Goal: Information Seeking & Learning: Learn about a topic

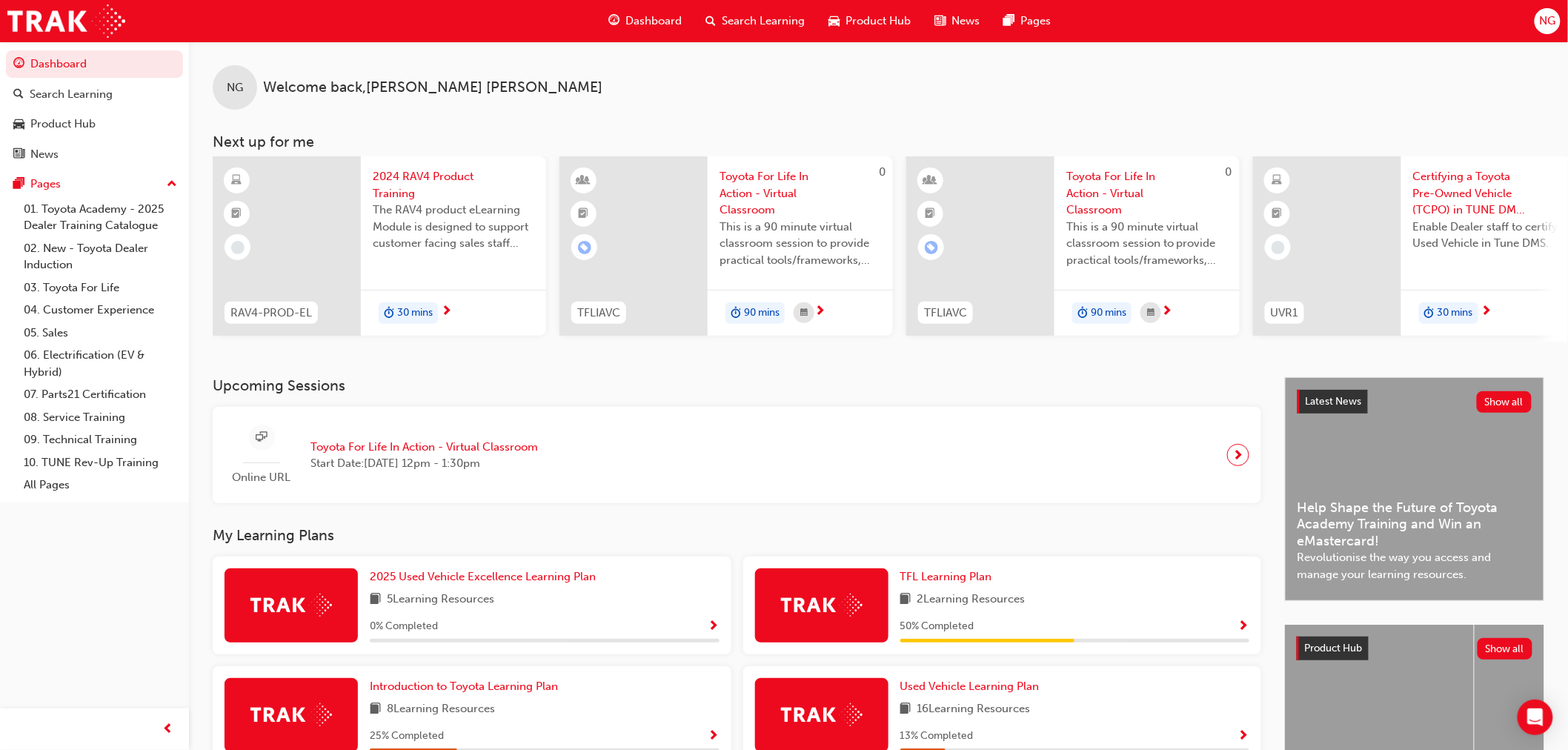
click at [753, 12] on span "Search Learning" at bounding box center [764, 21] width 83 height 17
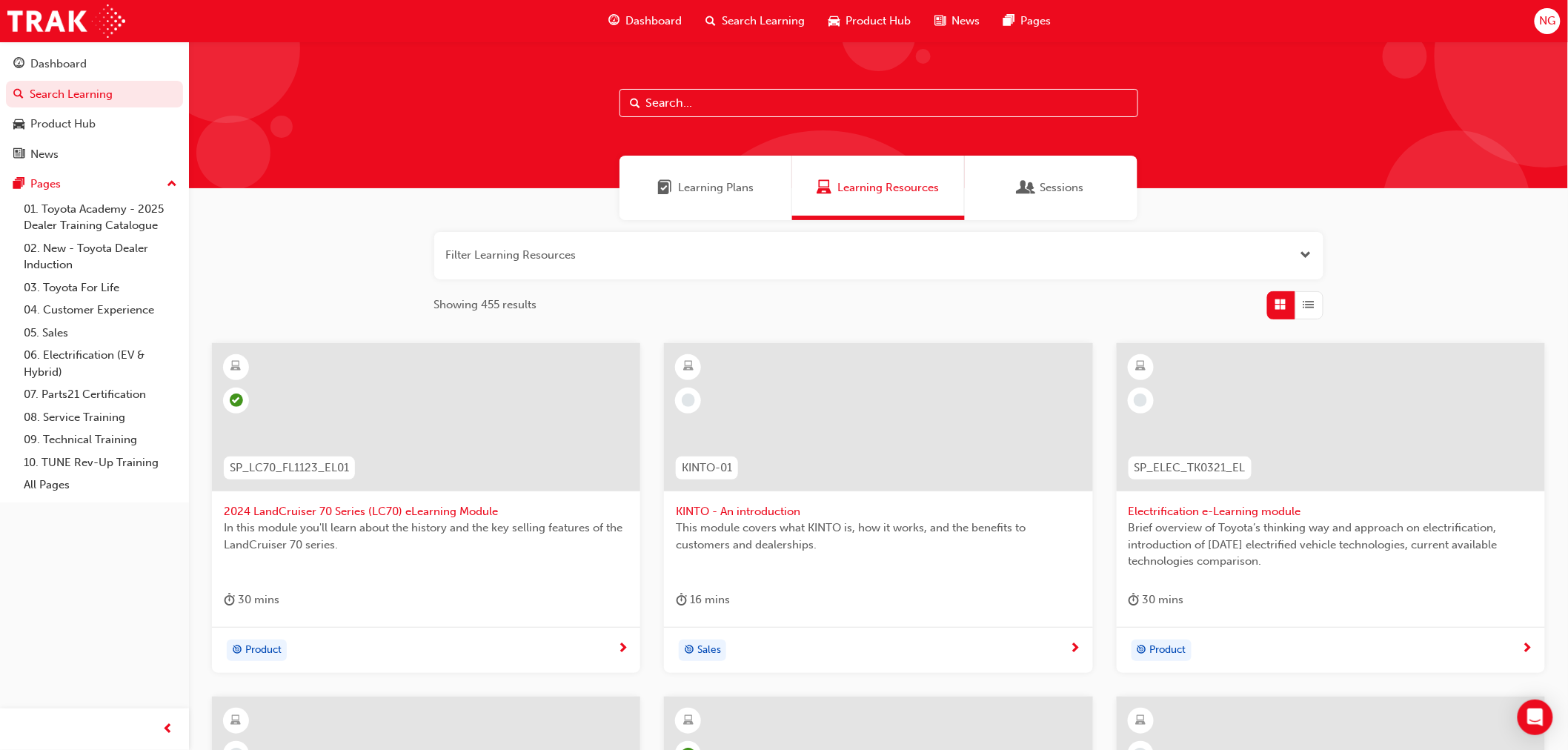
click at [702, 94] on input "text" at bounding box center [879, 103] width 519 height 28
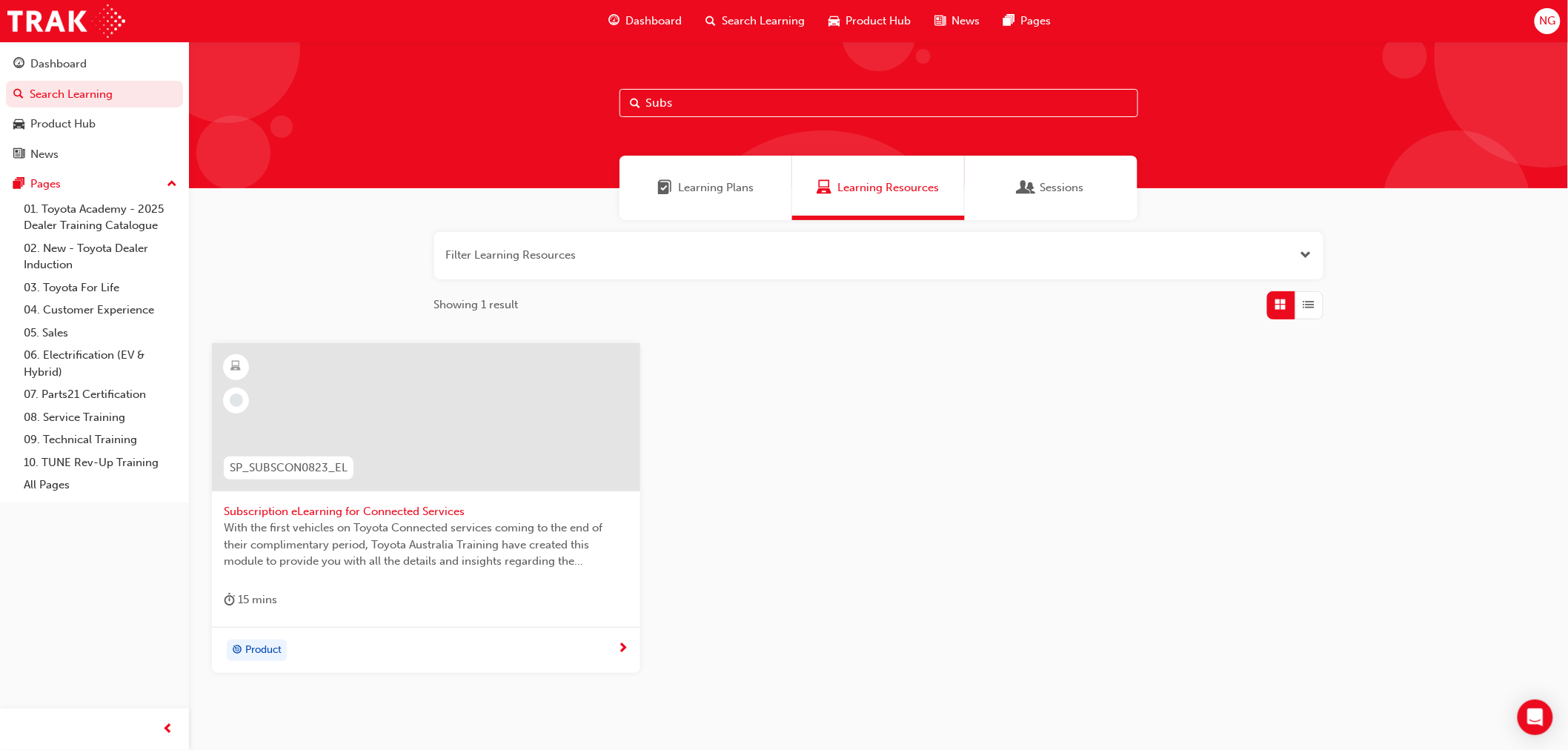
type input "Subs"
click at [305, 506] on span "Subscription eLearning for Connected Services" at bounding box center [425, 512] width 405 height 17
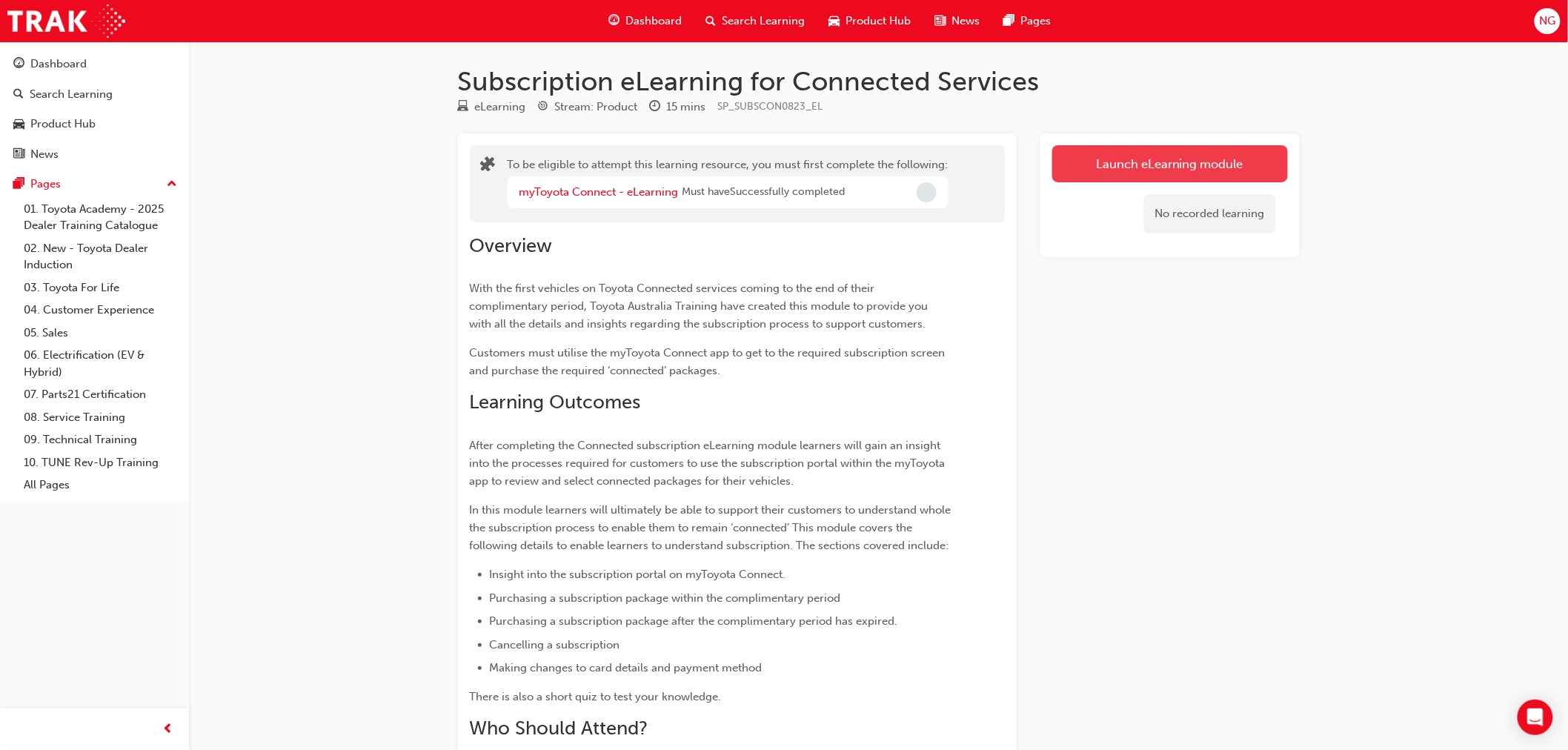
click at [1109, 164] on button "Launch eLearning module" at bounding box center [1171, 164] width 236 height 37
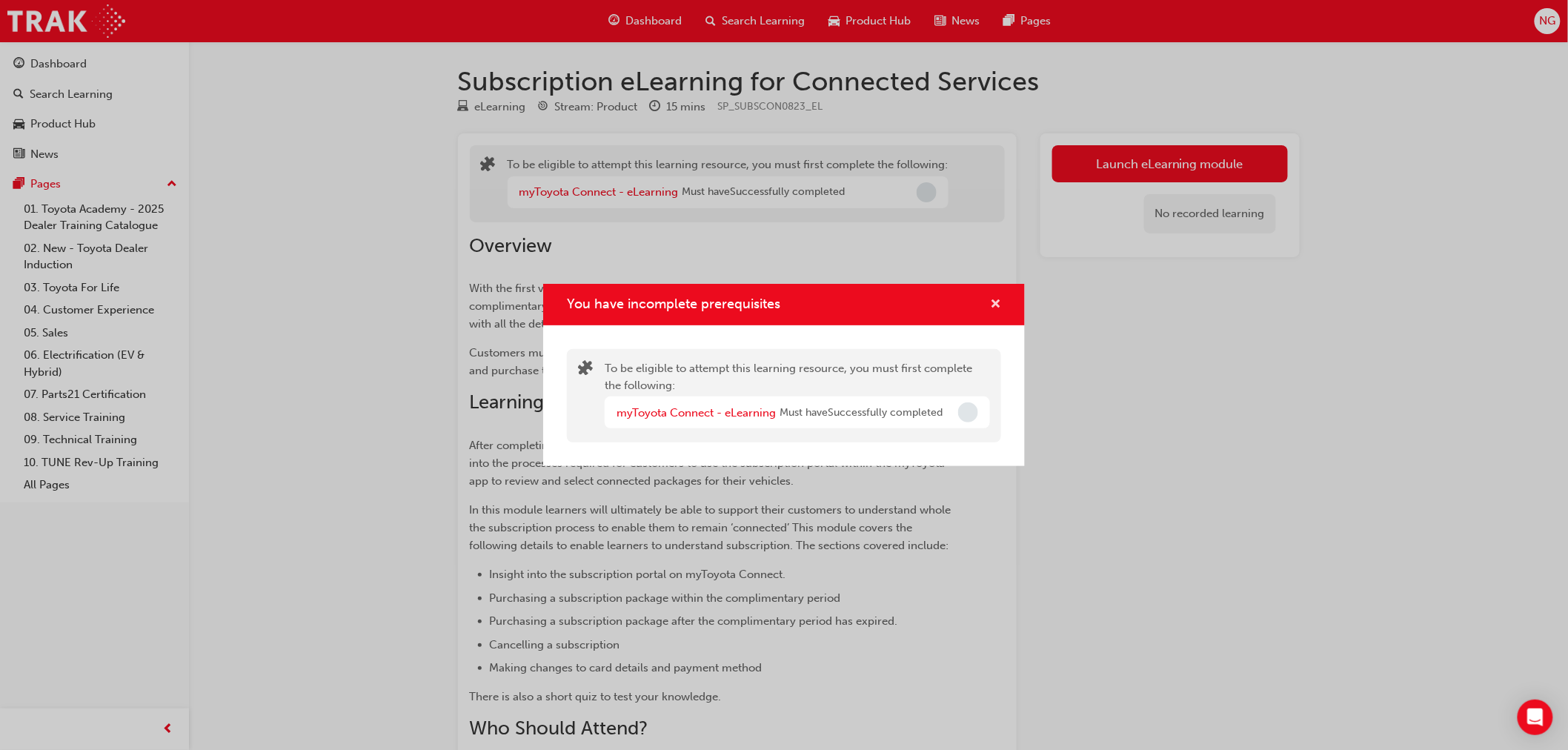
click at [996, 306] on span "cross-icon" at bounding box center [996, 305] width 11 height 13
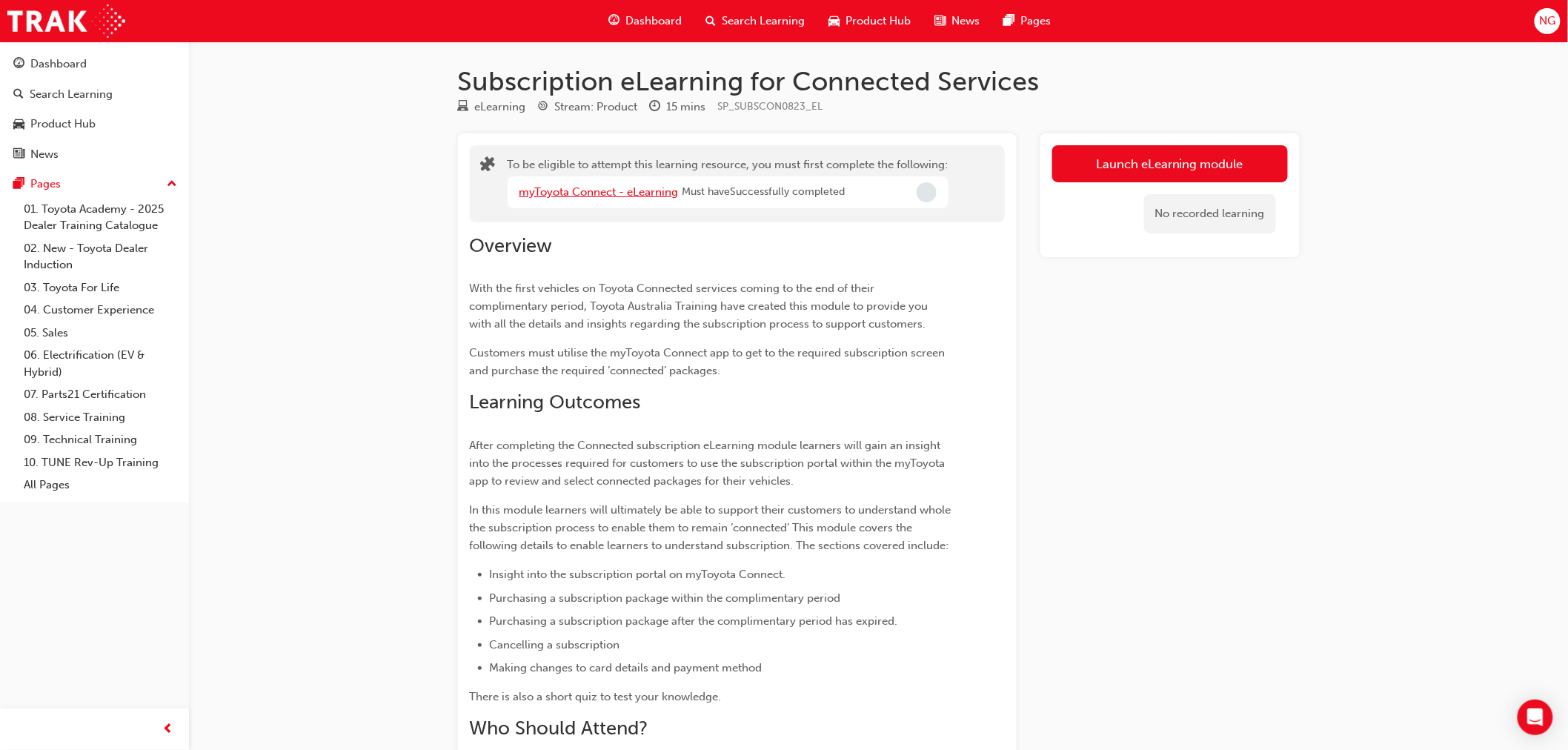
click at [588, 195] on link "myToyota Connect - eLearning" at bounding box center [599, 192] width 159 height 13
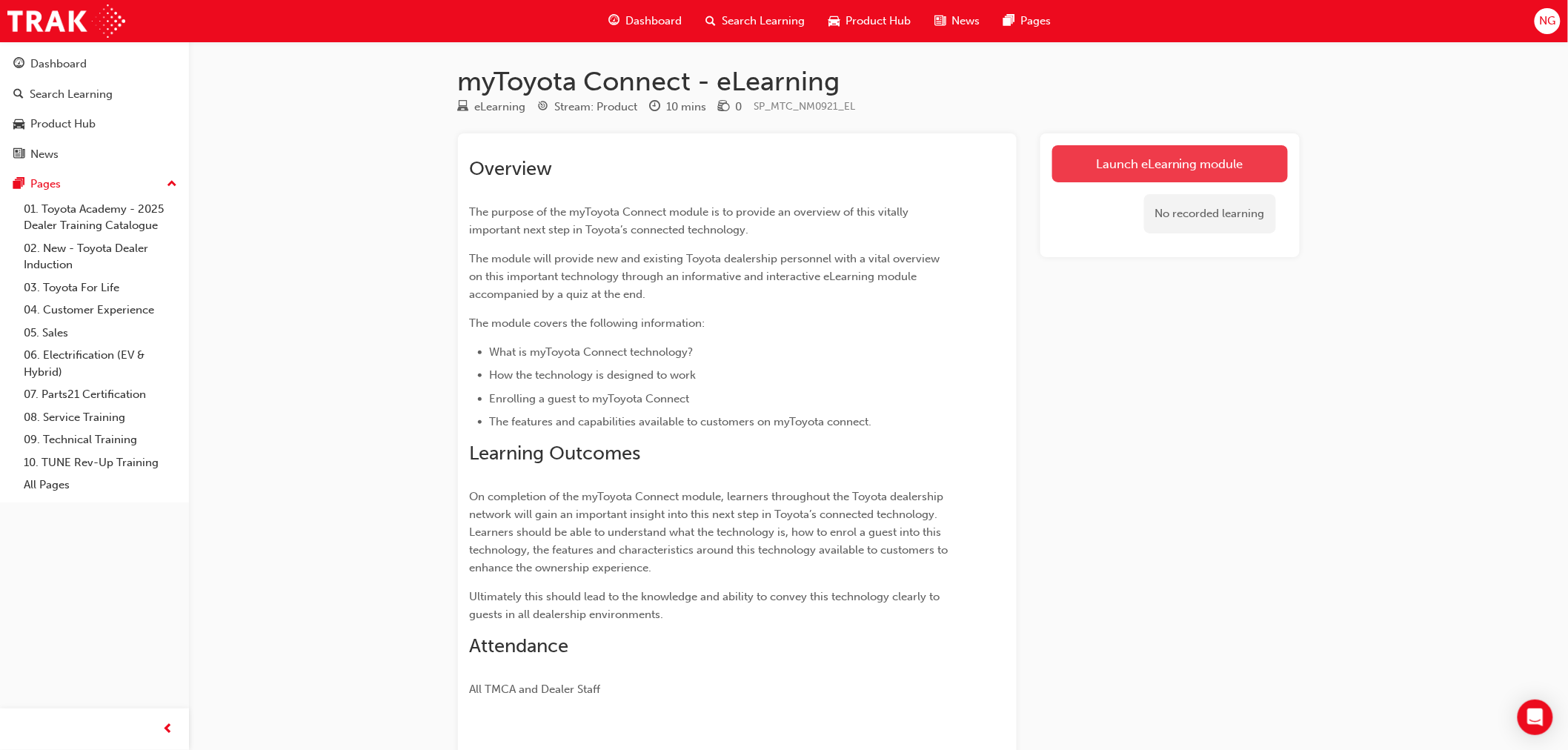
click at [1124, 158] on link "Launch eLearning module" at bounding box center [1171, 164] width 236 height 37
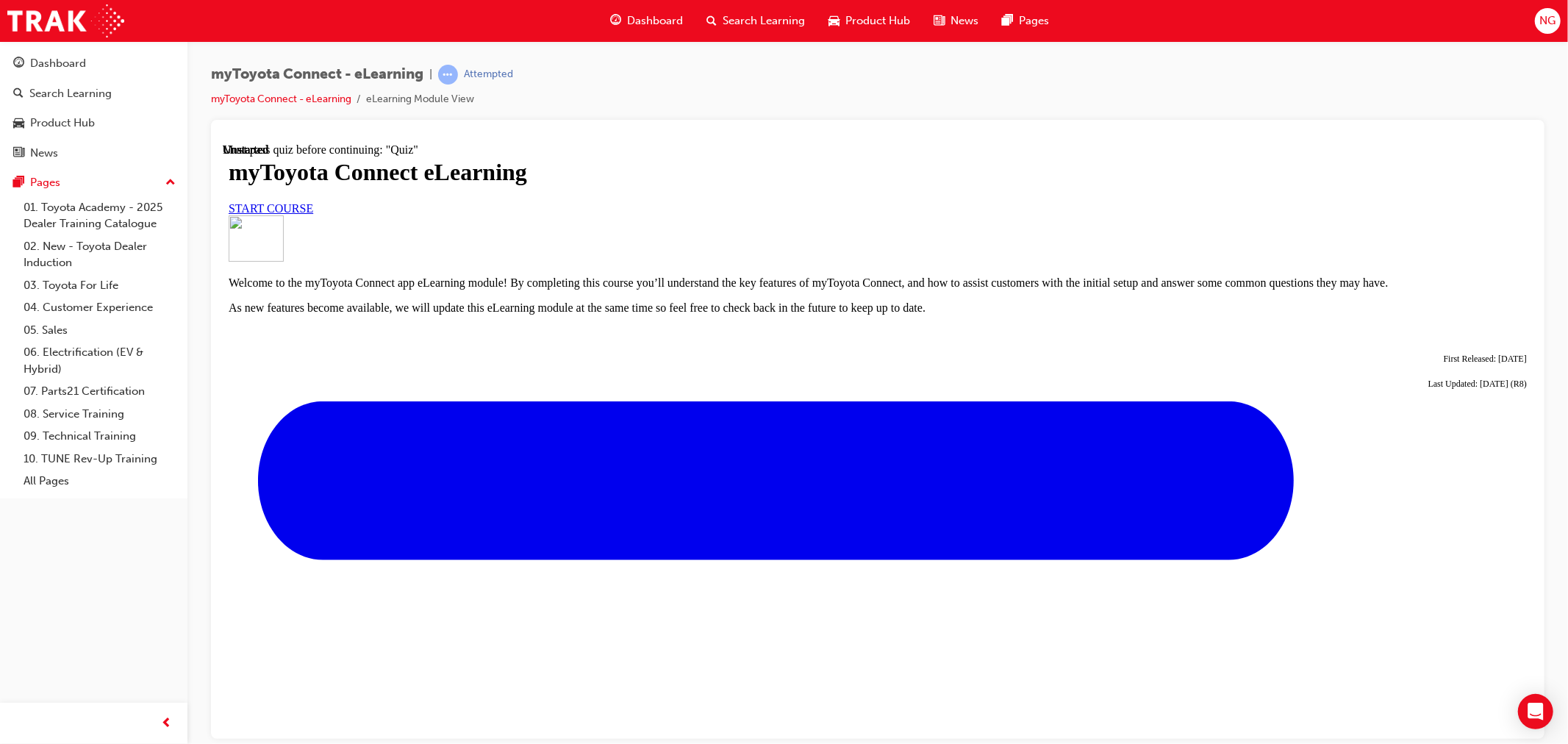
scroll to position [443, 0]
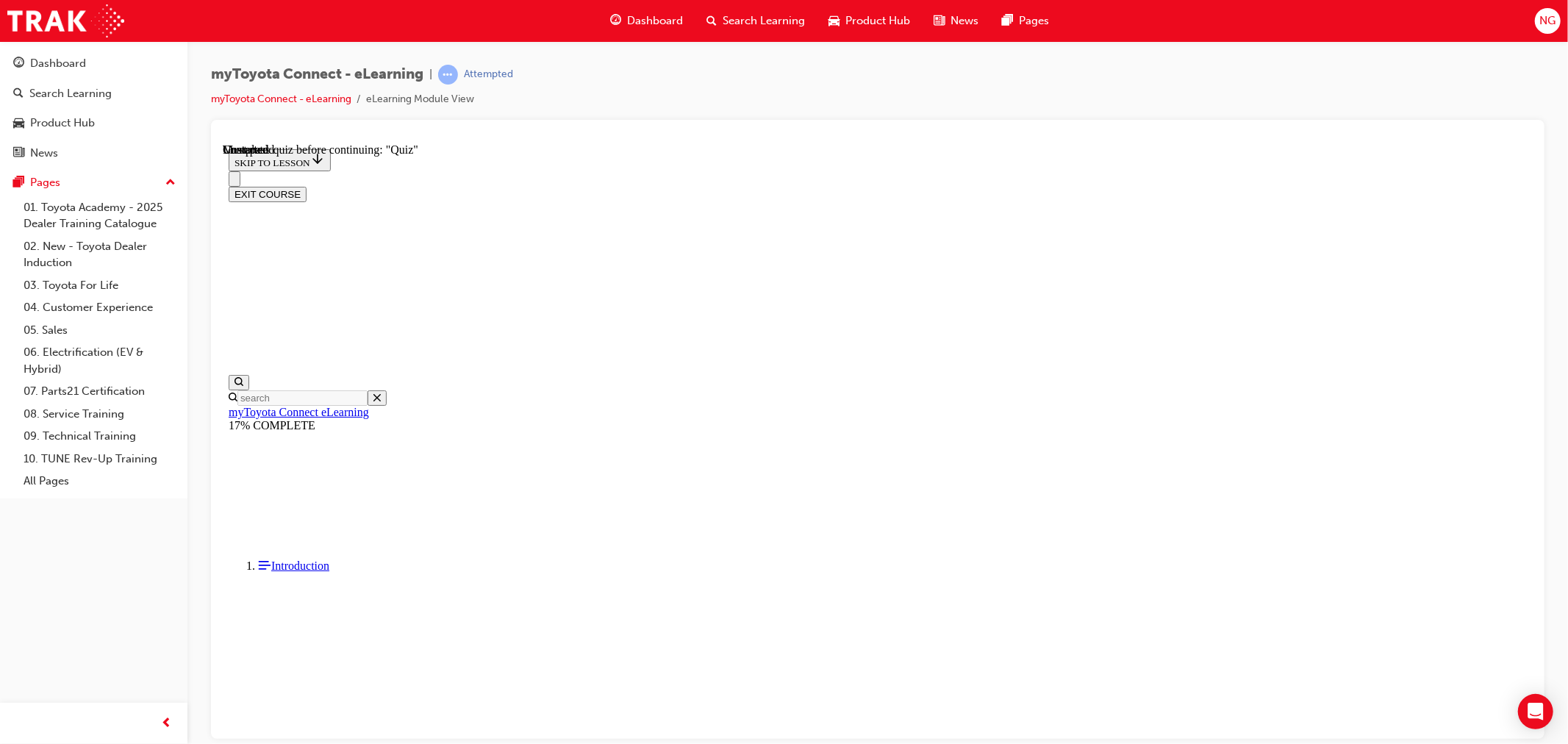
scroll to position [1214, 0]
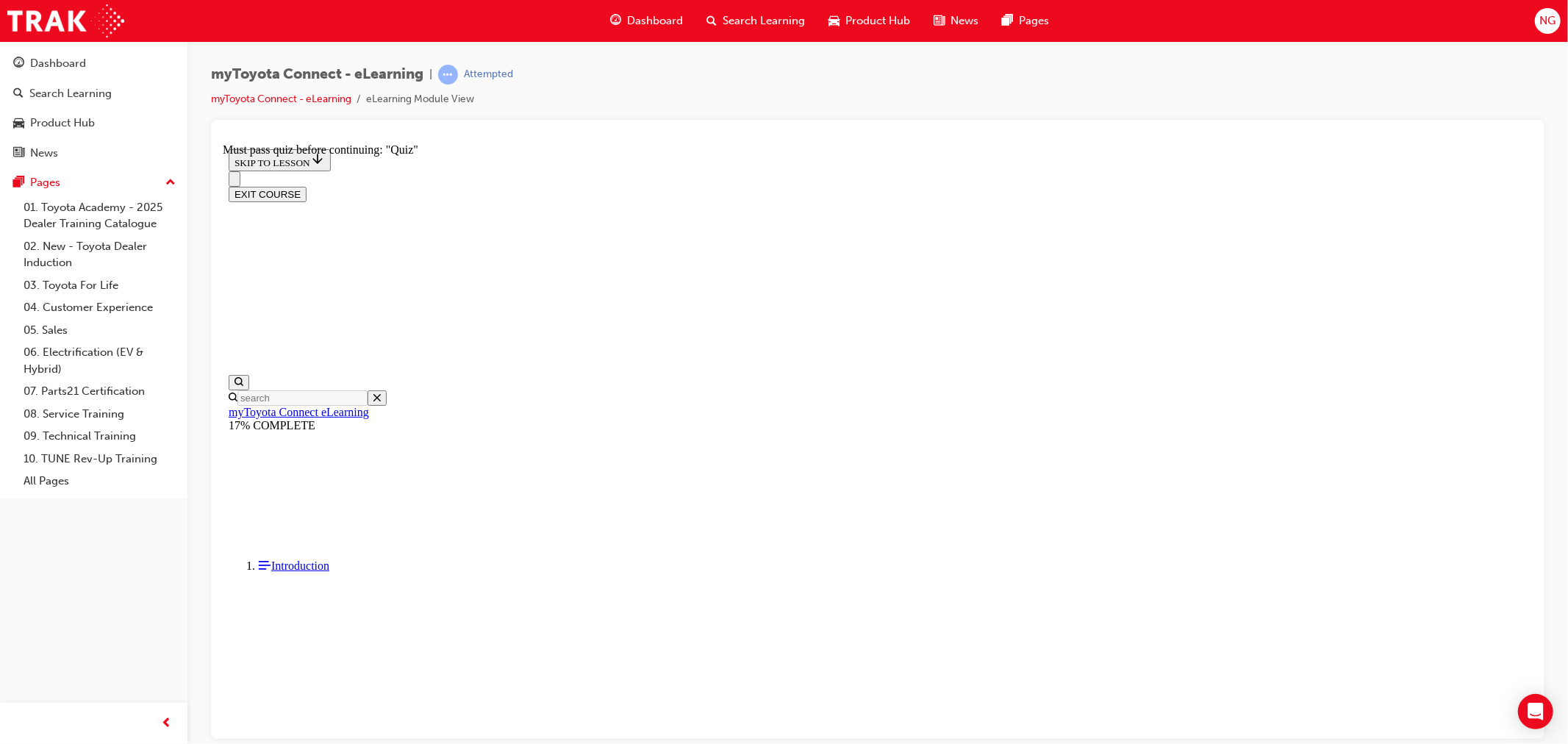
drag, startPoint x: 975, startPoint y: 714, endPoint x: 1002, endPoint y: 703, distance: 29.2
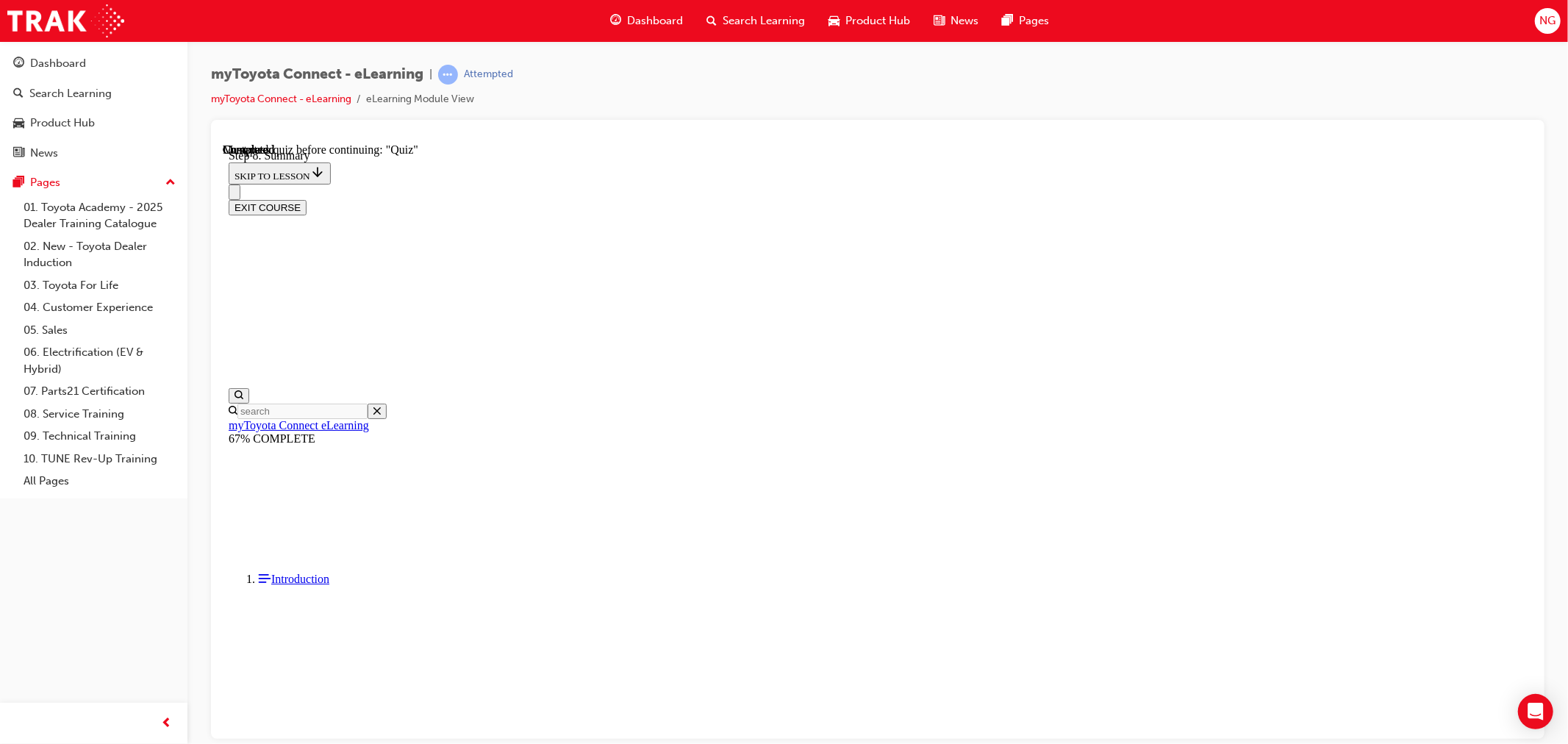
scroll to position [1458, 0]
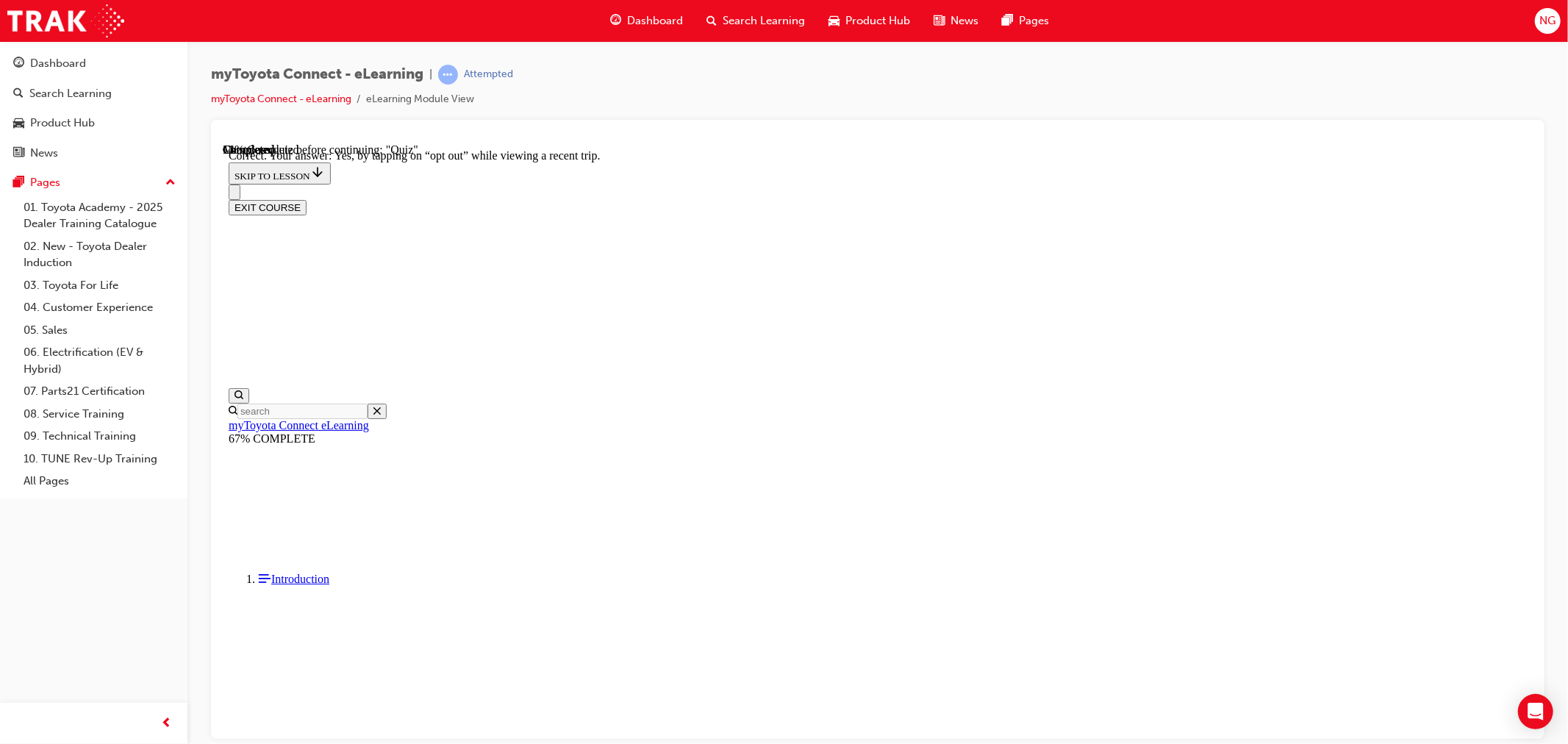
scroll to position [83, 0]
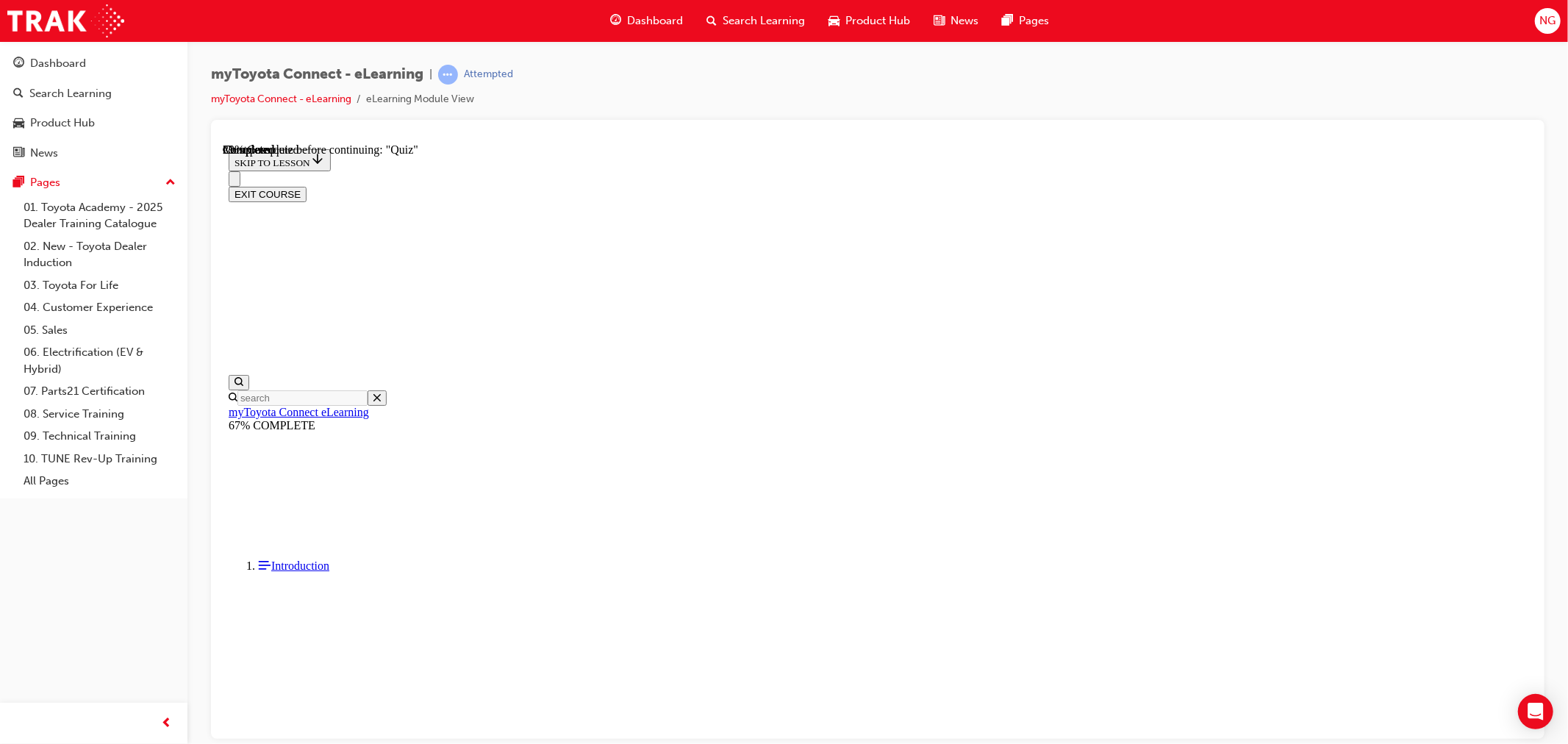
scroll to position [164, 0]
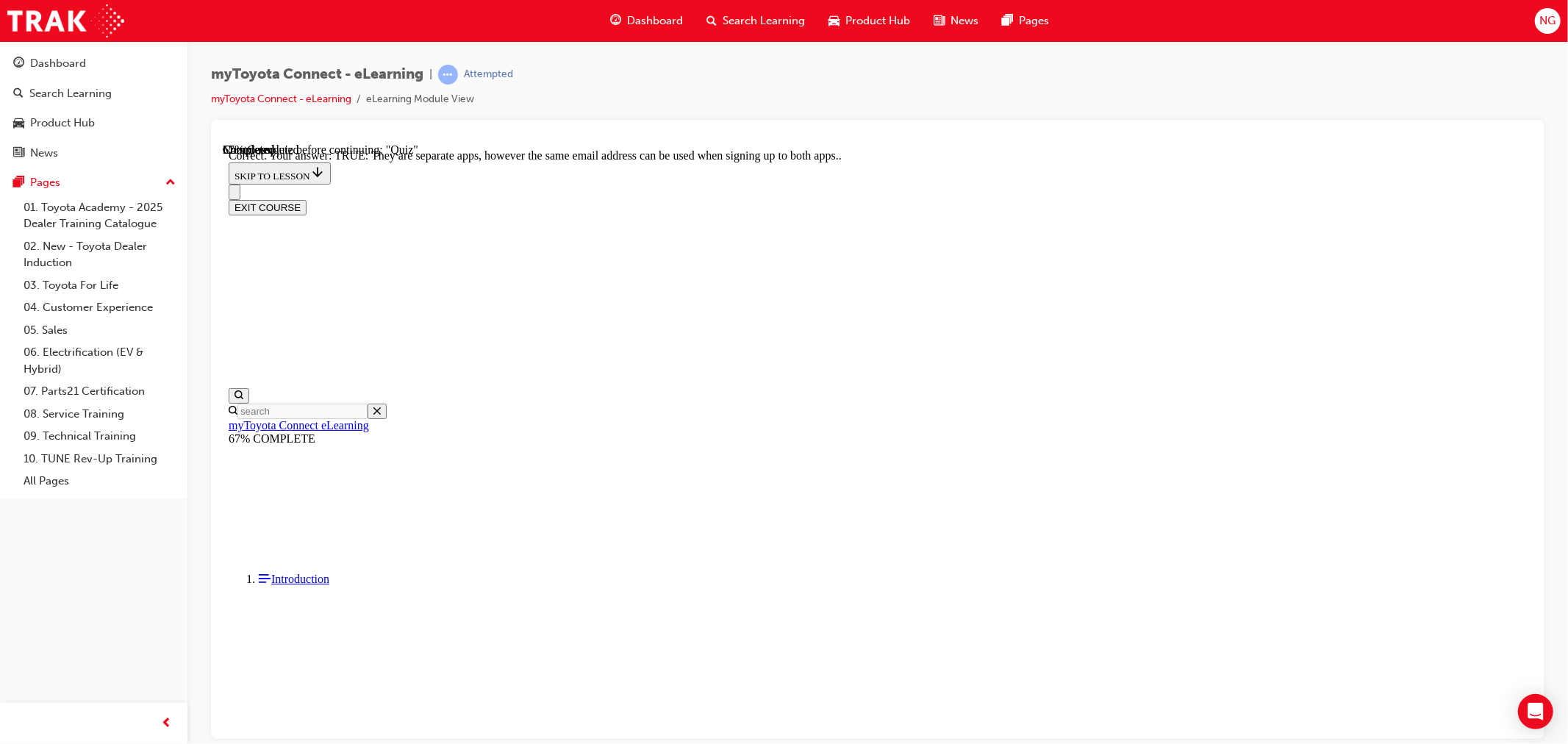
scroll to position [105, 0]
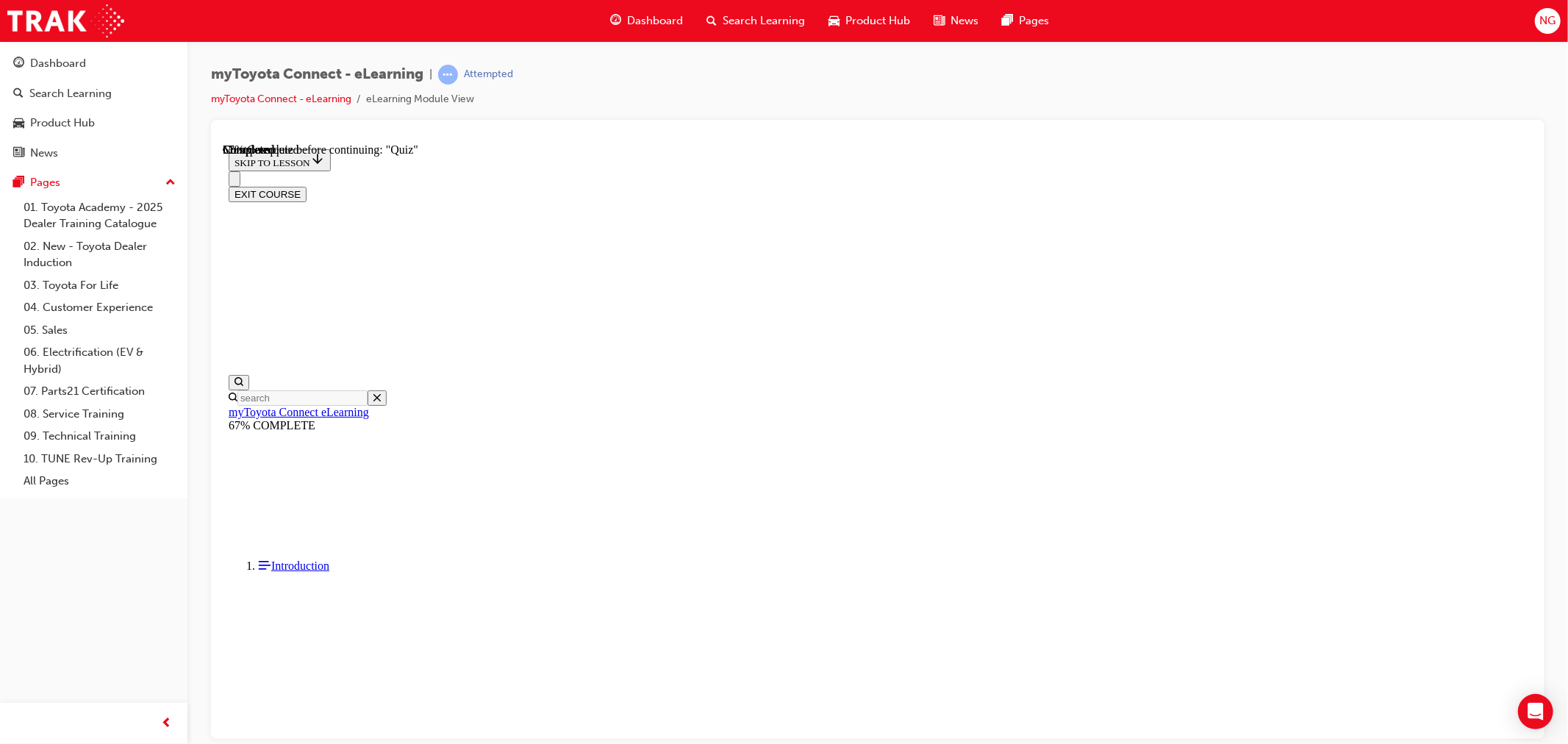
scroll to position [89, 0]
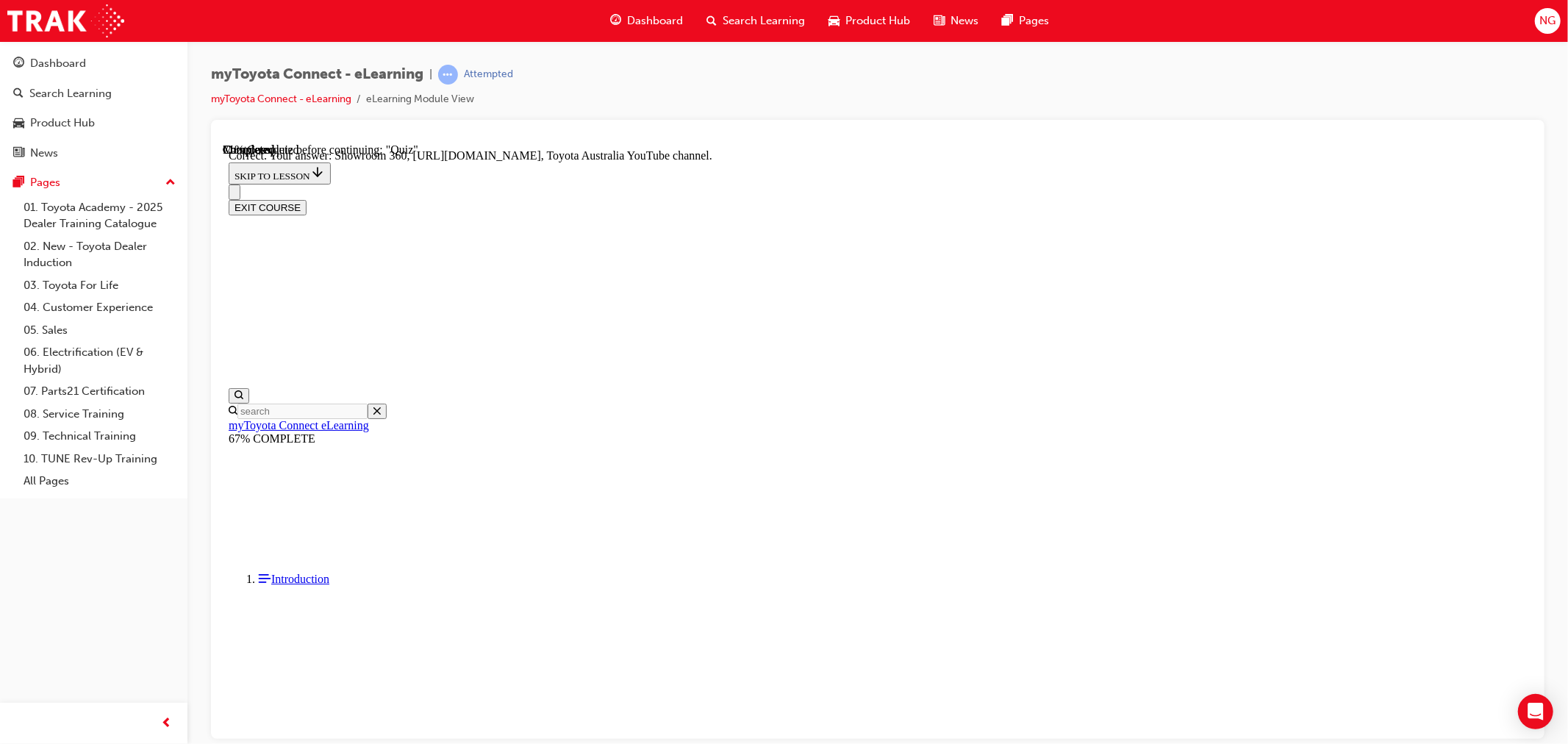
scroll to position [232, 0]
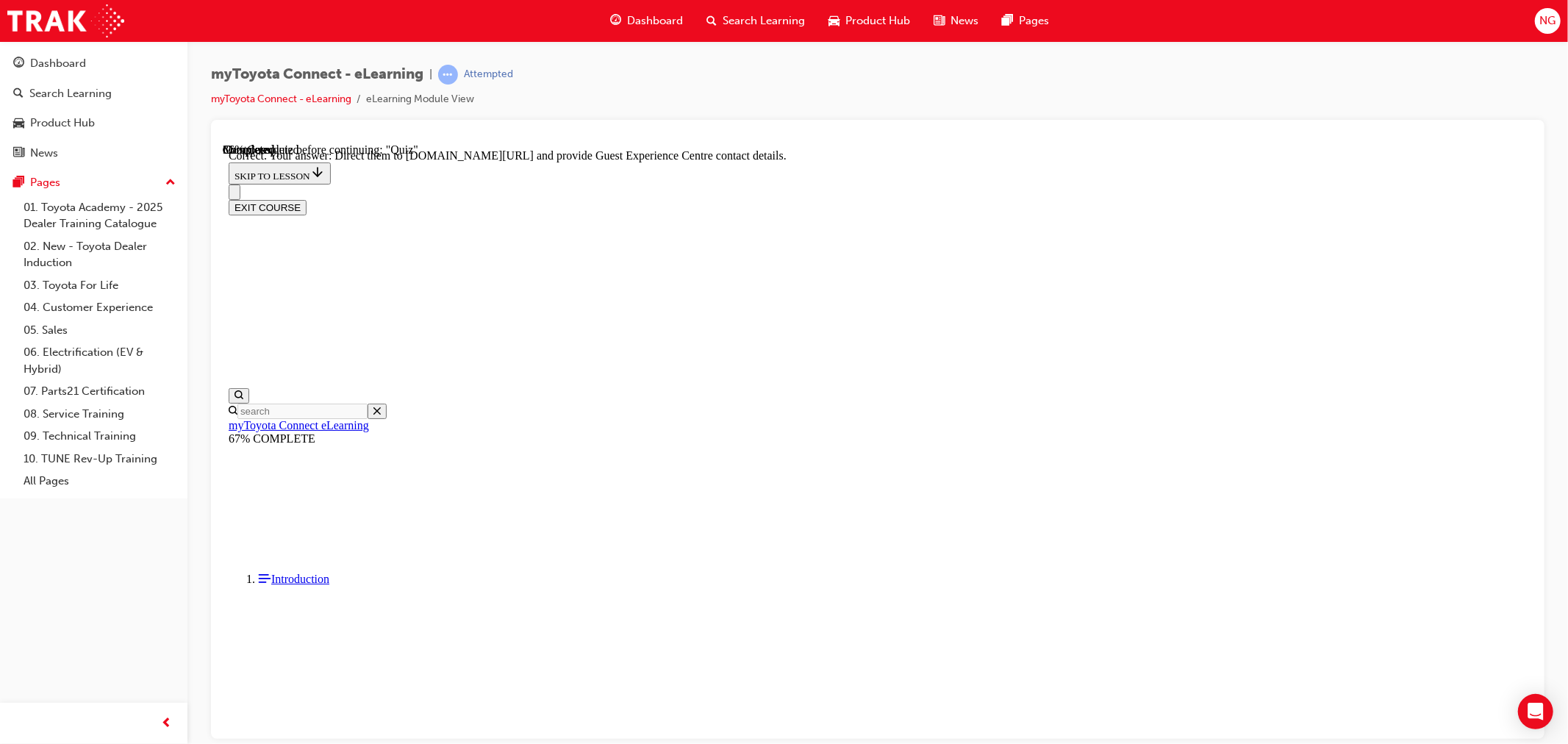
scroll to position [232, 0]
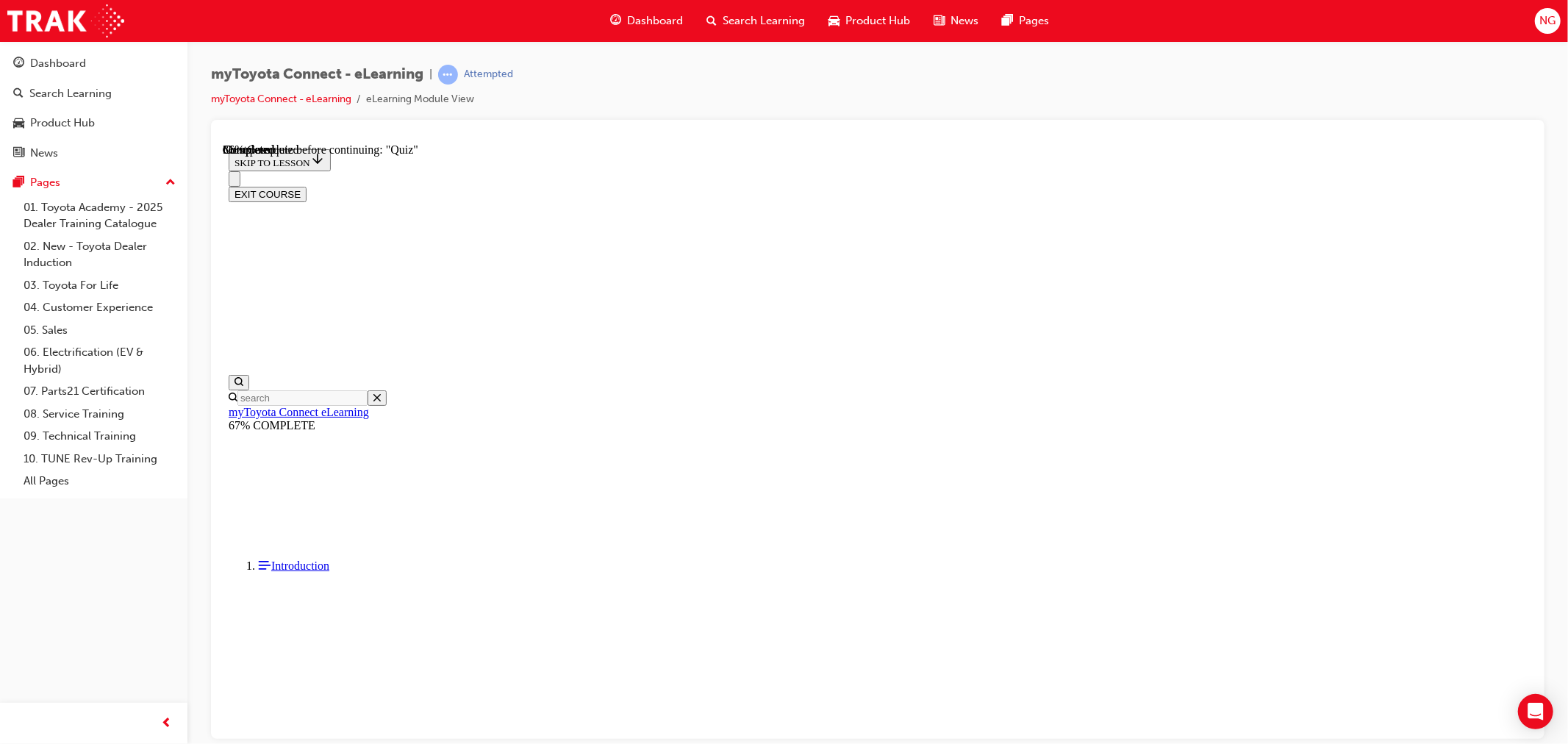
scroll to position [112, 0]
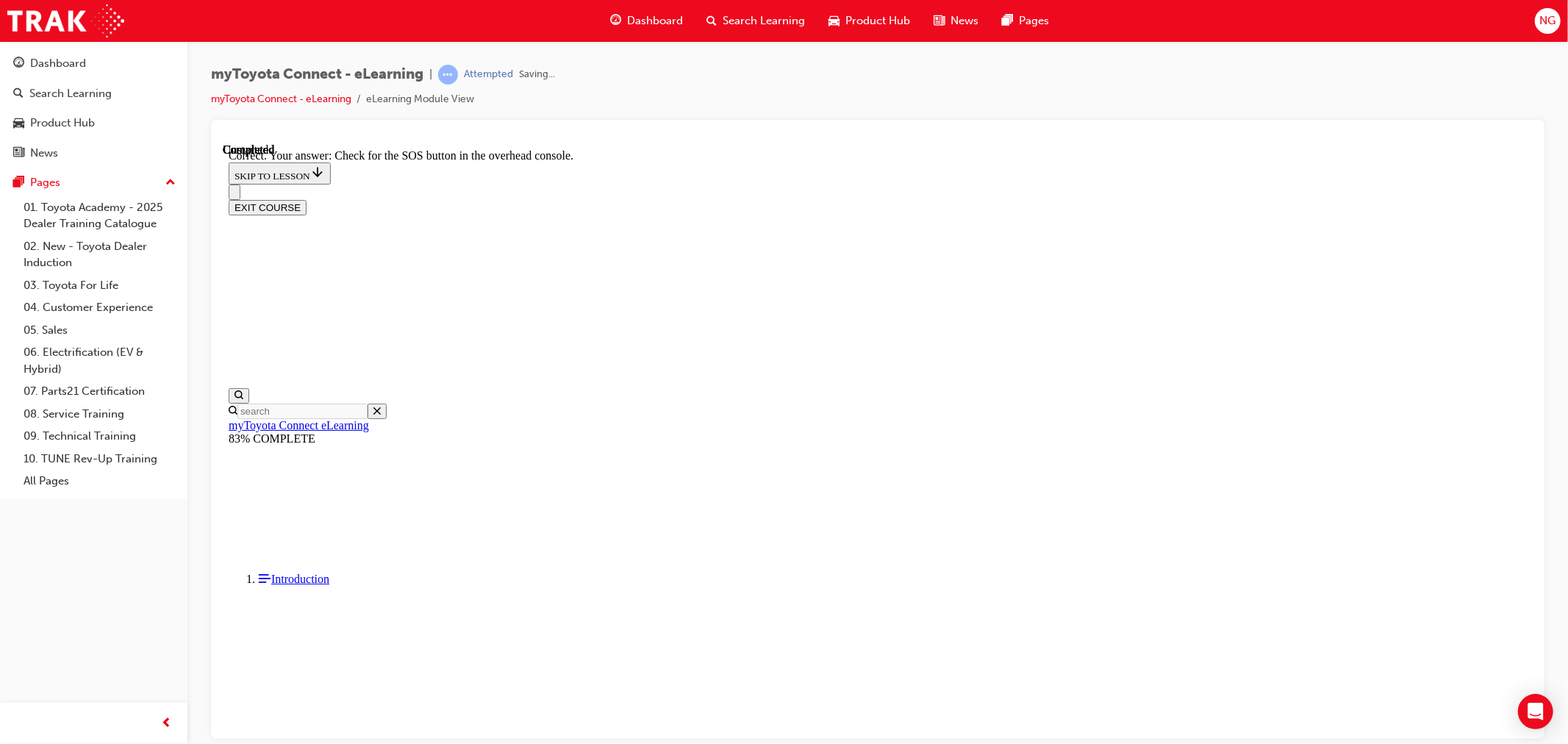
scroll to position [158, 0]
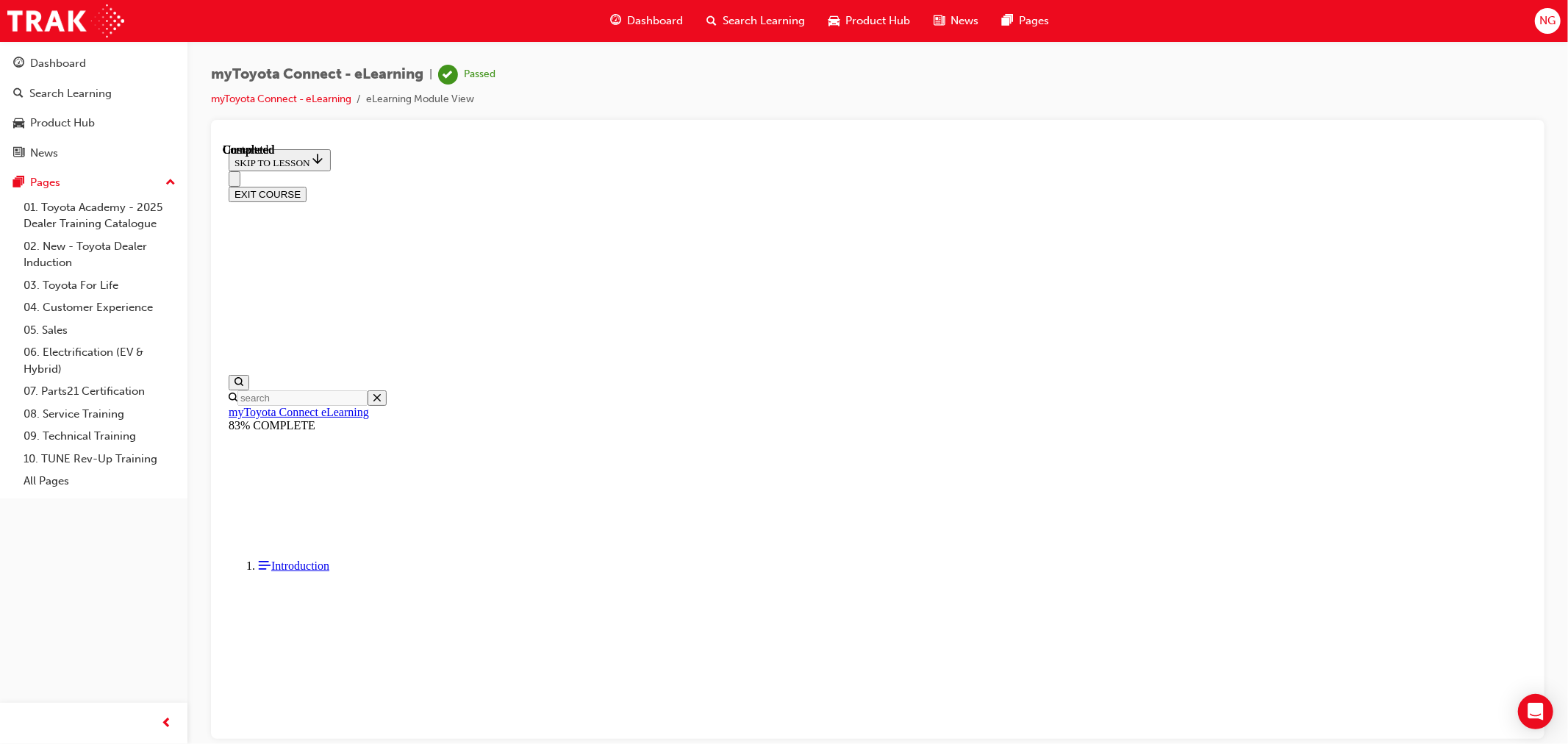
scroll to position [202, 0]
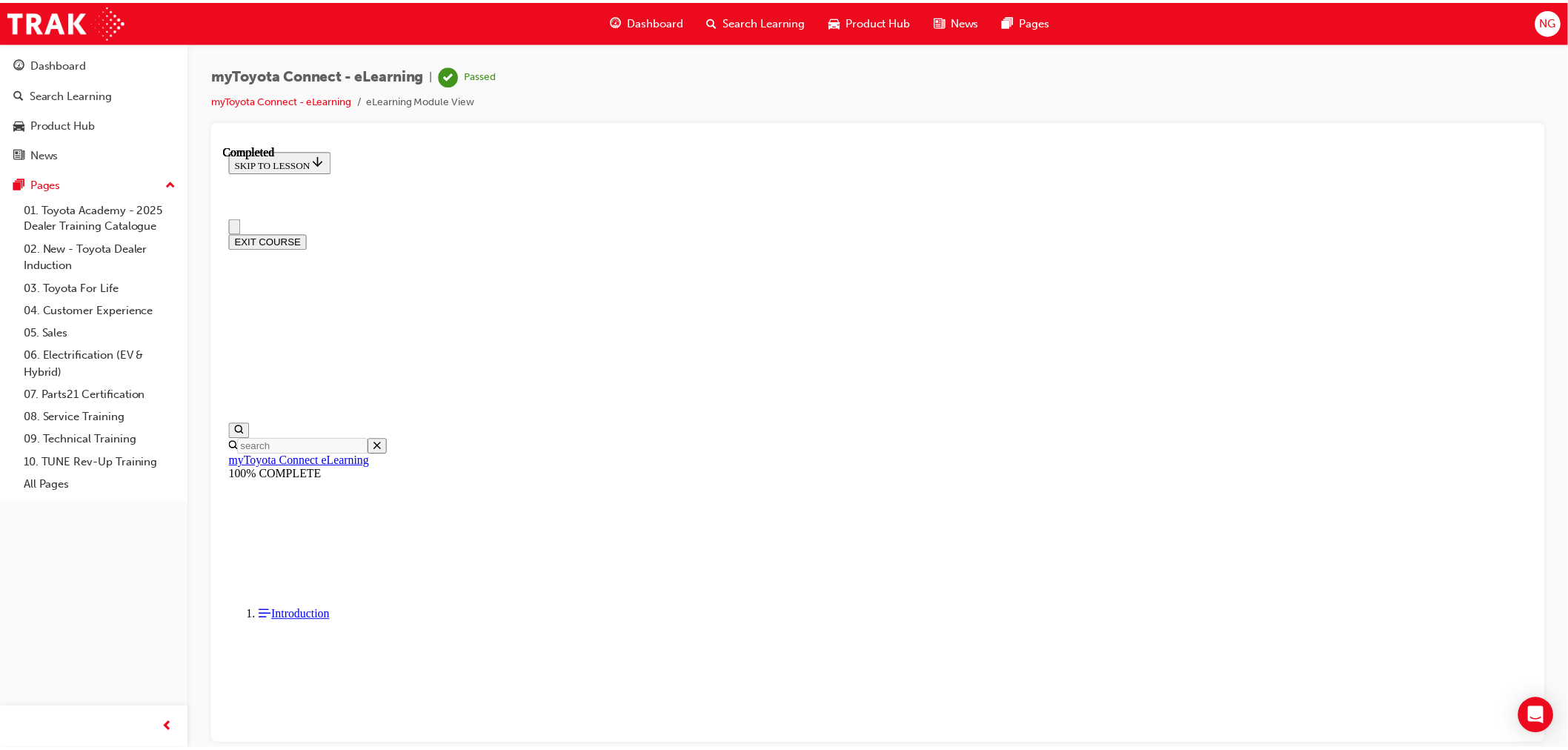
scroll to position [0, 0]
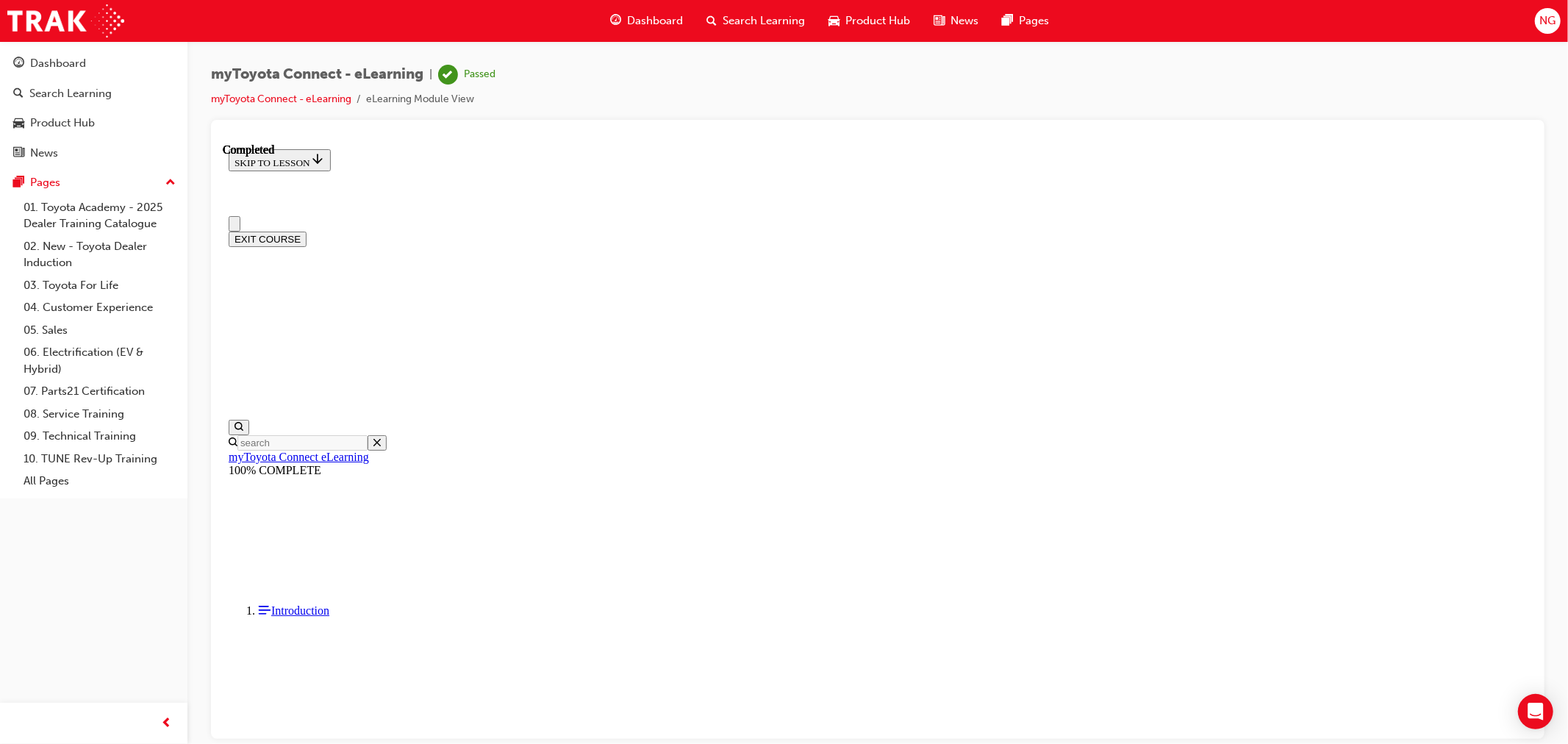
click at [756, 12] on span "Search Learning" at bounding box center [763, 20] width 83 height 17
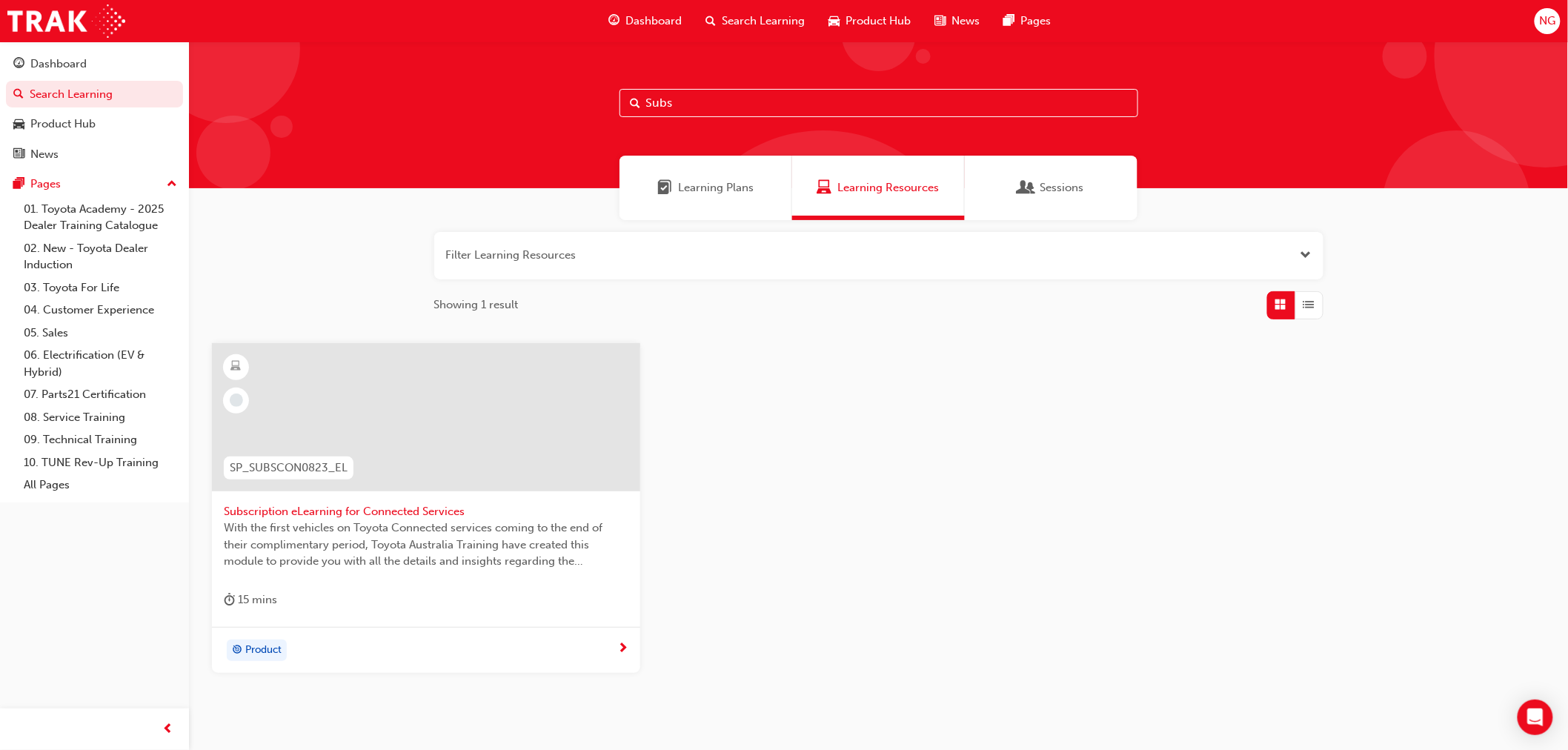
click at [689, 102] on input "Subs" at bounding box center [879, 103] width 519 height 28
click at [286, 506] on span "Subscription eLearning for Connected Services" at bounding box center [425, 512] width 405 height 17
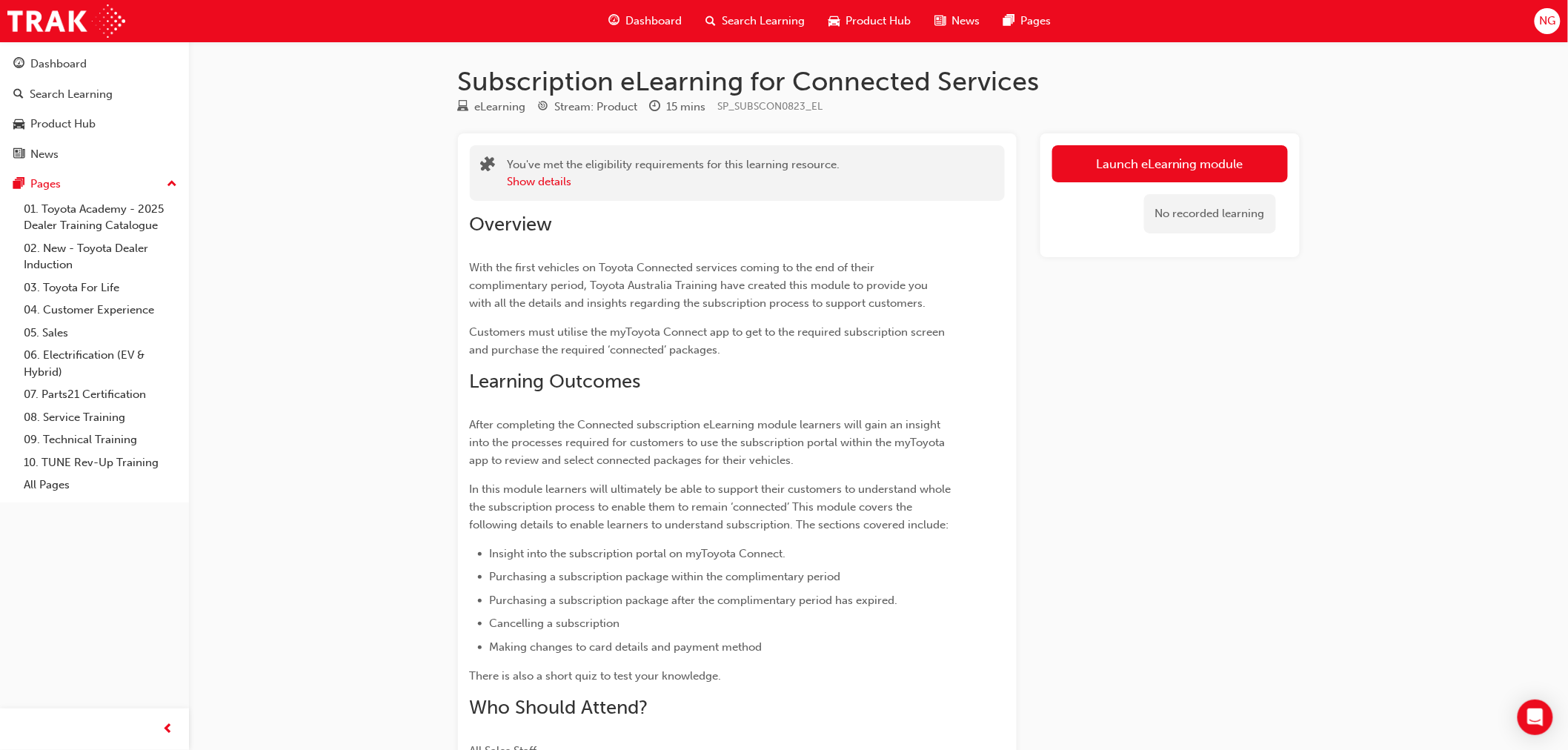
click at [856, 357] on p "Customers must utilise the myToyota Connect app to get to the required subscrip…" at bounding box center [711, 341] width 482 height 36
click at [1183, 168] on link "Launch eLearning module" at bounding box center [1171, 164] width 236 height 37
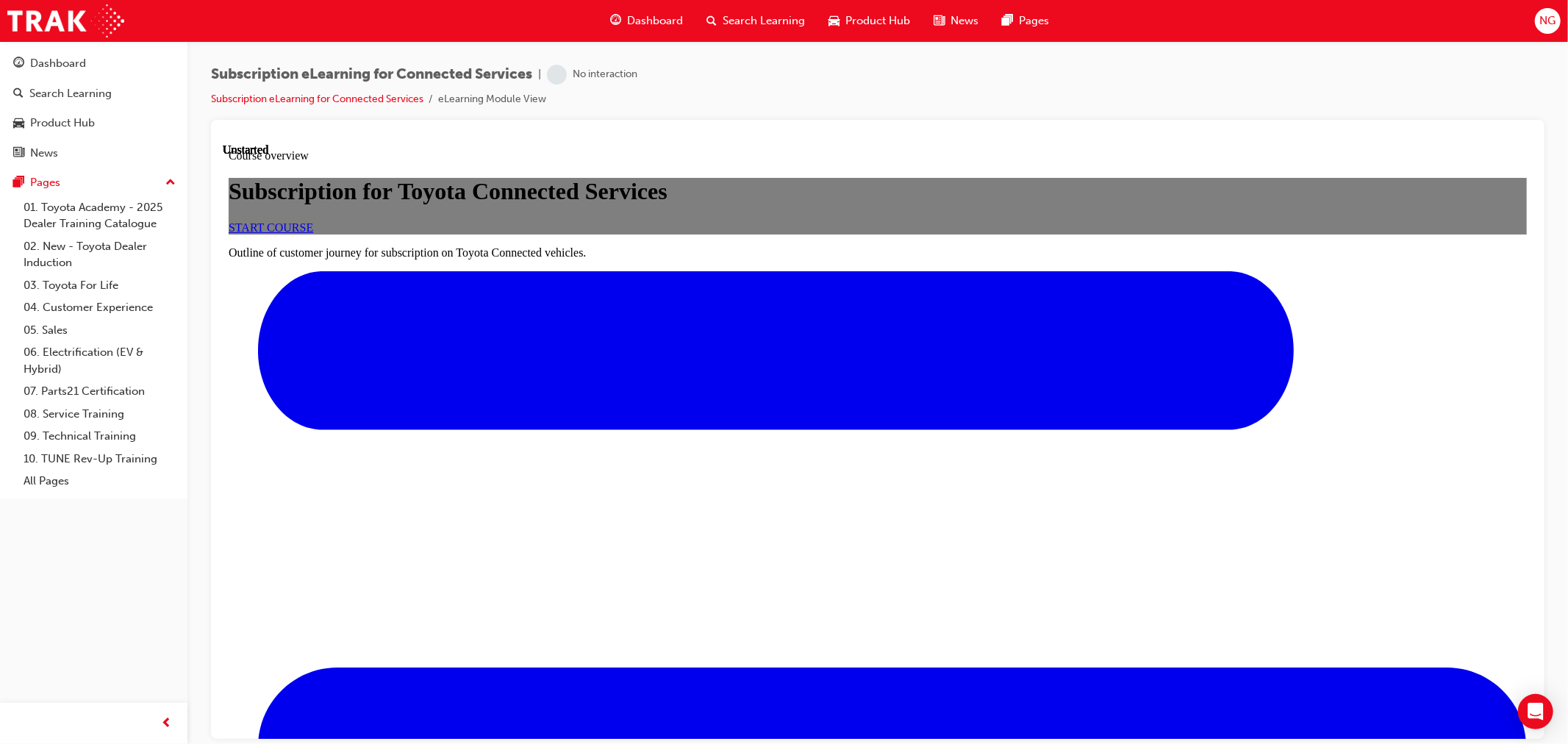
click at [312, 233] on span "START COURSE" at bounding box center [270, 226] width 84 height 12
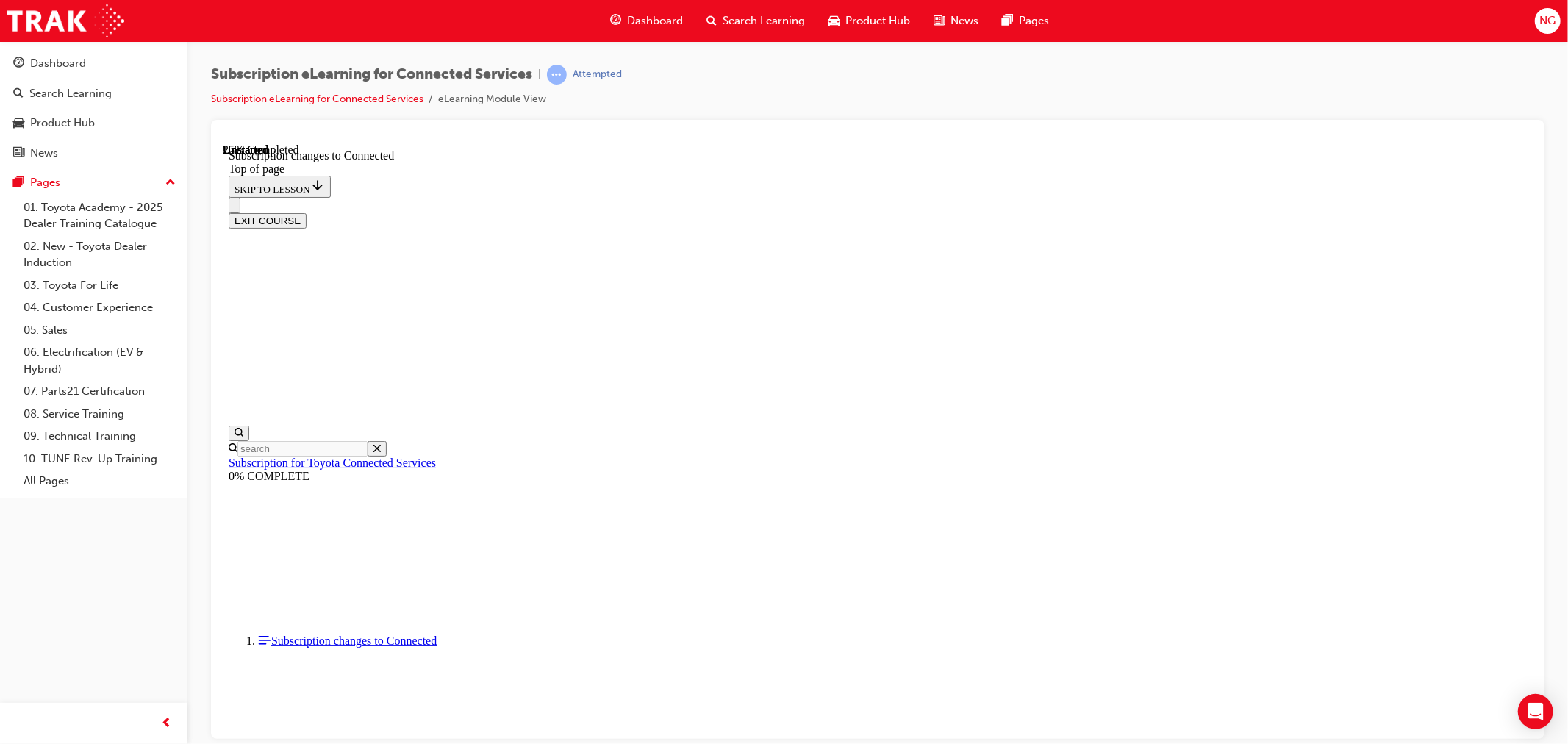
scroll to position [729, 0]
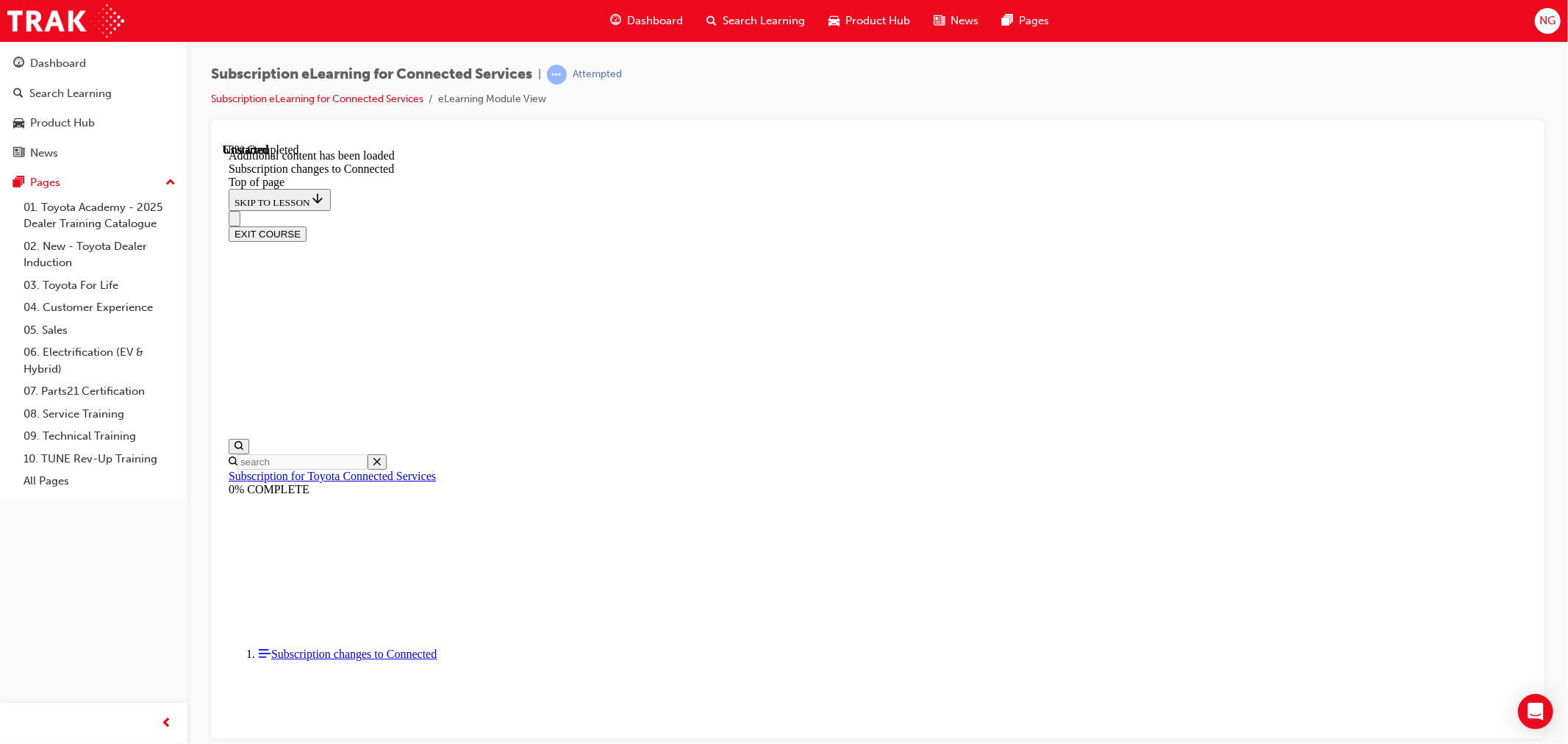
scroll to position [1711, 0]
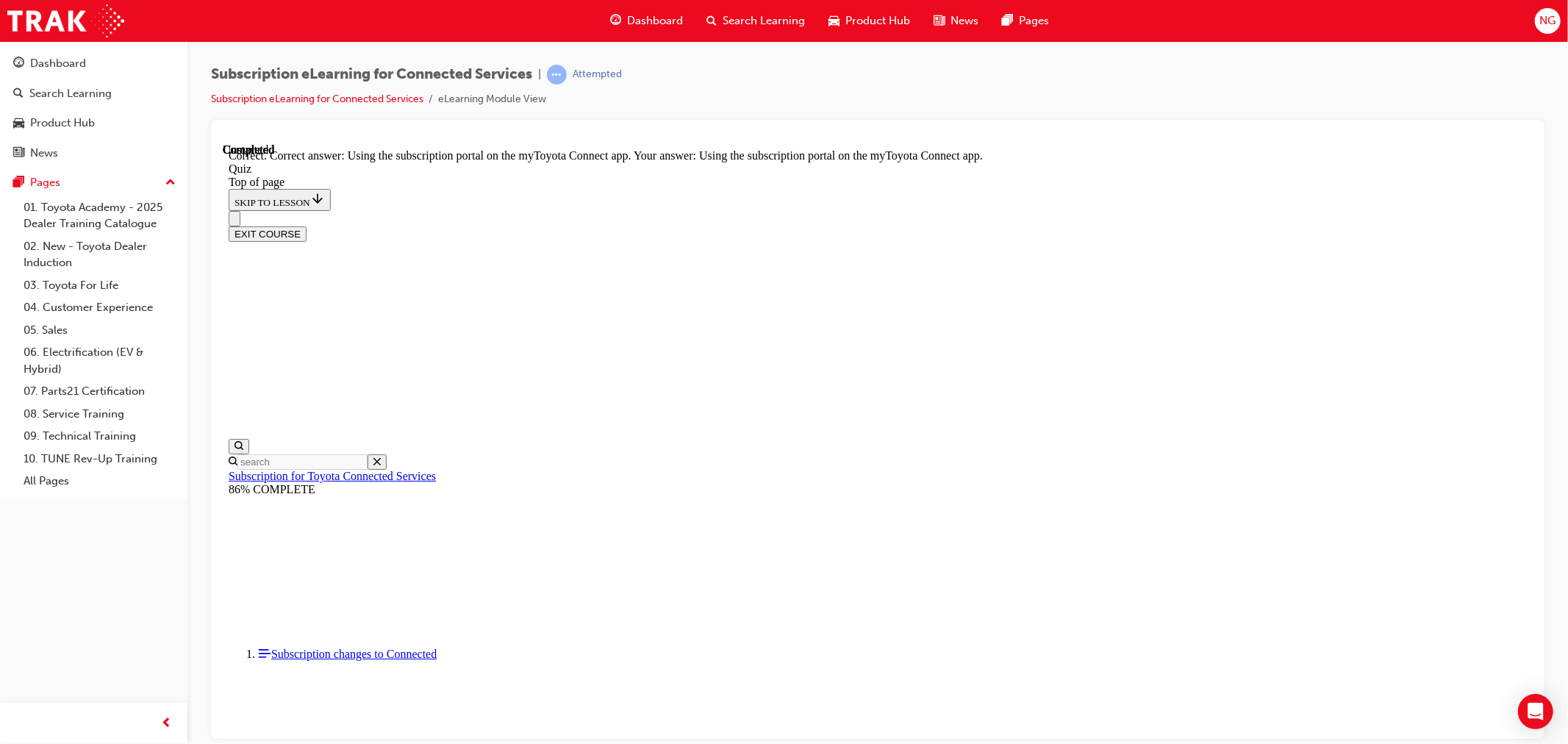
scroll to position [121, 0]
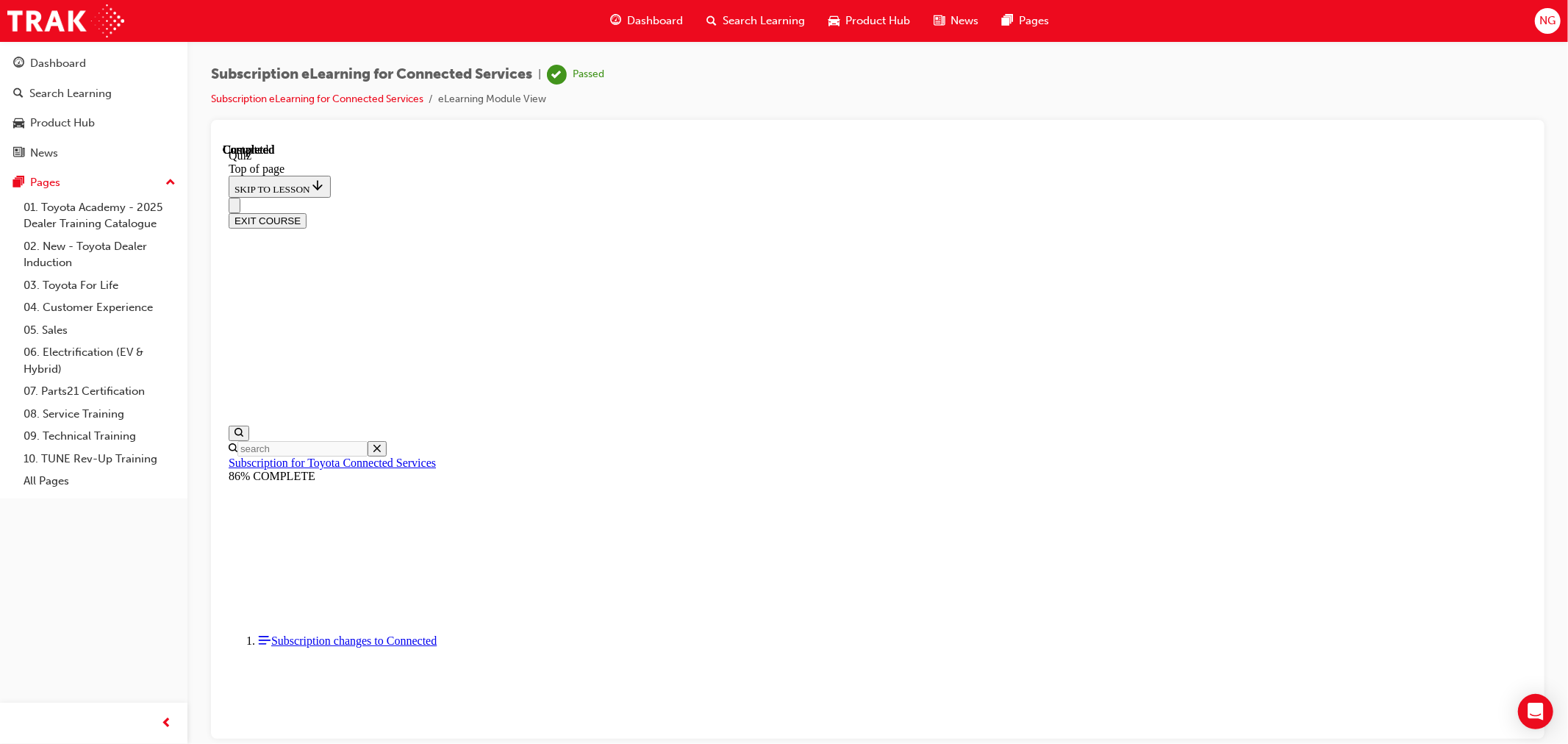
scroll to position [202, 0]
click at [752, 19] on span "Search Learning" at bounding box center [763, 20] width 83 height 17
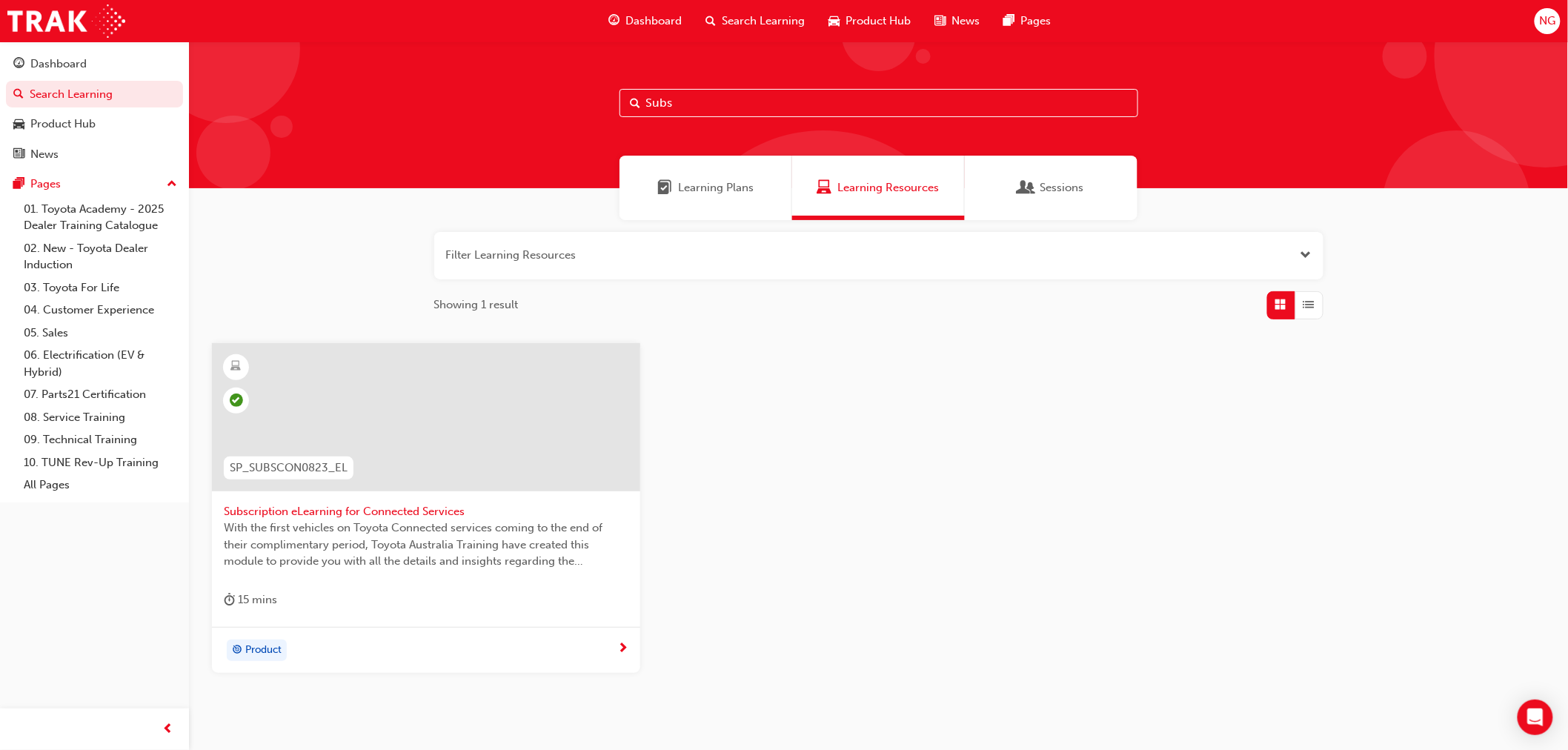
click at [1544, 23] on span "NG" at bounding box center [1547, 21] width 16 height 17
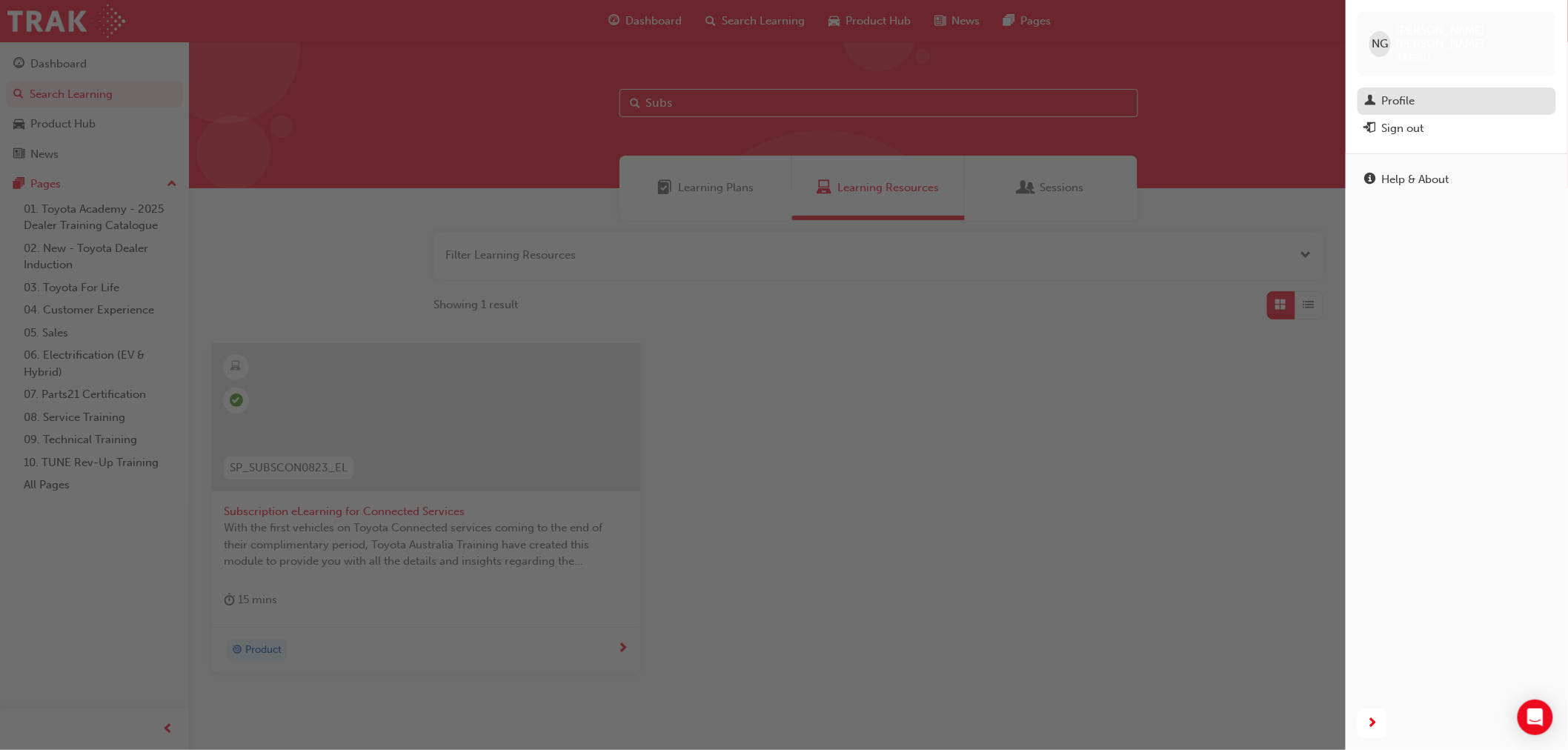
click at [1397, 93] on div "Profile" at bounding box center [1400, 101] width 34 height 17
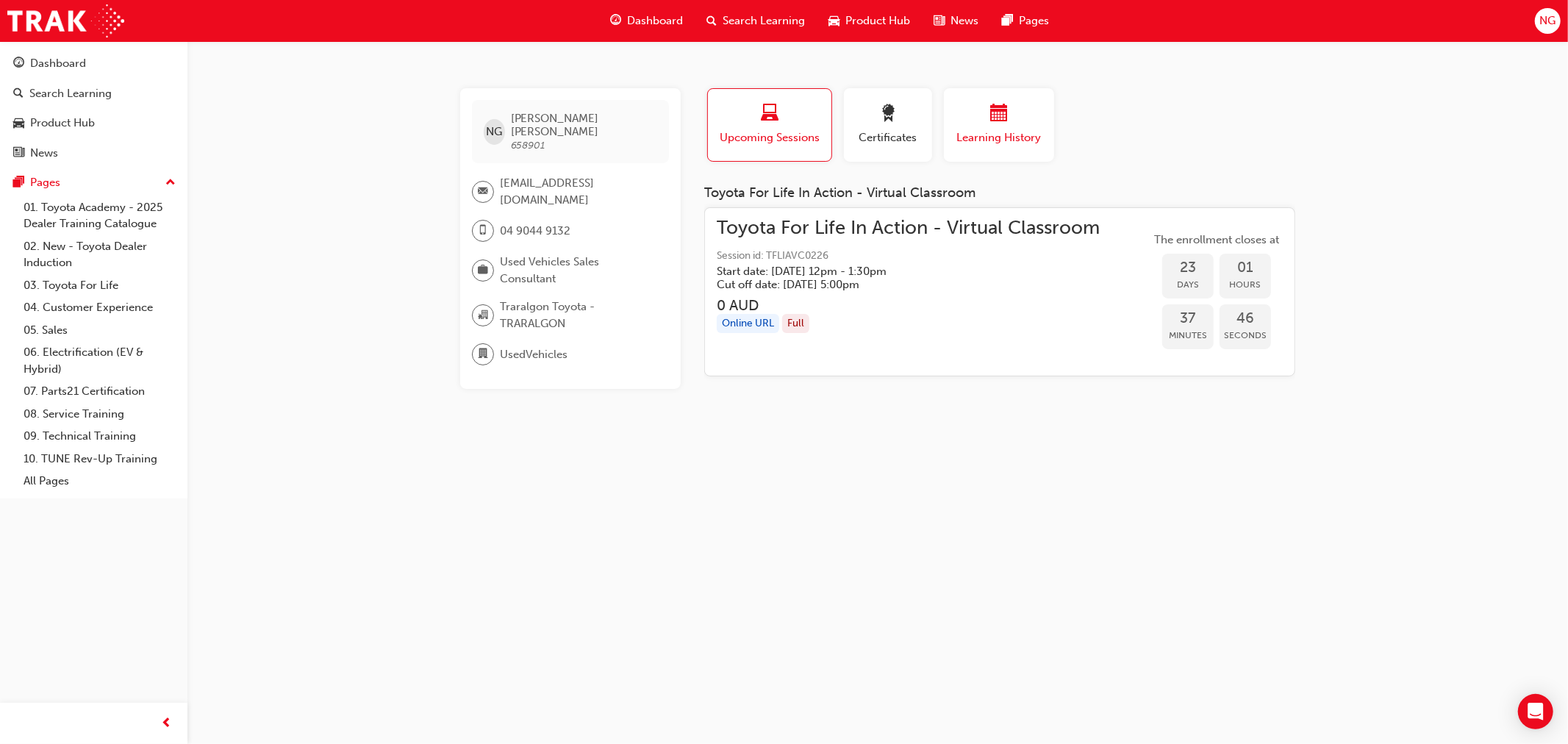
click at [1020, 122] on div "button" at bounding box center [999, 116] width 88 height 23
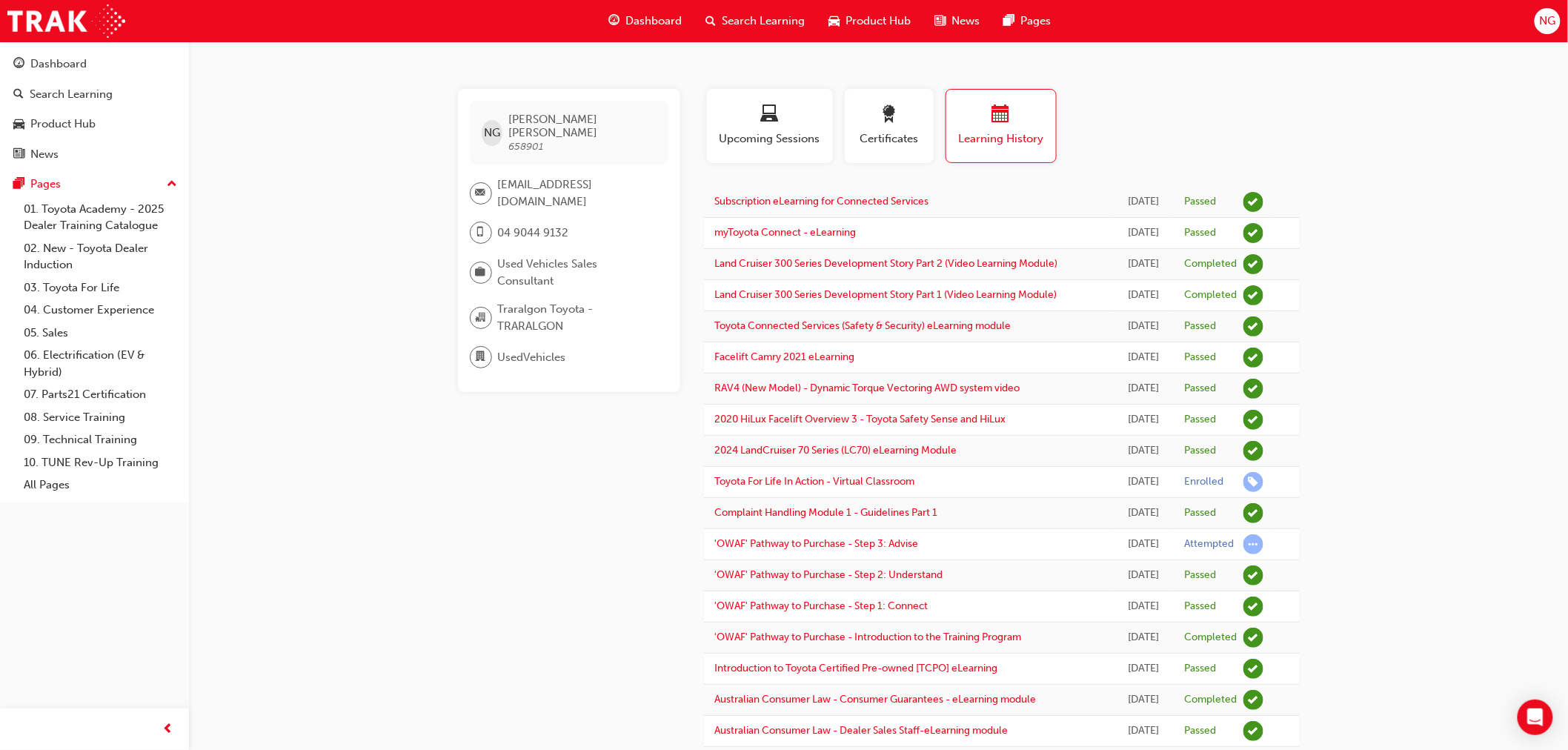
click at [1460, 379] on div "NG [PERSON_NAME] 658901 [EMAIL_ADDRESS][DOMAIN_NAME] 04 9044 9132 Used Vehicles…" at bounding box center [784, 423] width 1568 height 846
click at [747, 18] on span "Search Learning" at bounding box center [764, 21] width 83 height 17
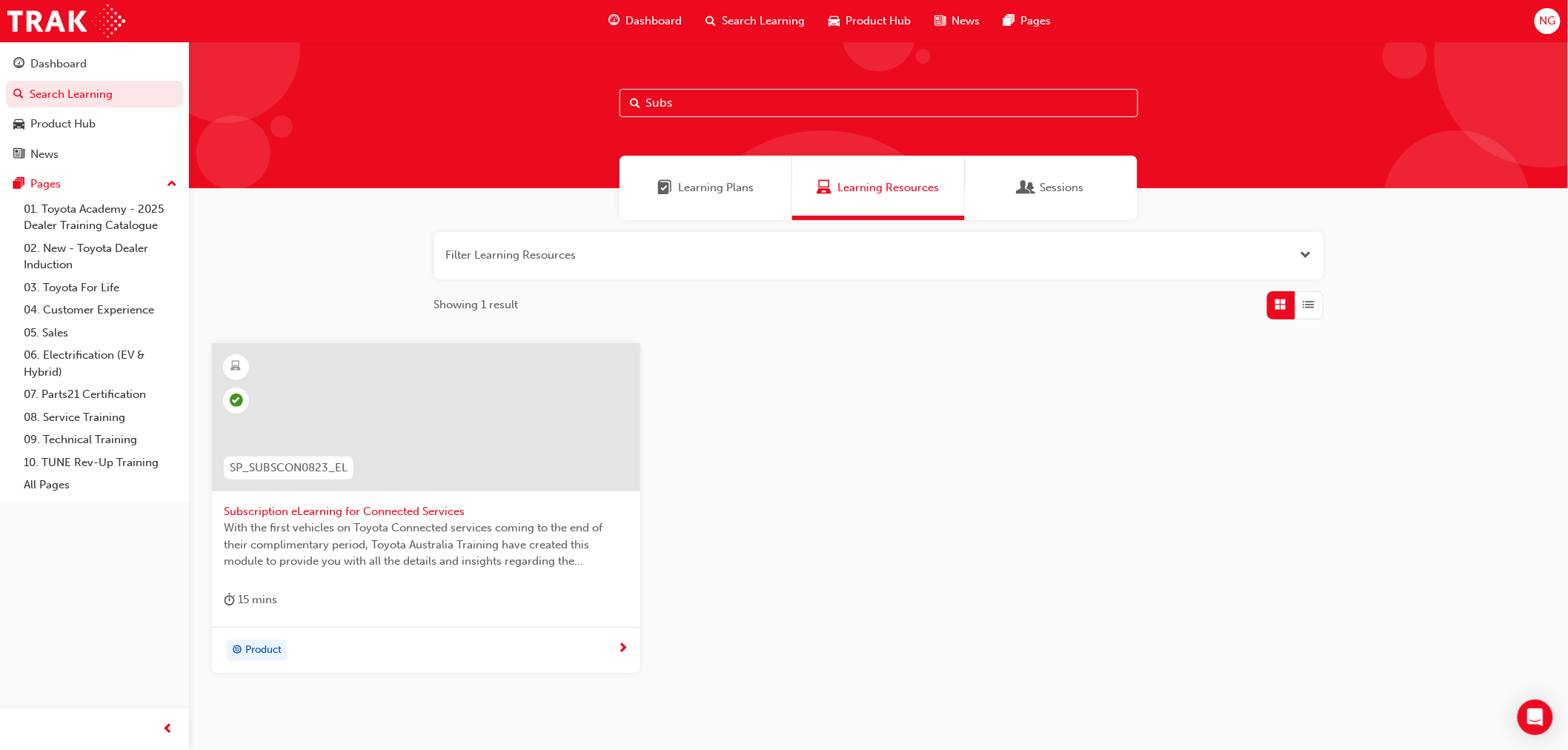
drag, startPoint x: 700, startPoint y: 99, endPoint x: 642, endPoint y: 99, distance: 58.0
click at [642, 99] on input "Subs" at bounding box center [879, 103] width 519 height 28
type input "2024 rav"
click at [296, 513] on span "2024 RAV4 Product Training" at bounding box center [425, 512] width 405 height 17
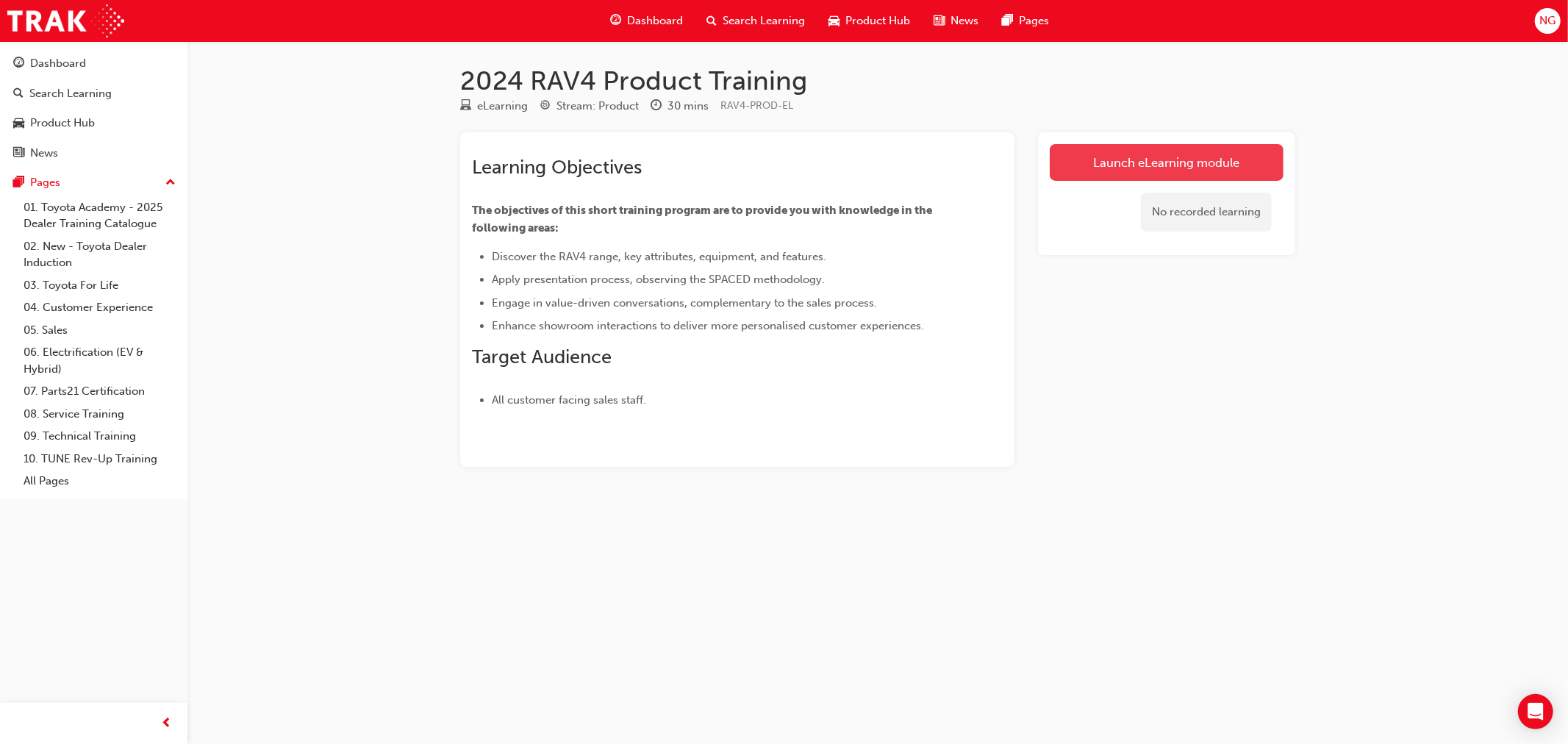
click at [1167, 163] on link "Launch eLearning module" at bounding box center [1166, 162] width 234 height 37
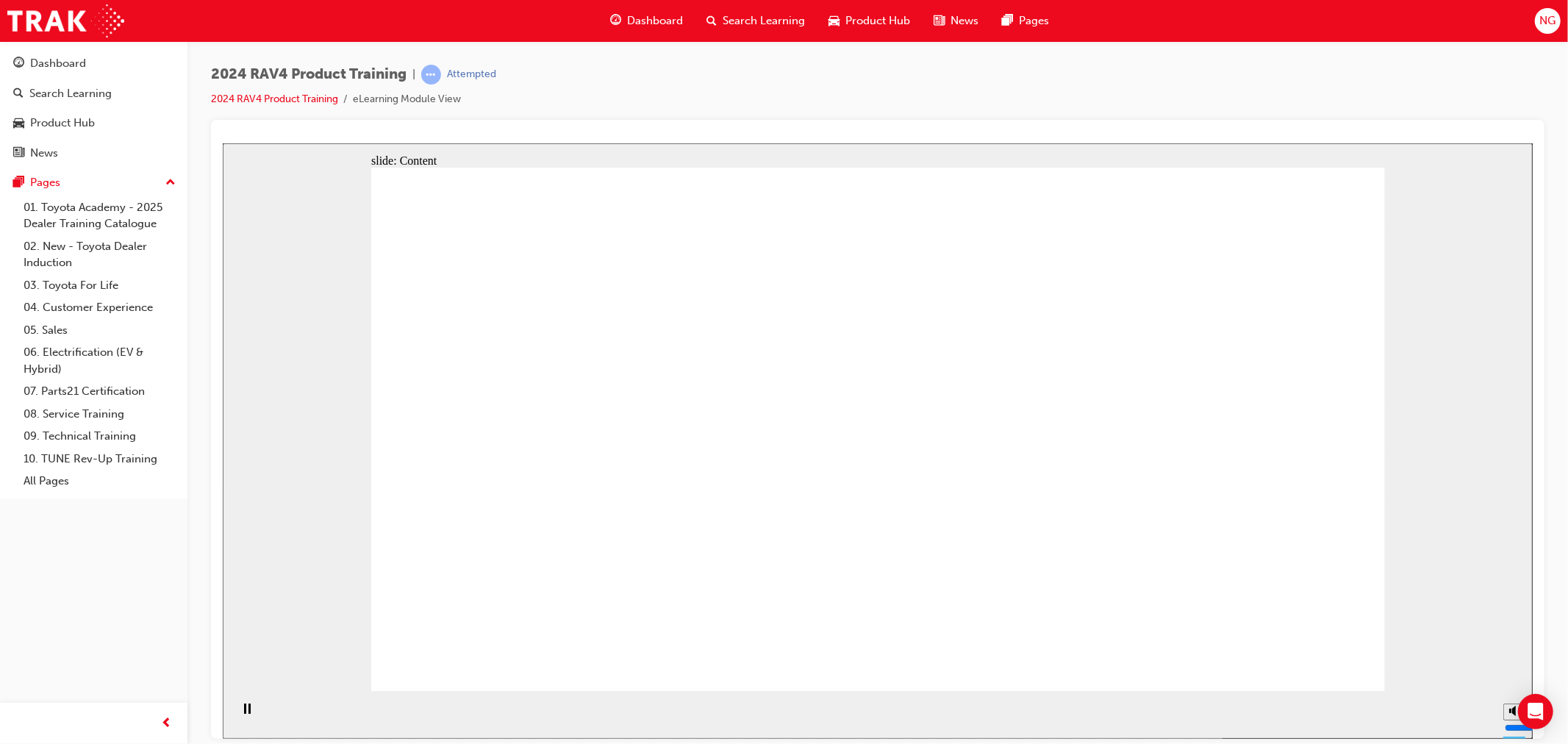
click at [1472, 527] on div "slide: Content To discover the RAV4 range, key attributes, equipment, and featu…" at bounding box center [876, 441] width 1310 height 596
click at [1402, 527] on div "slide: Content To discover the RAV4 range, key attributes, equipment, and featu…" at bounding box center [876, 441] width 1310 height 596
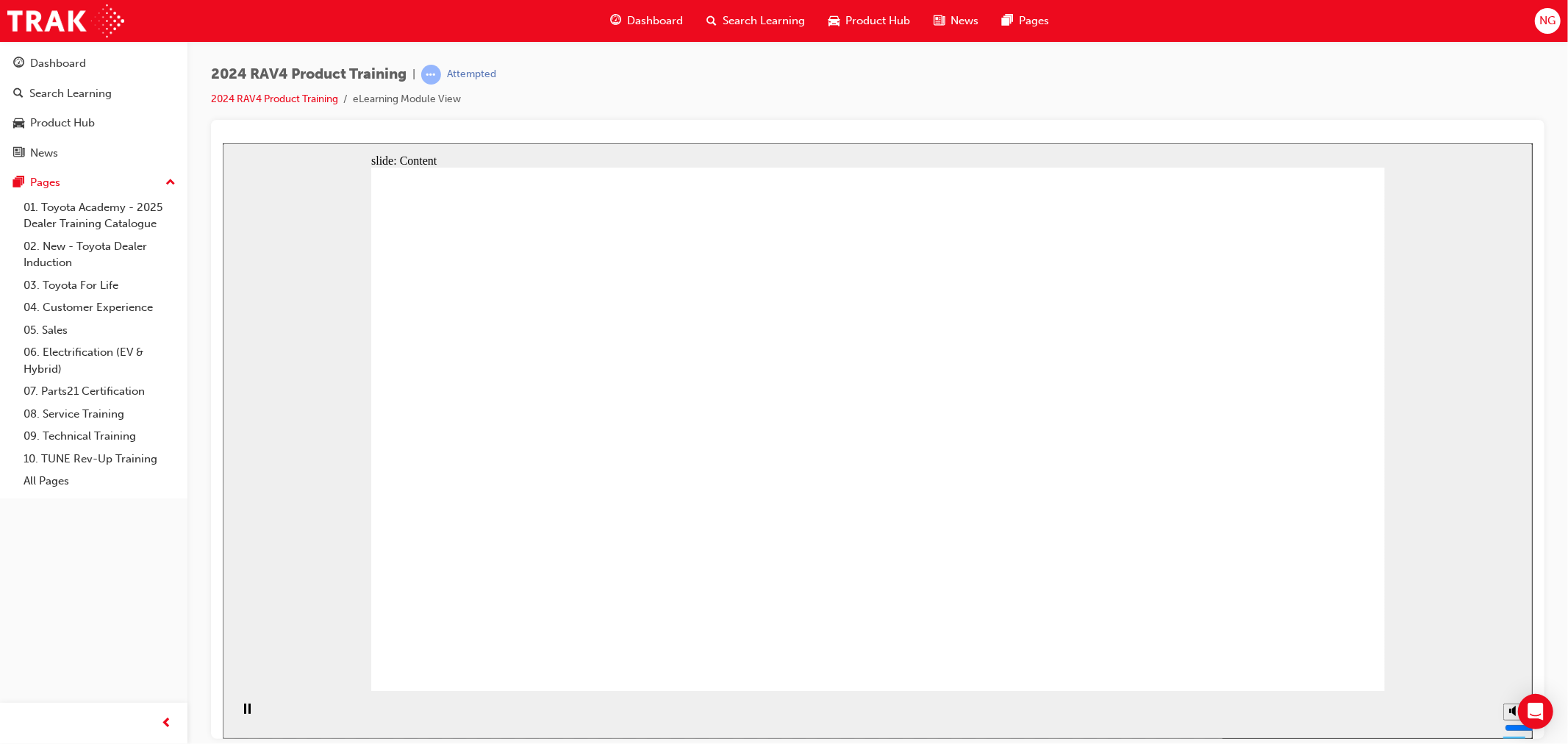
drag, startPoint x: 592, startPoint y: 441, endPoint x: 646, endPoint y: 438, distance: 54.1
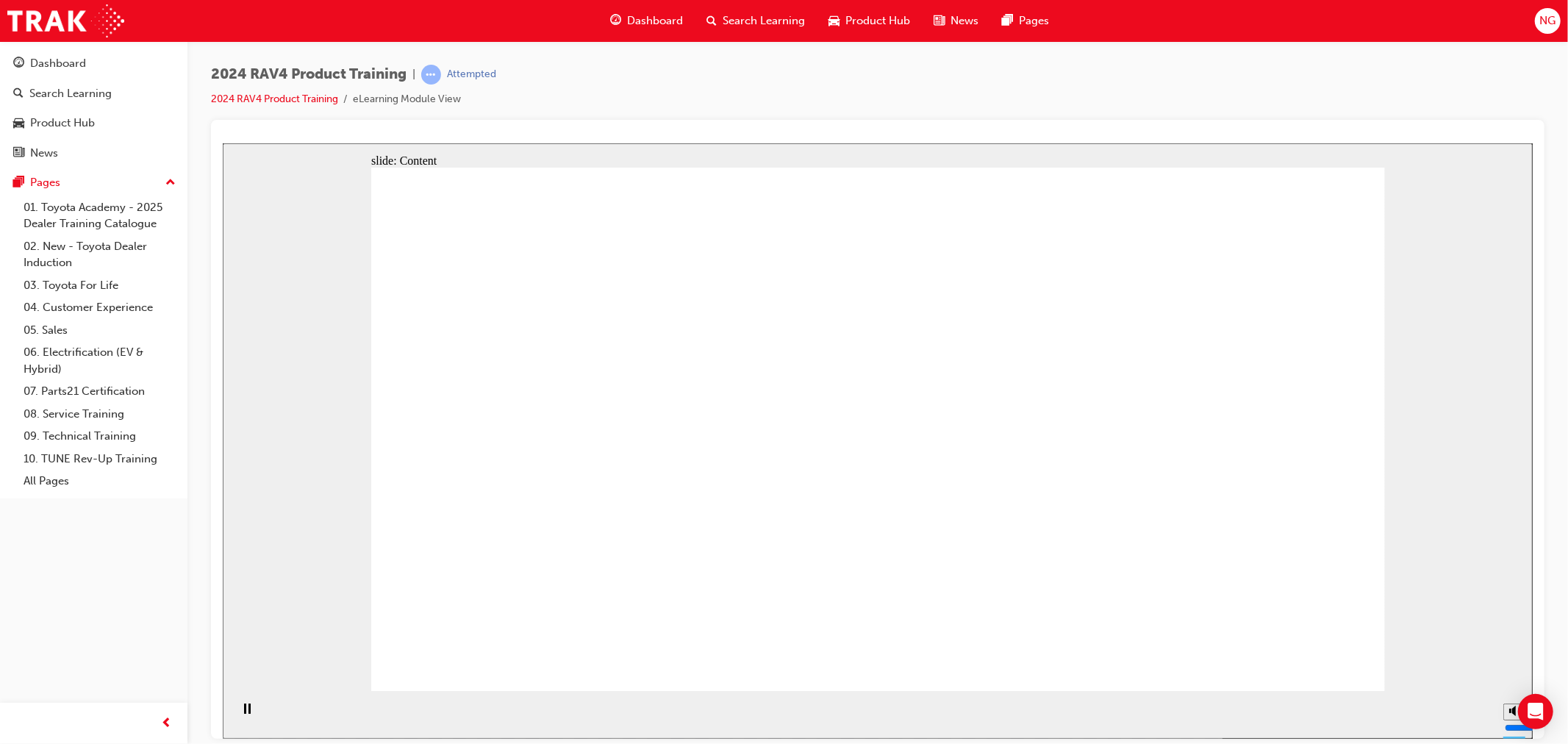
drag, startPoint x: 516, startPoint y: 497, endPoint x: 655, endPoint y: 475, distance: 140.7
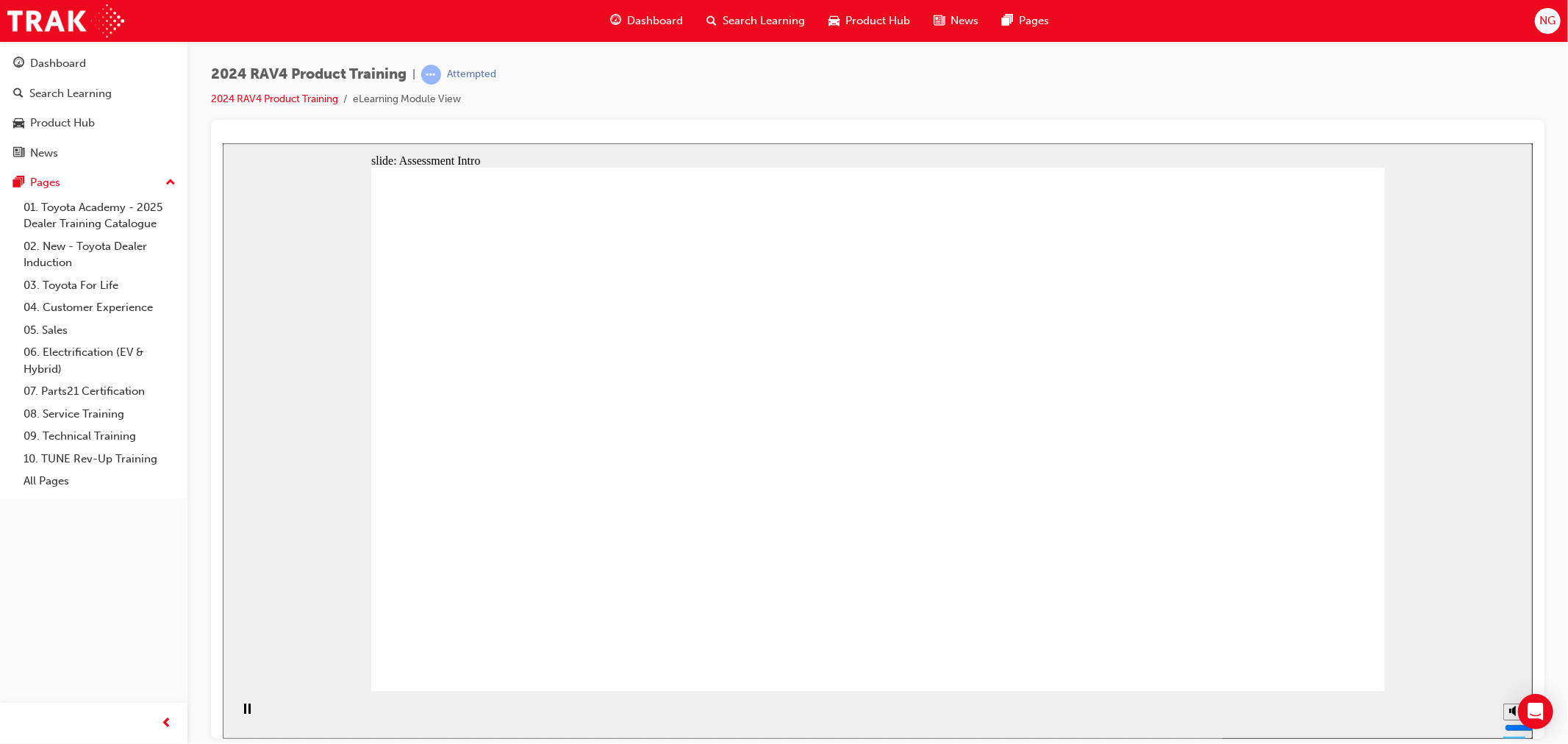
radio input "true"
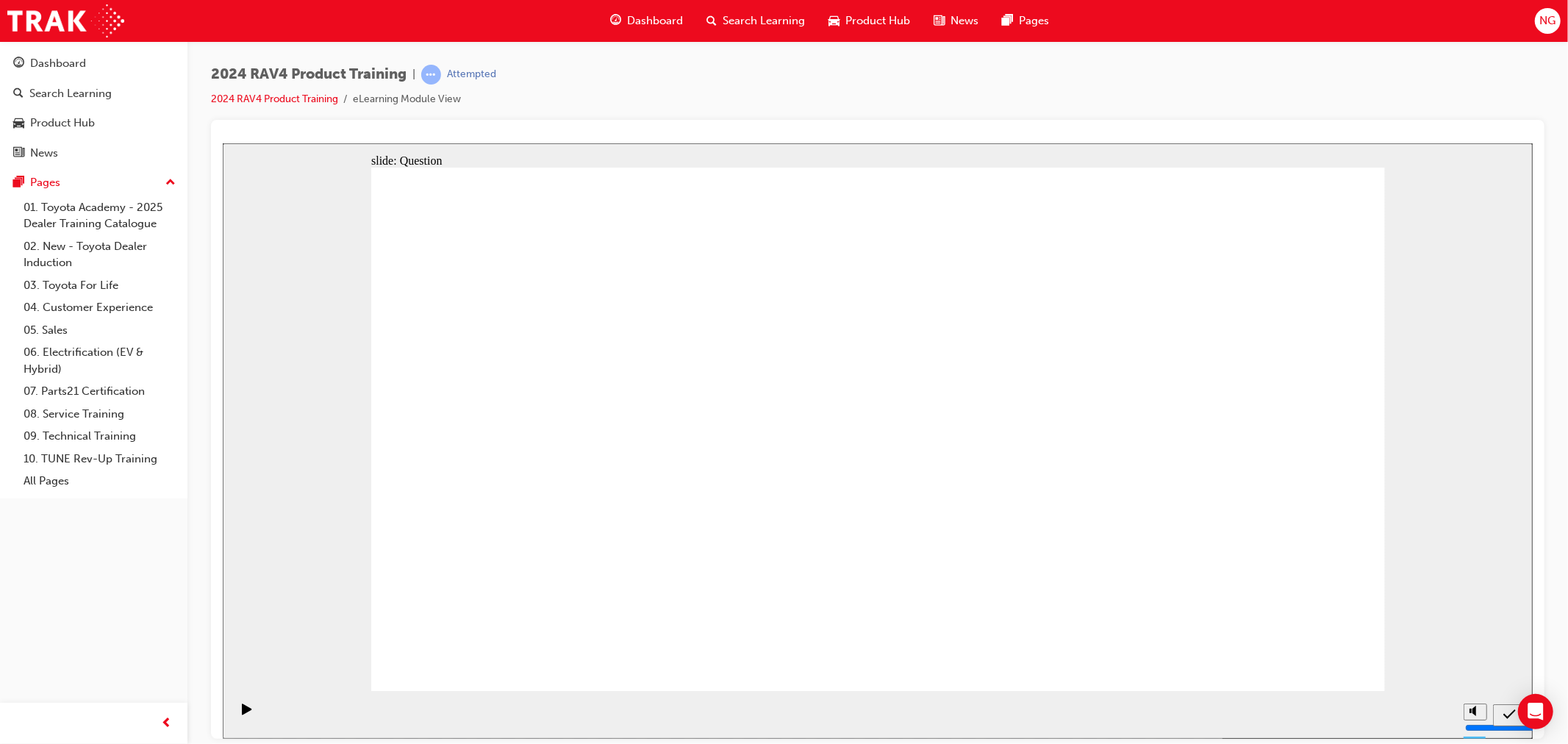
radio input "true"
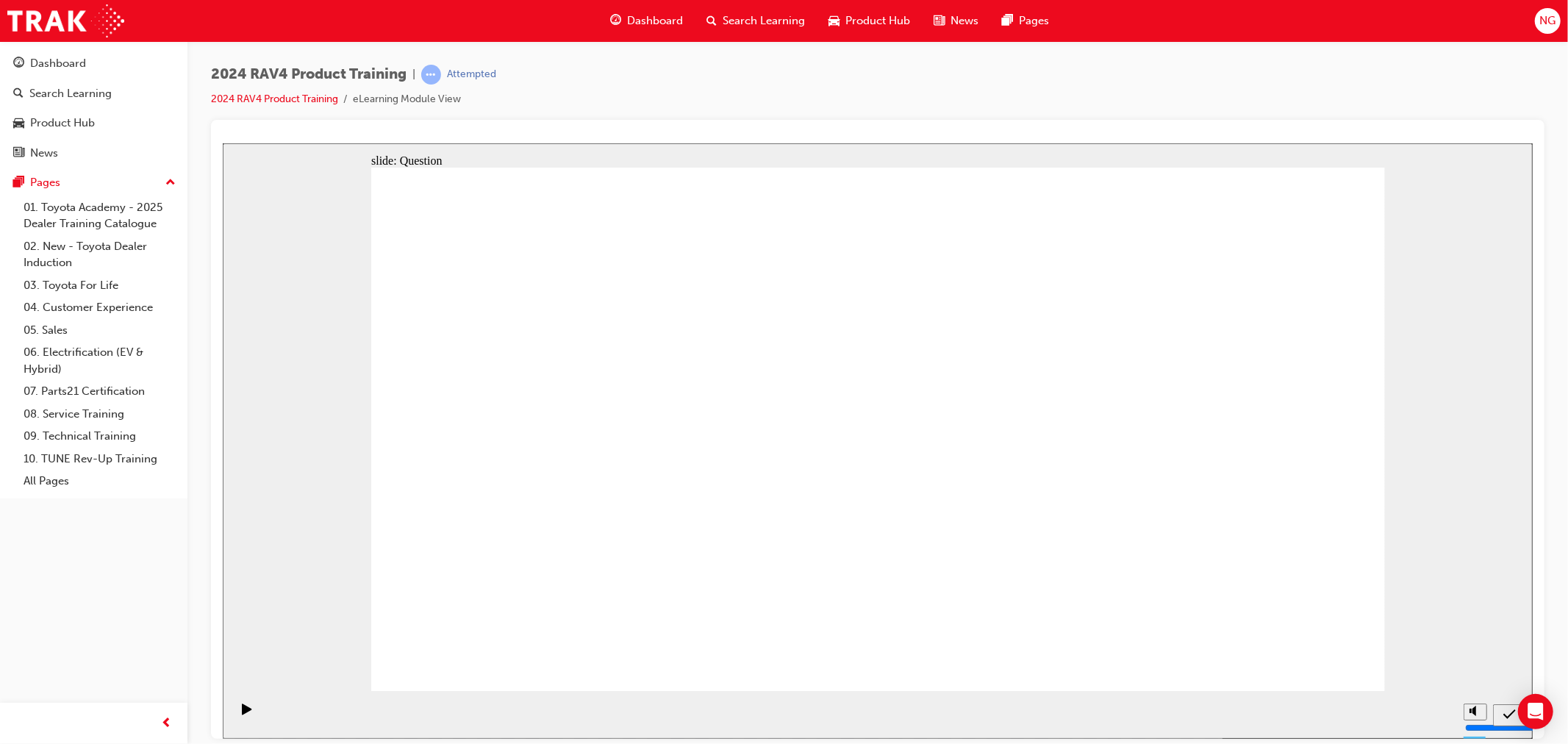
drag, startPoint x: 999, startPoint y: 449, endPoint x: 1255, endPoint y: 587, distance: 290.8
radio input "true"
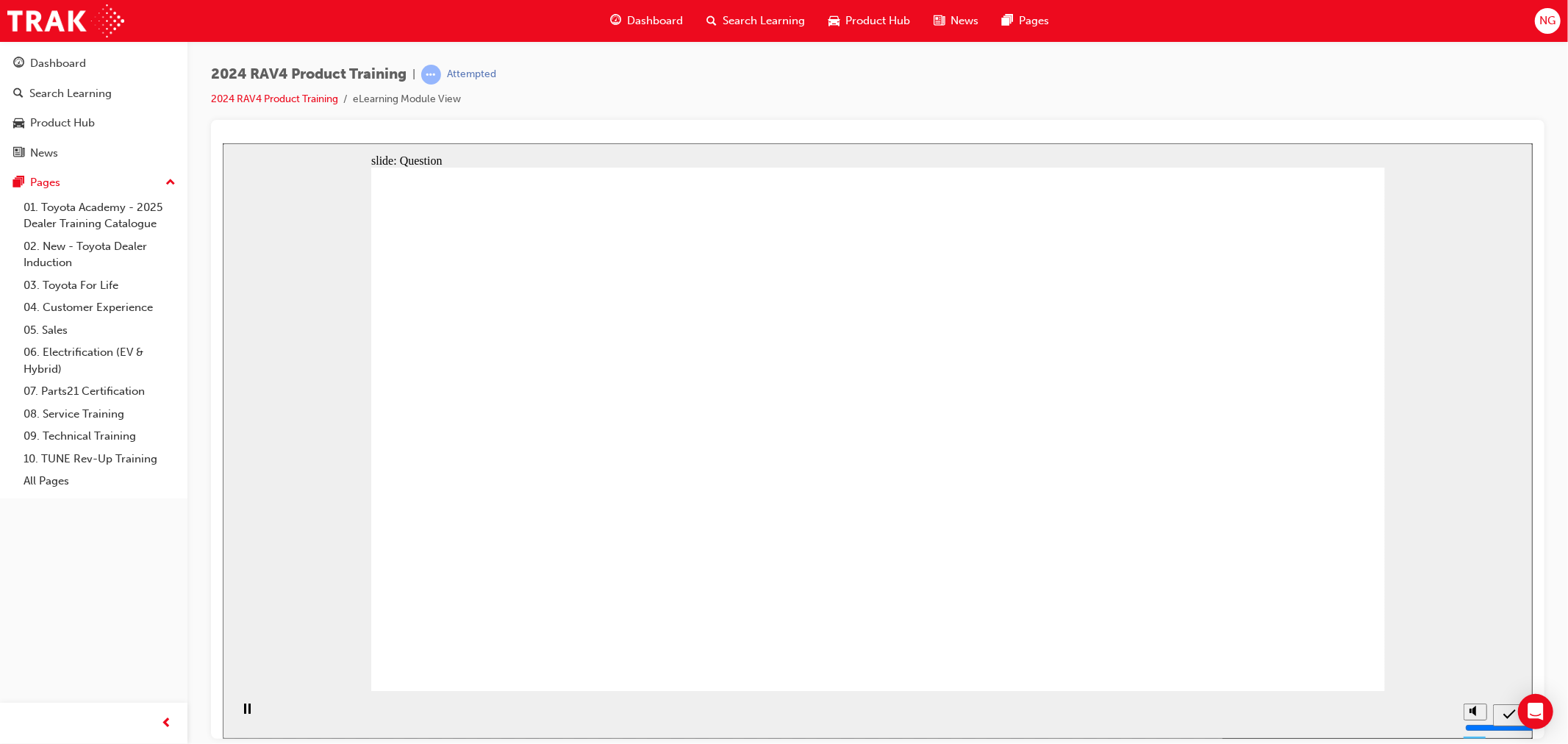
radio input "true"
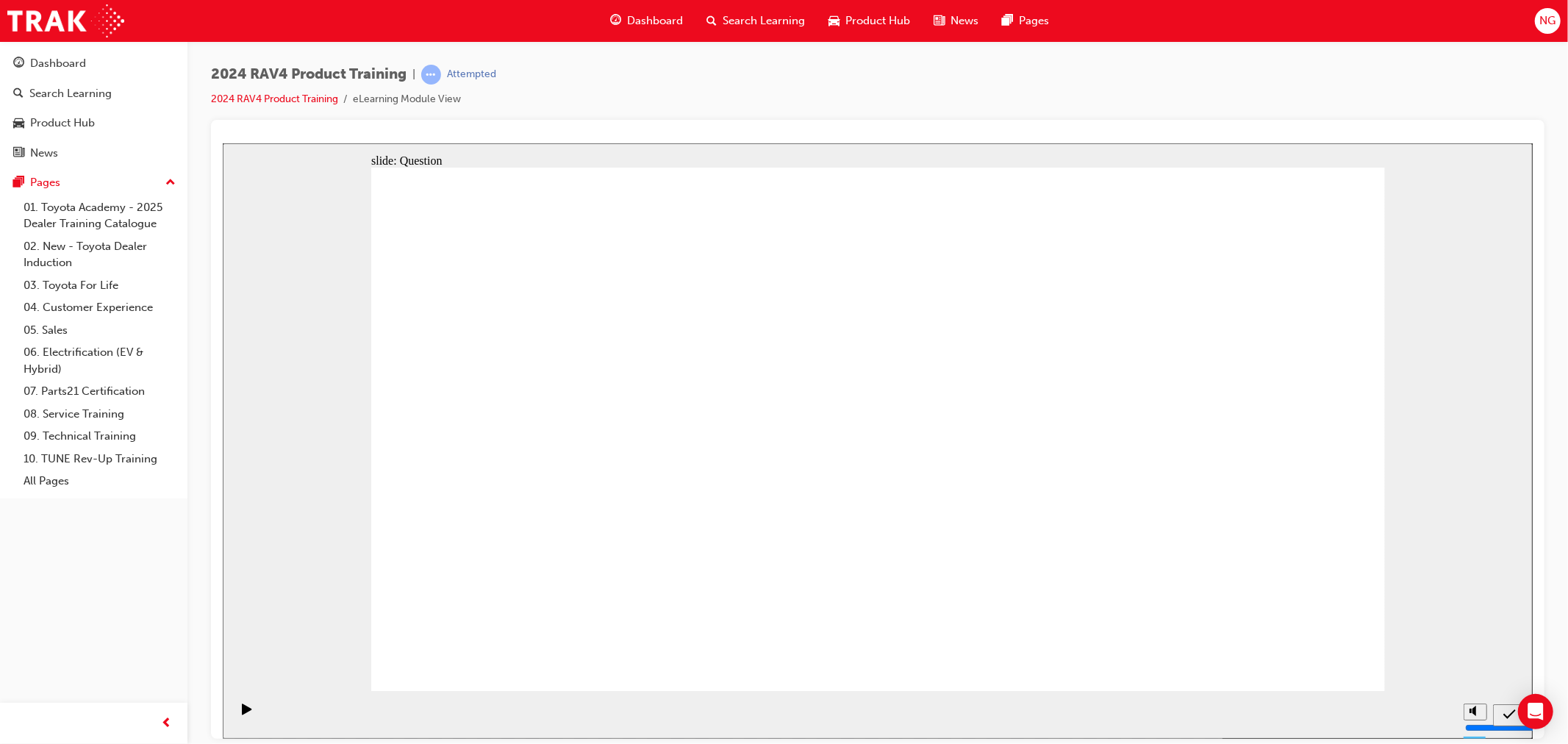
drag, startPoint x: 781, startPoint y: 416, endPoint x: 1154, endPoint y: 597, distance: 414.6
drag, startPoint x: 1158, startPoint y: 399, endPoint x: 750, endPoint y: 570, distance: 442.4
drag, startPoint x: 968, startPoint y: 394, endPoint x: 569, endPoint y: 577, distance: 439.0
drag, startPoint x: 541, startPoint y: 420, endPoint x: 968, endPoint y: 582, distance: 456.7
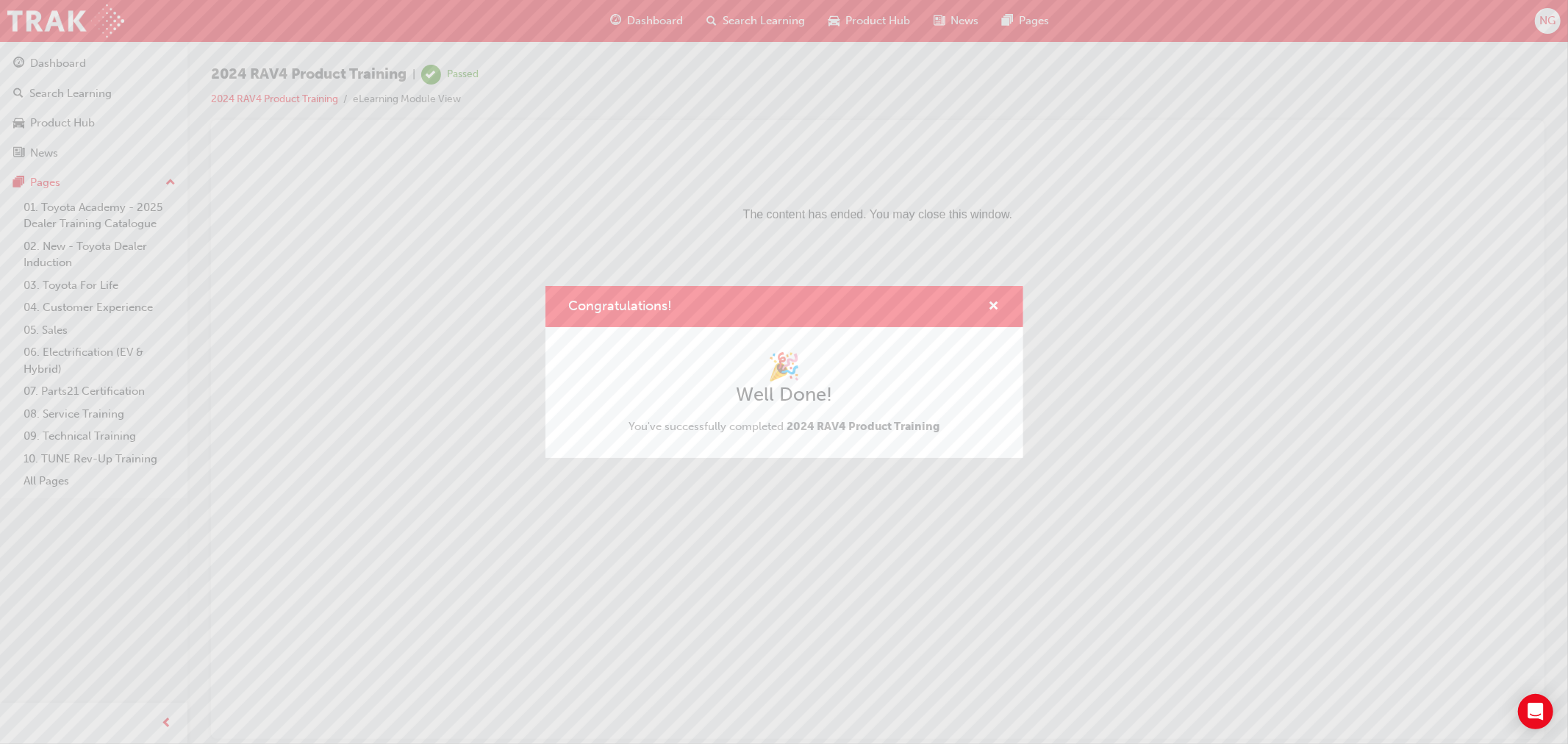
click at [1001, 303] on div "Congratulations!" at bounding box center [784, 306] width 478 height 42
click at [994, 304] on span "cross-icon" at bounding box center [994, 307] width 11 height 13
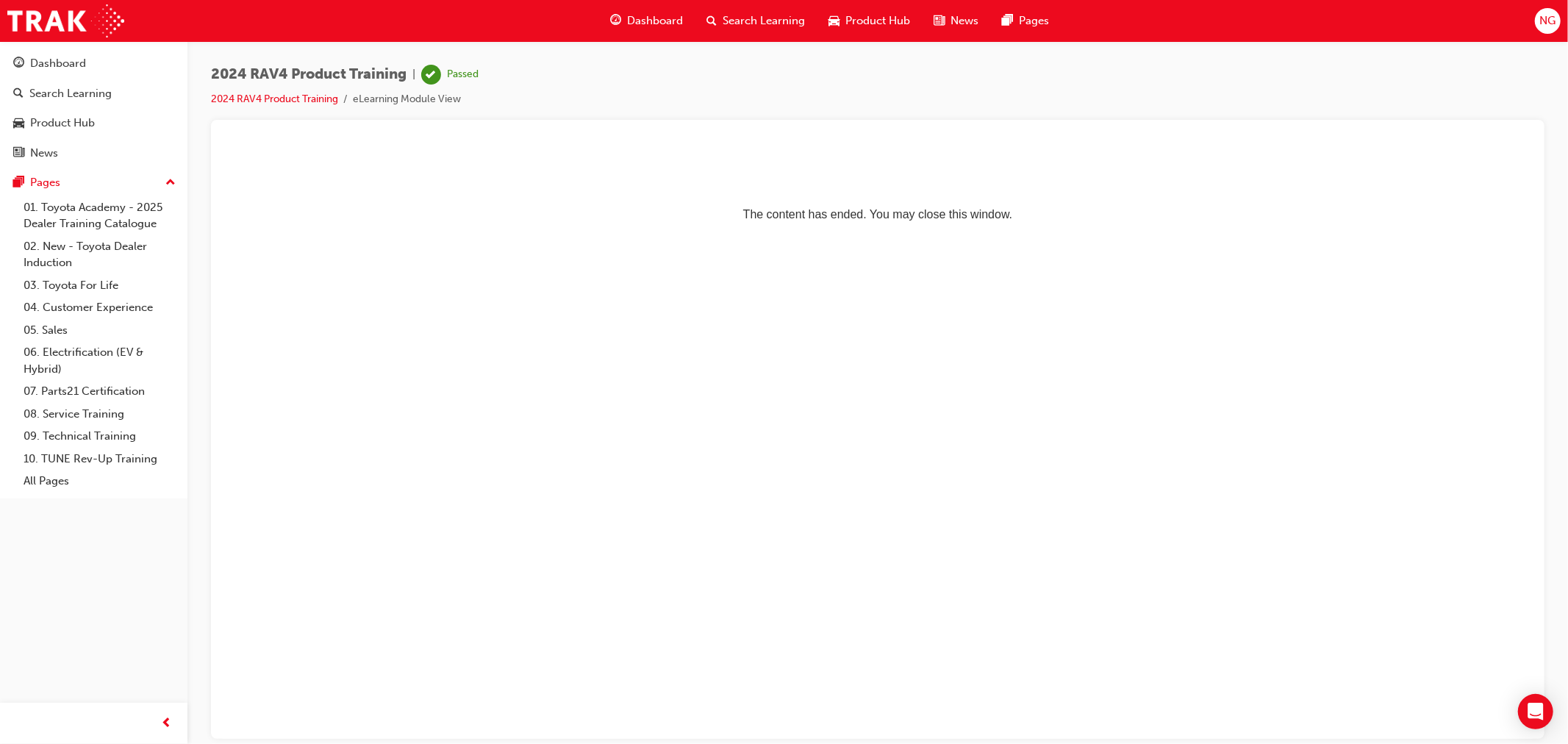
click at [750, 19] on span "Search Learning" at bounding box center [763, 20] width 83 height 17
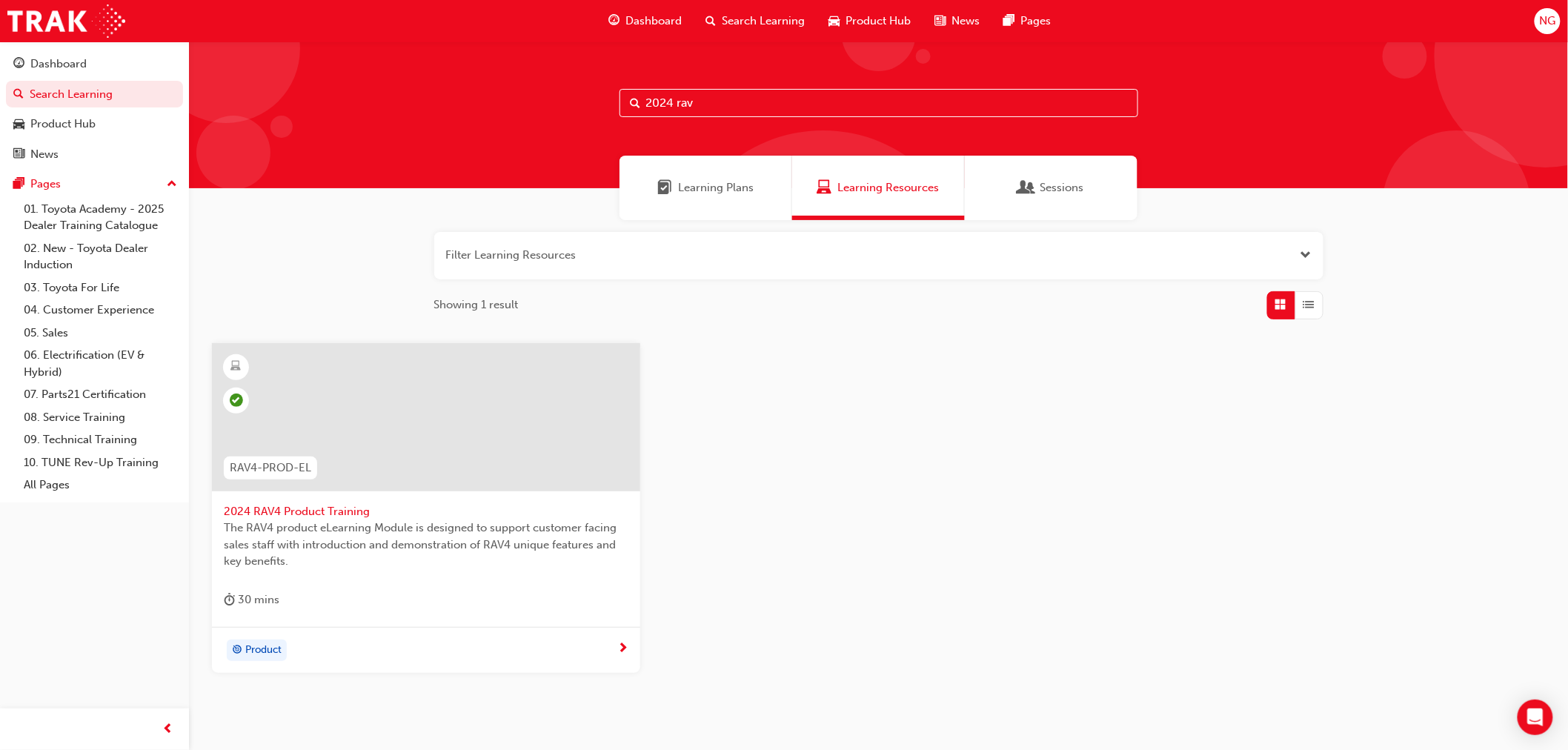
drag, startPoint x: 713, startPoint y: 102, endPoint x: 388, endPoint y: 98, distance: 325.0
click at [388, 98] on div "2024 rav" at bounding box center [878, 114] width 1379 height 147
type input "hilux pro"
click at [280, 506] on span "2024 HiLux Product eLearning" at bounding box center [425, 512] width 405 height 17
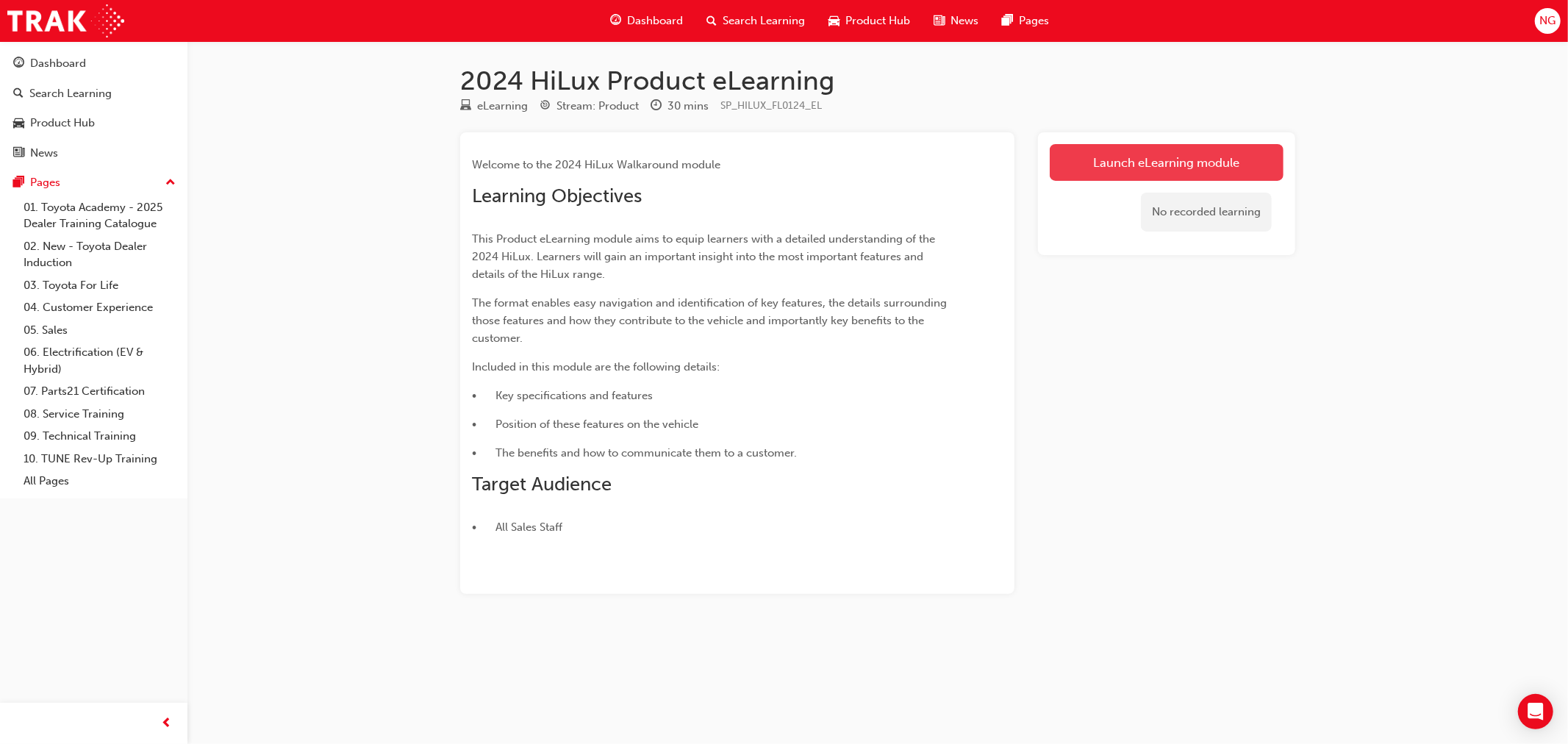
click at [1173, 172] on link "Launch eLearning module" at bounding box center [1166, 162] width 234 height 37
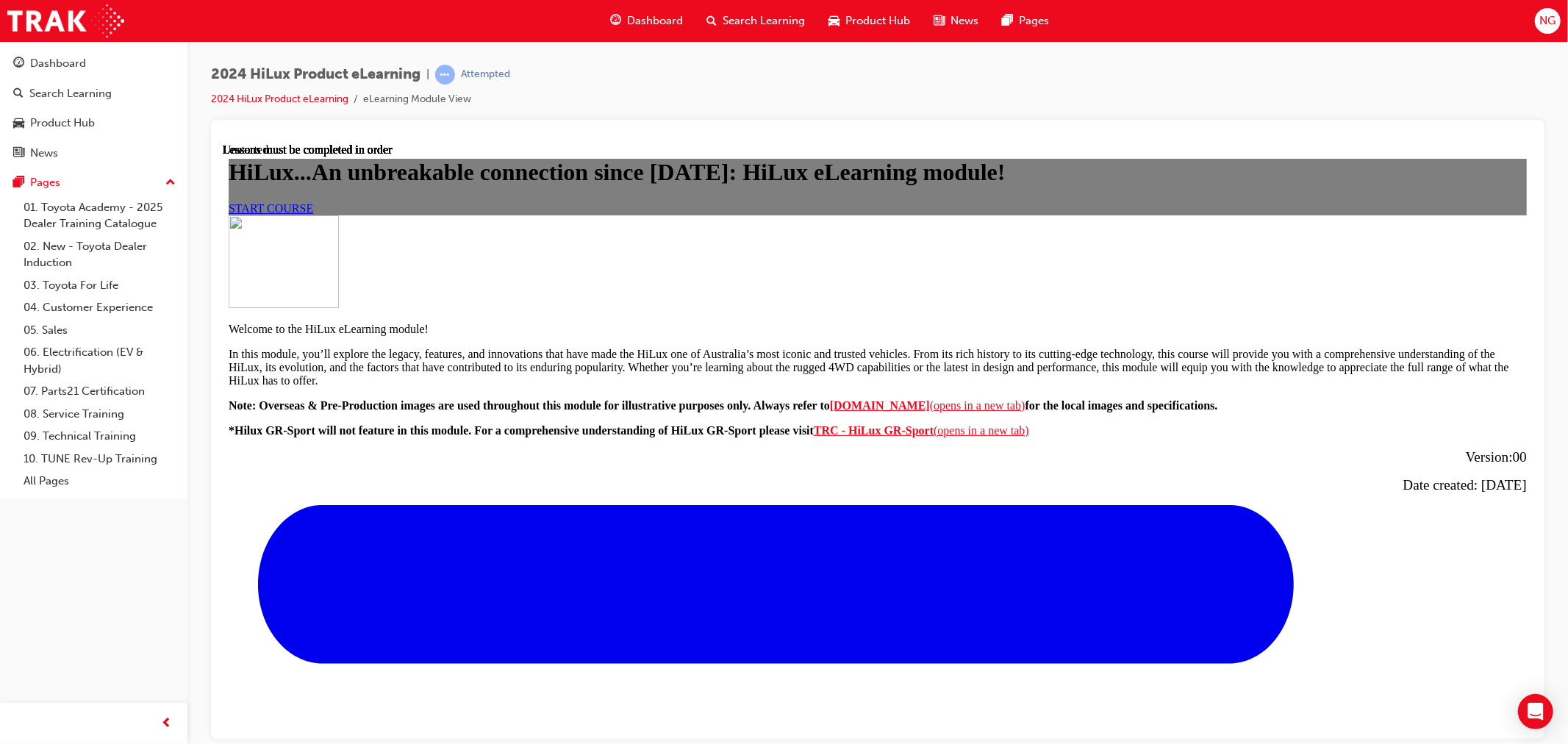
click at [312, 214] on link "START COURSE" at bounding box center [270, 207] width 84 height 12
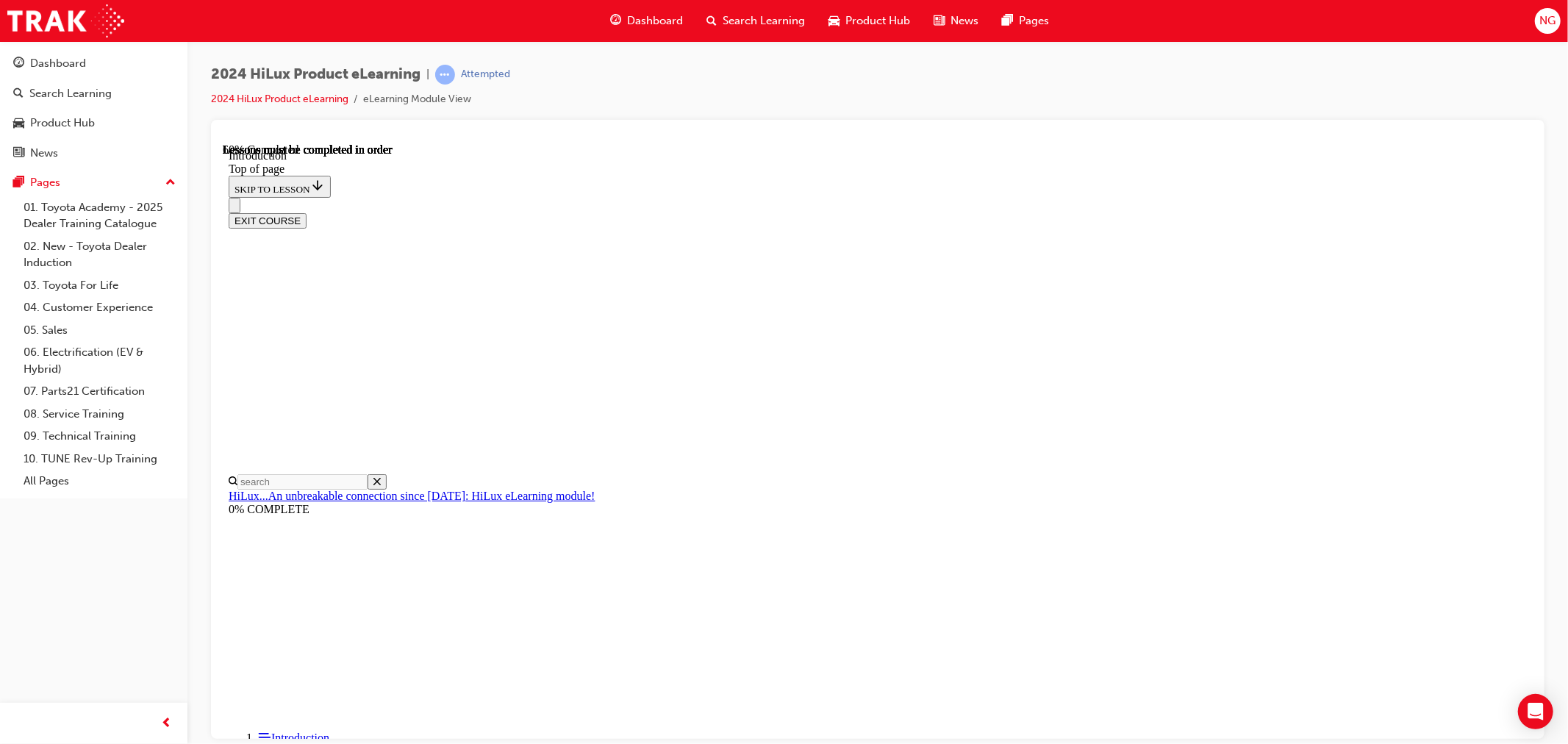
scroll to position [714, 0]
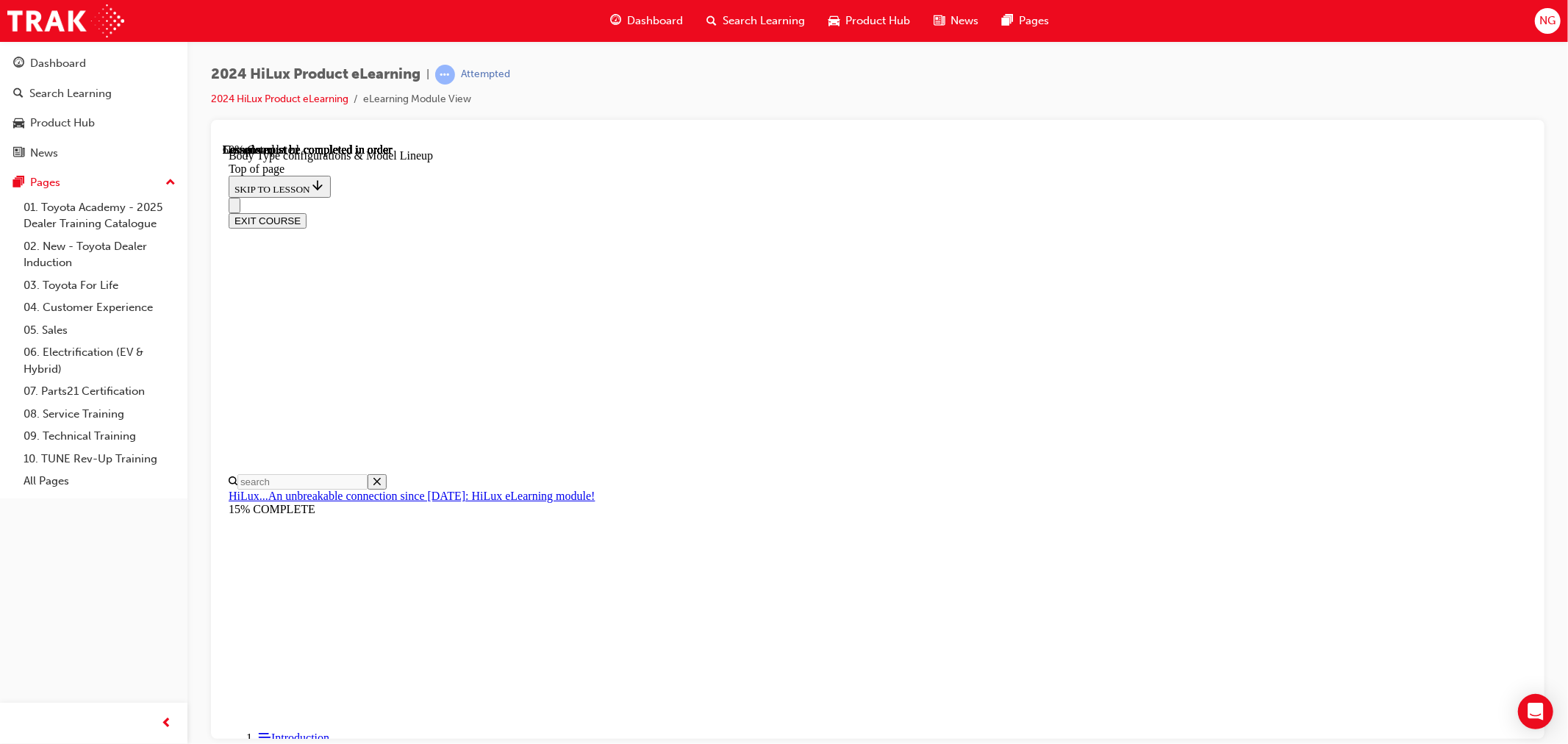
scroll to position [372, 0]
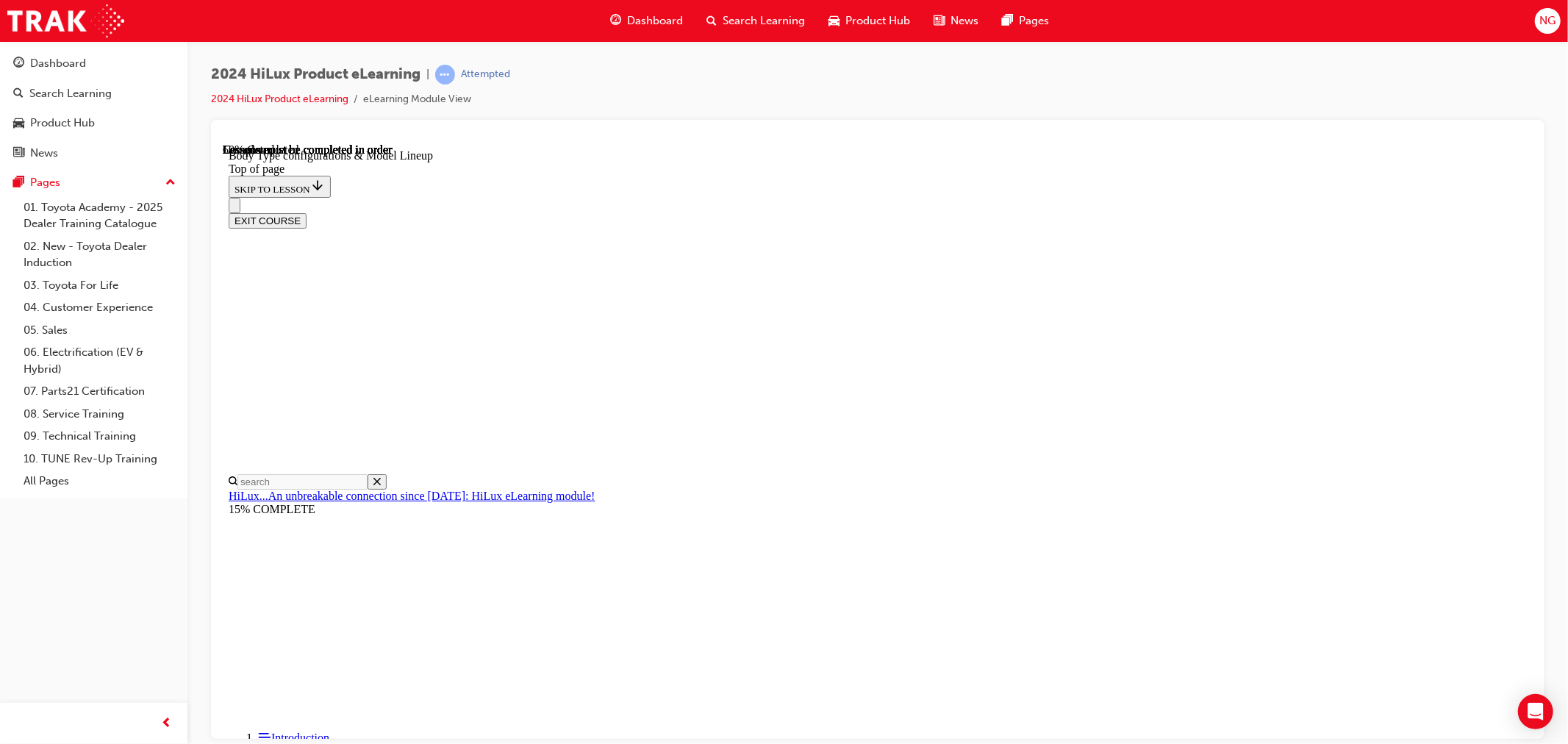
scroll to position [0, 341]
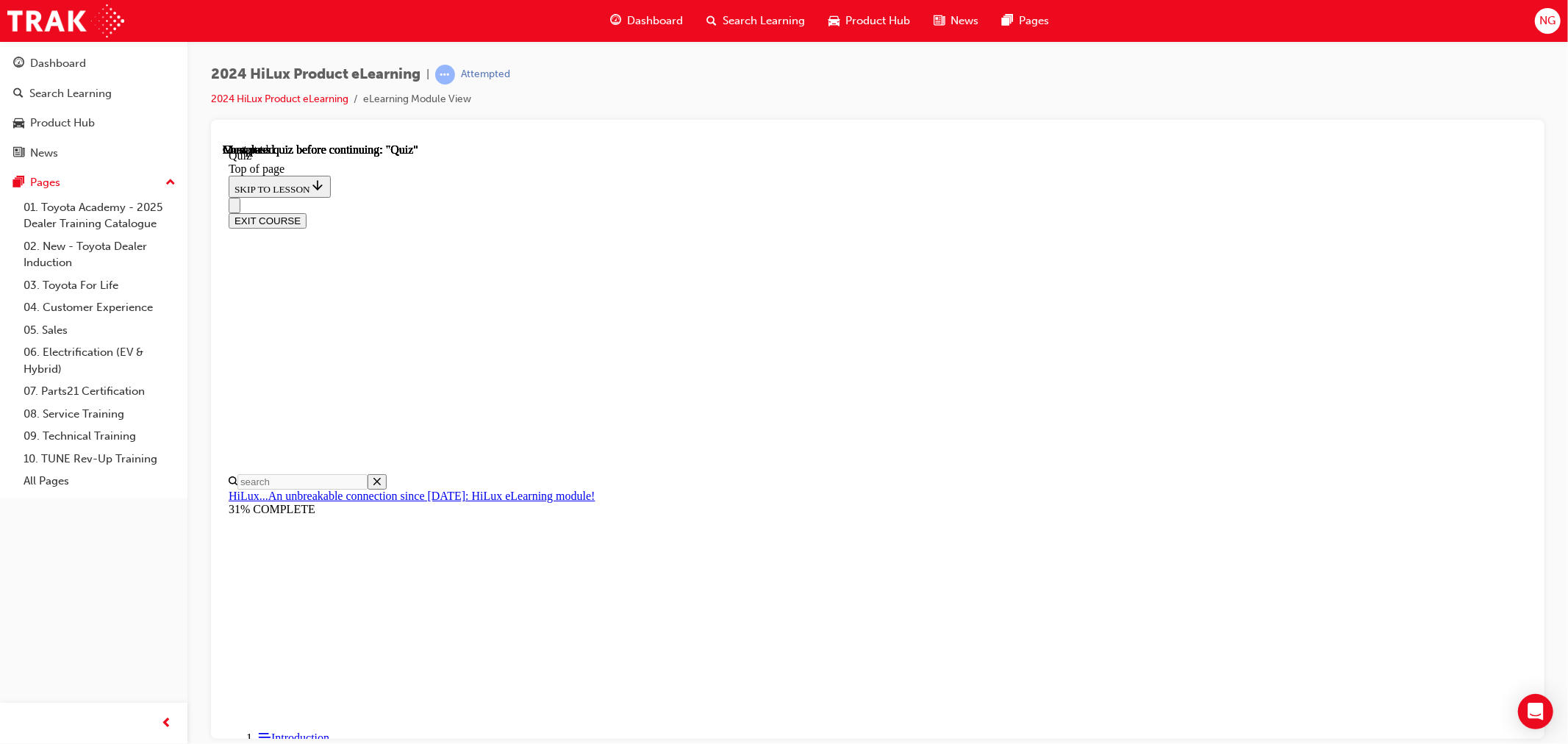
scroll to position [45, 0]
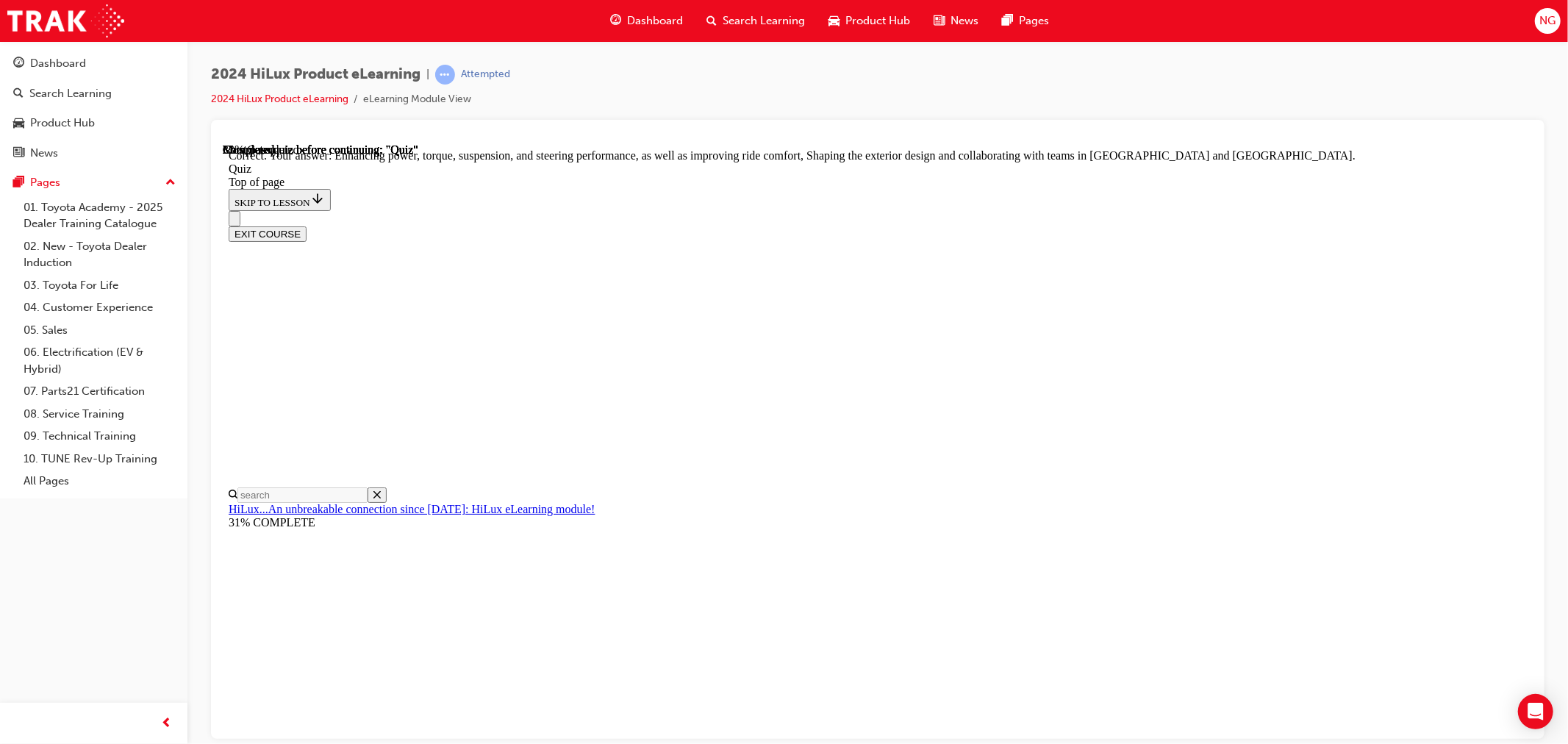
scroll to position [266, 0]
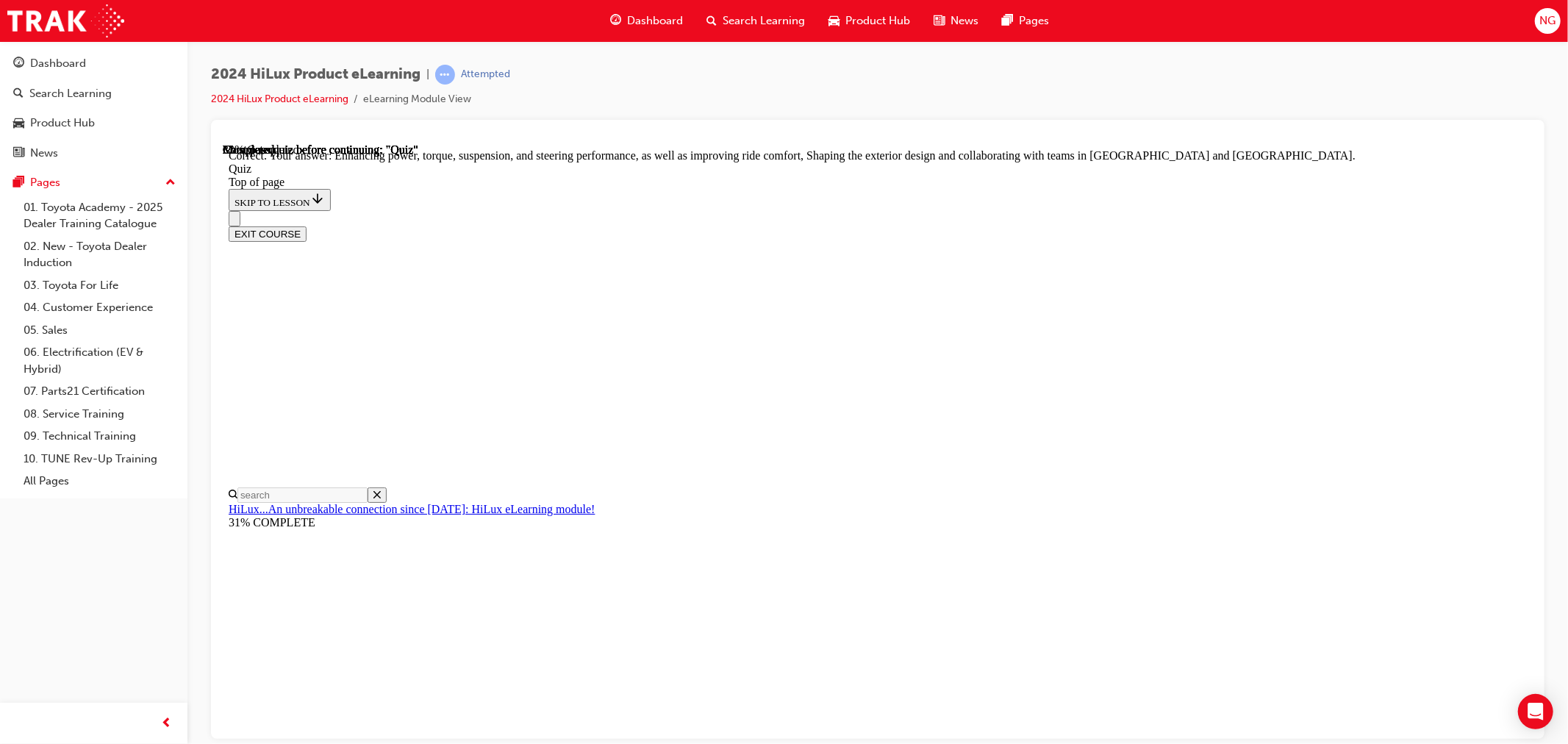
scroll to position [82, 0]
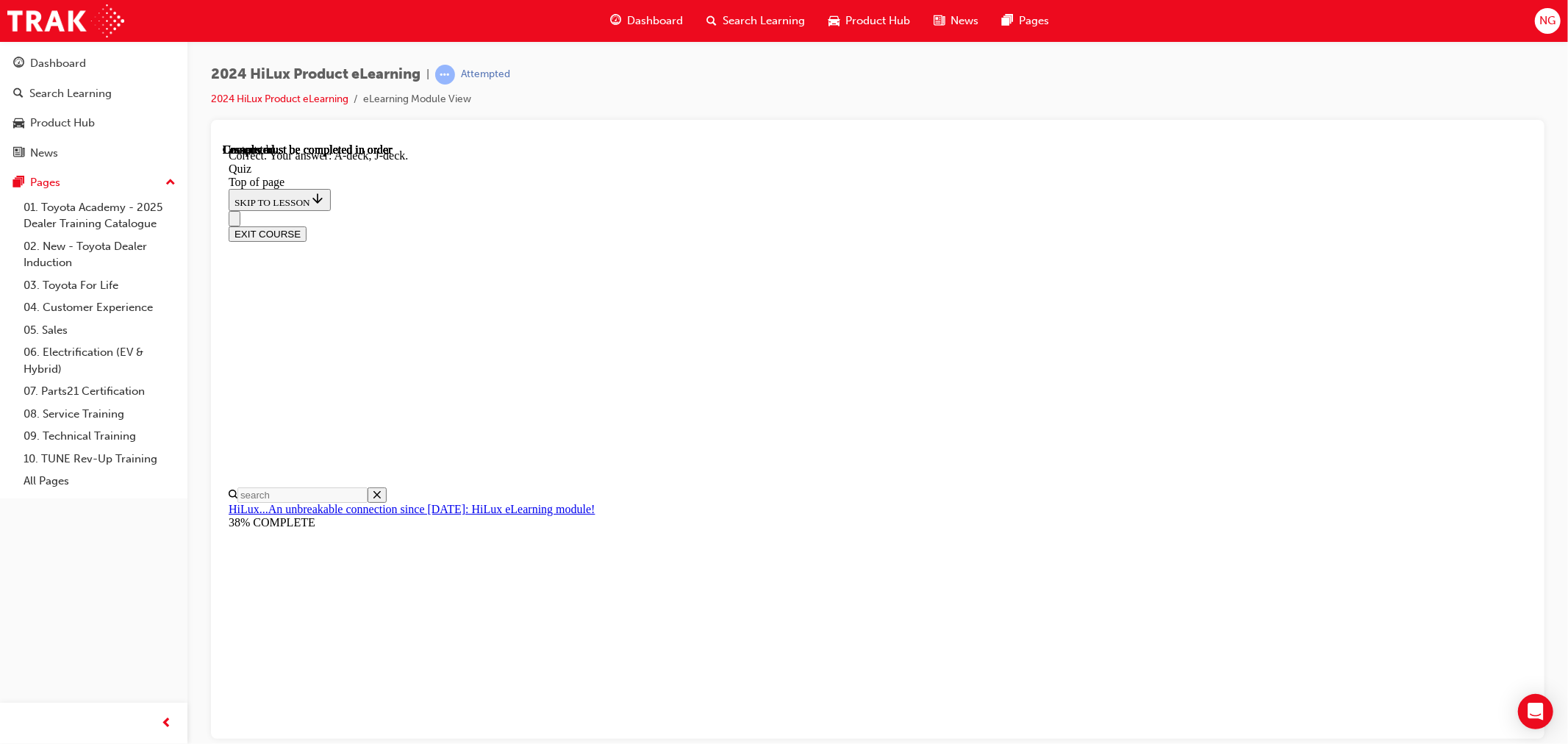
scroll to position [197, 0]
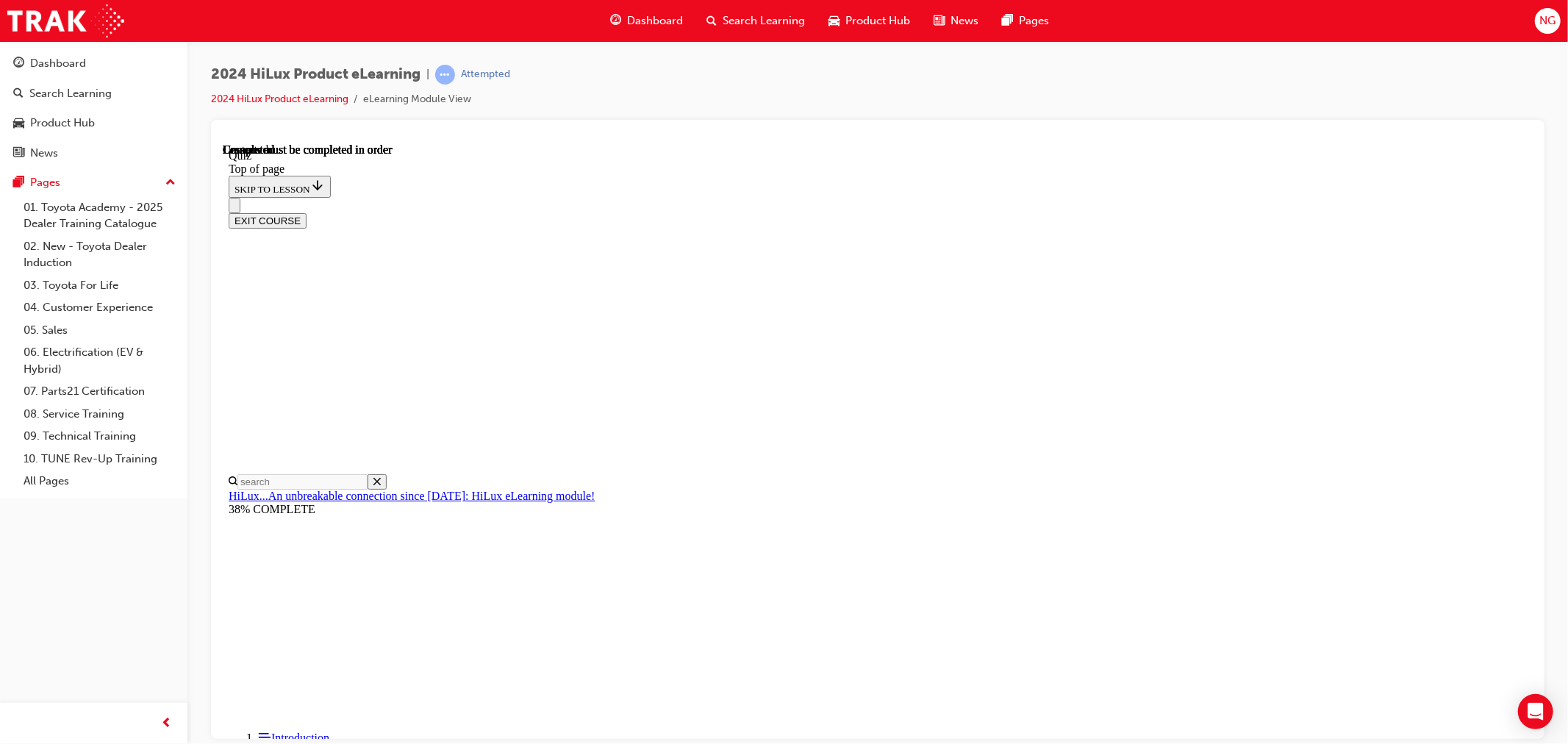
scroll to position [202, 0]
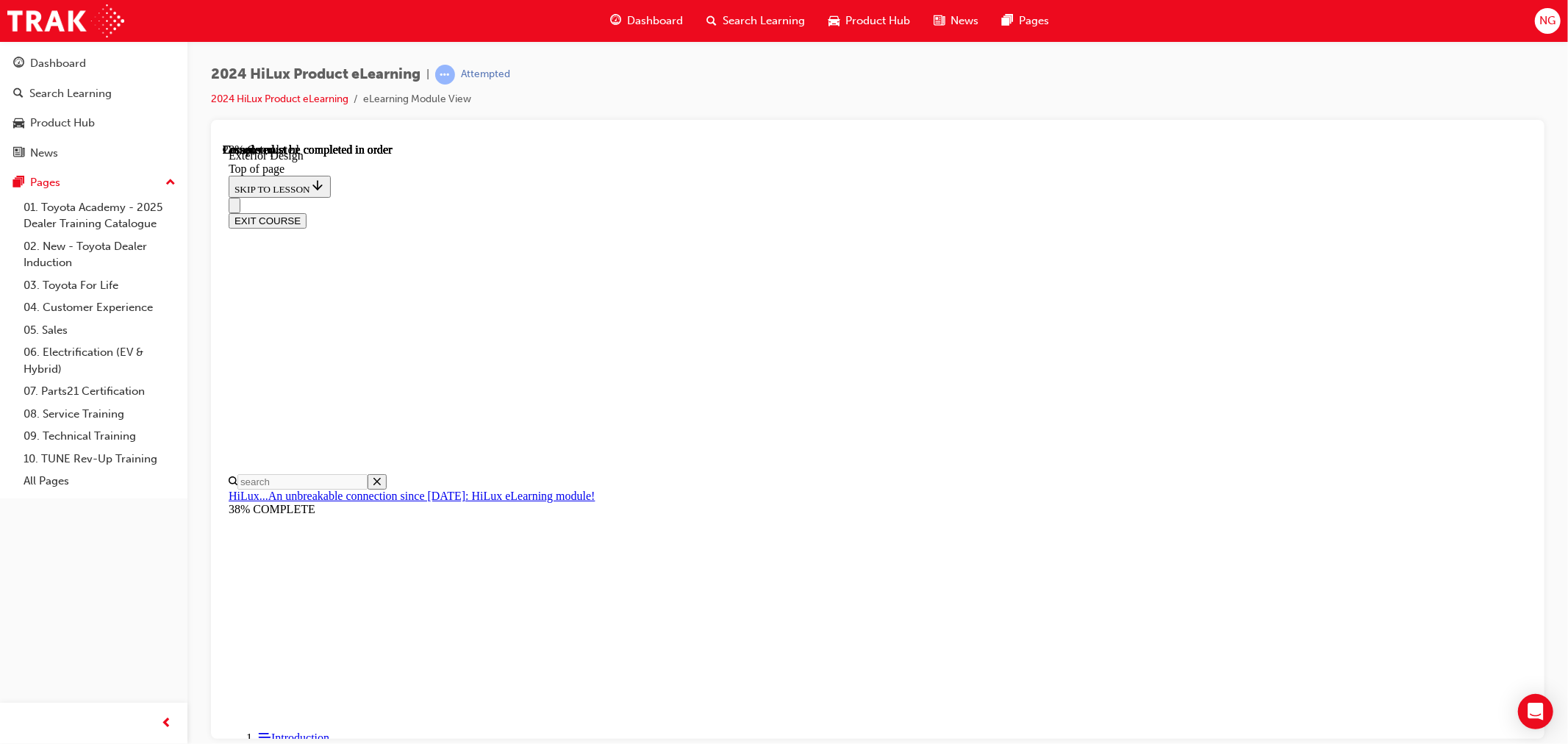
drag, startPoint x: 1010, startPoint y: 250, endPoint x: 1123, endPoint y: 241, distance: 113.4
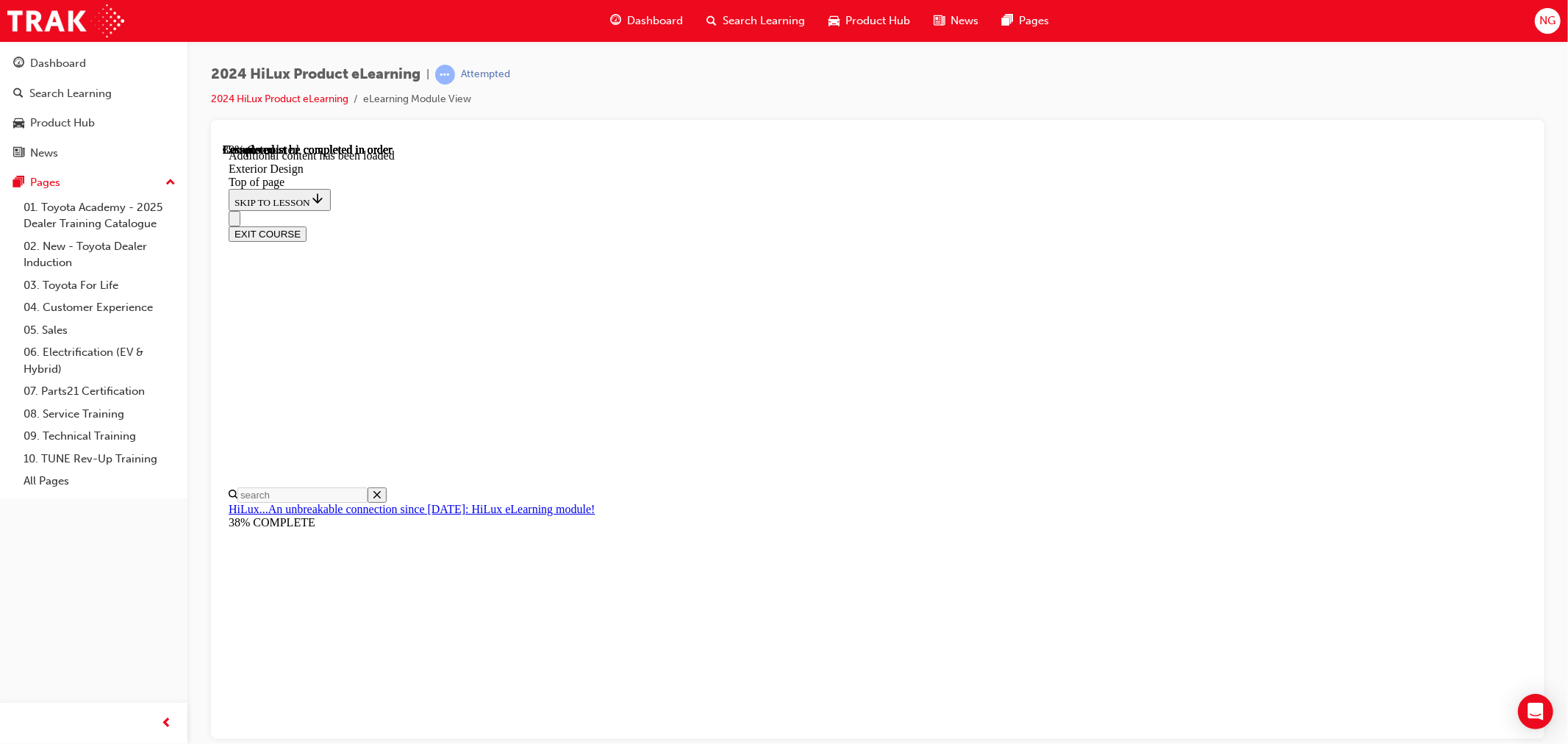
scroll to position [2649, 0]
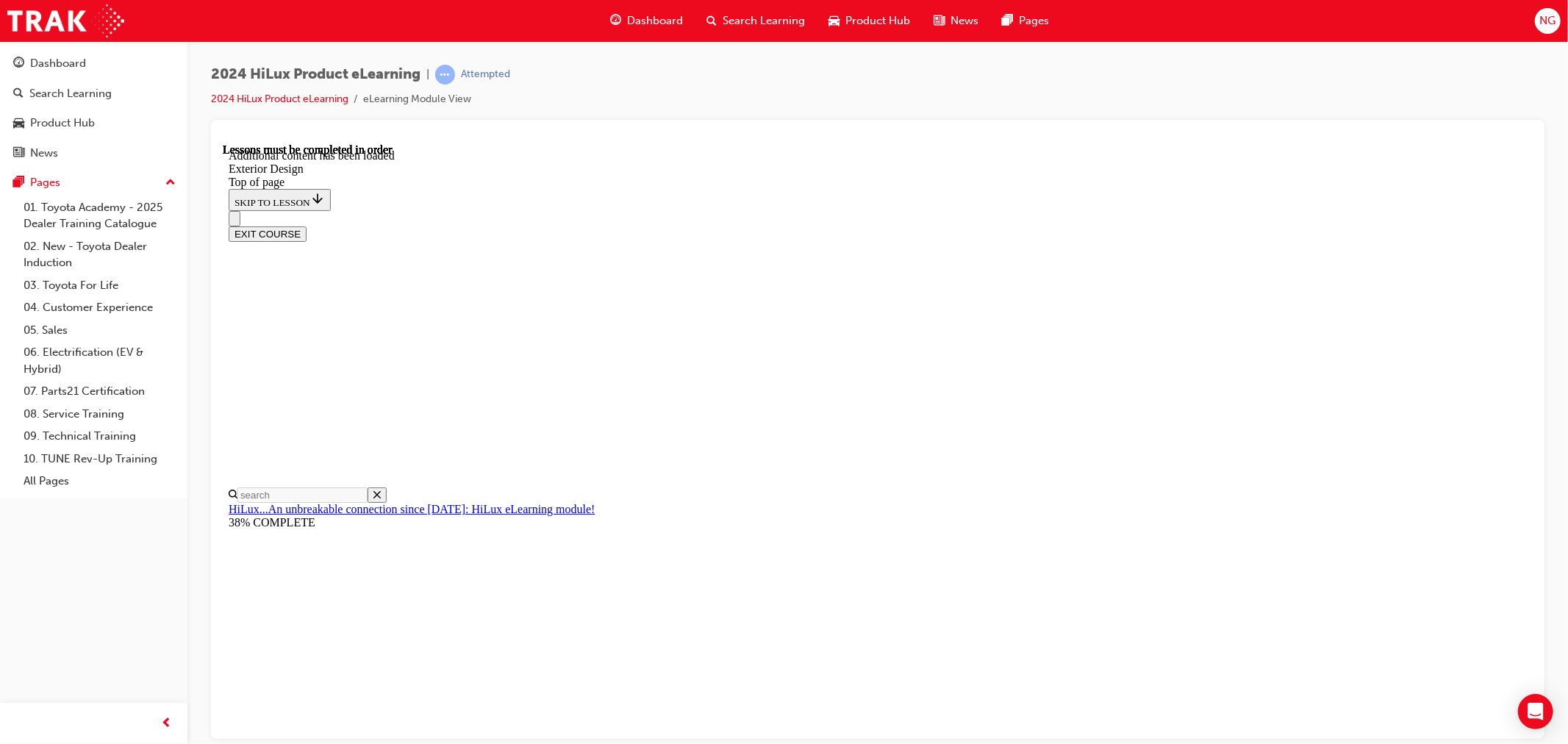
scroll to position [3896, 0]
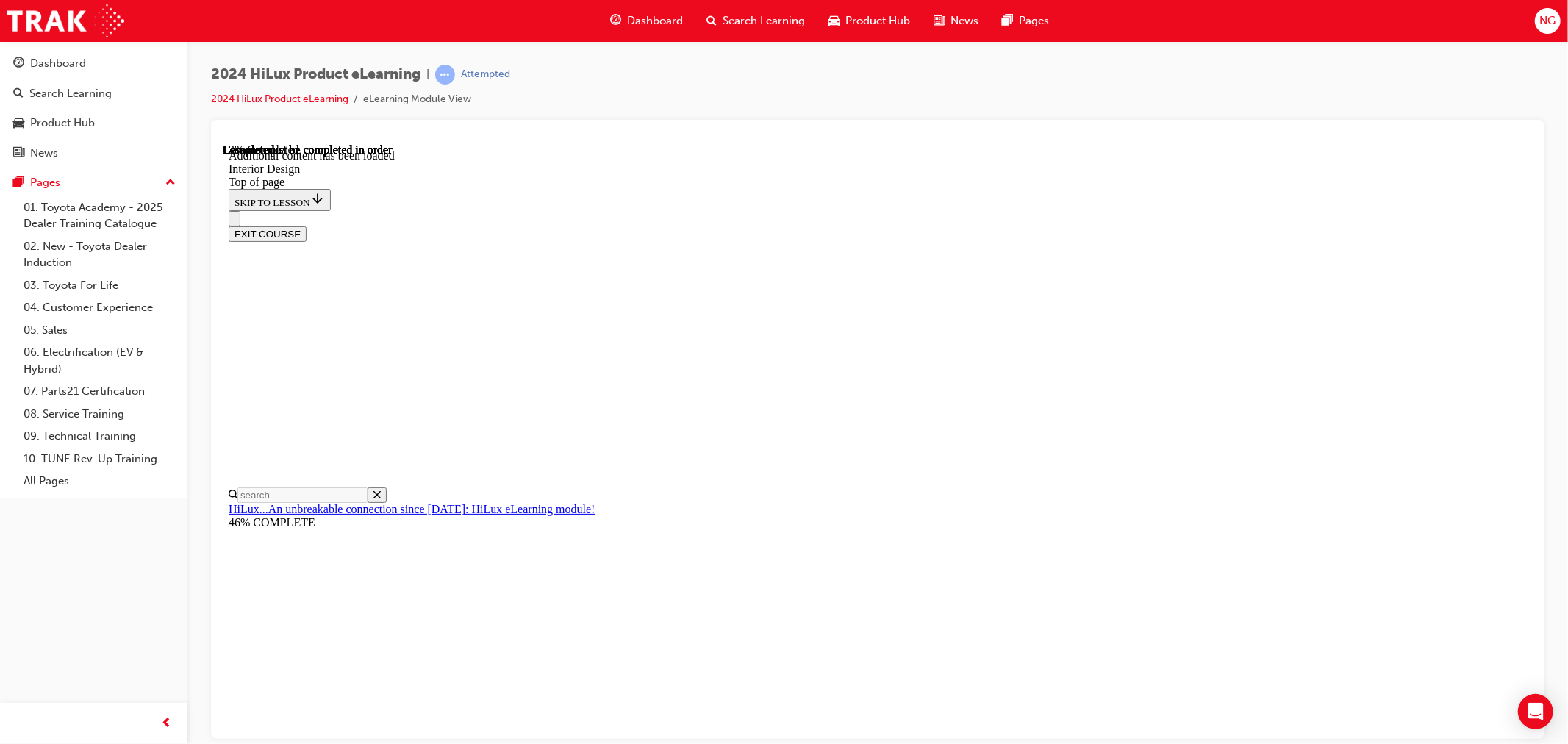
scroll to position [245, 0]
drag, startPoint x: 979, startPoint y: 434, endPoint x: 1052, endPoint y: 435, distance: 73.0
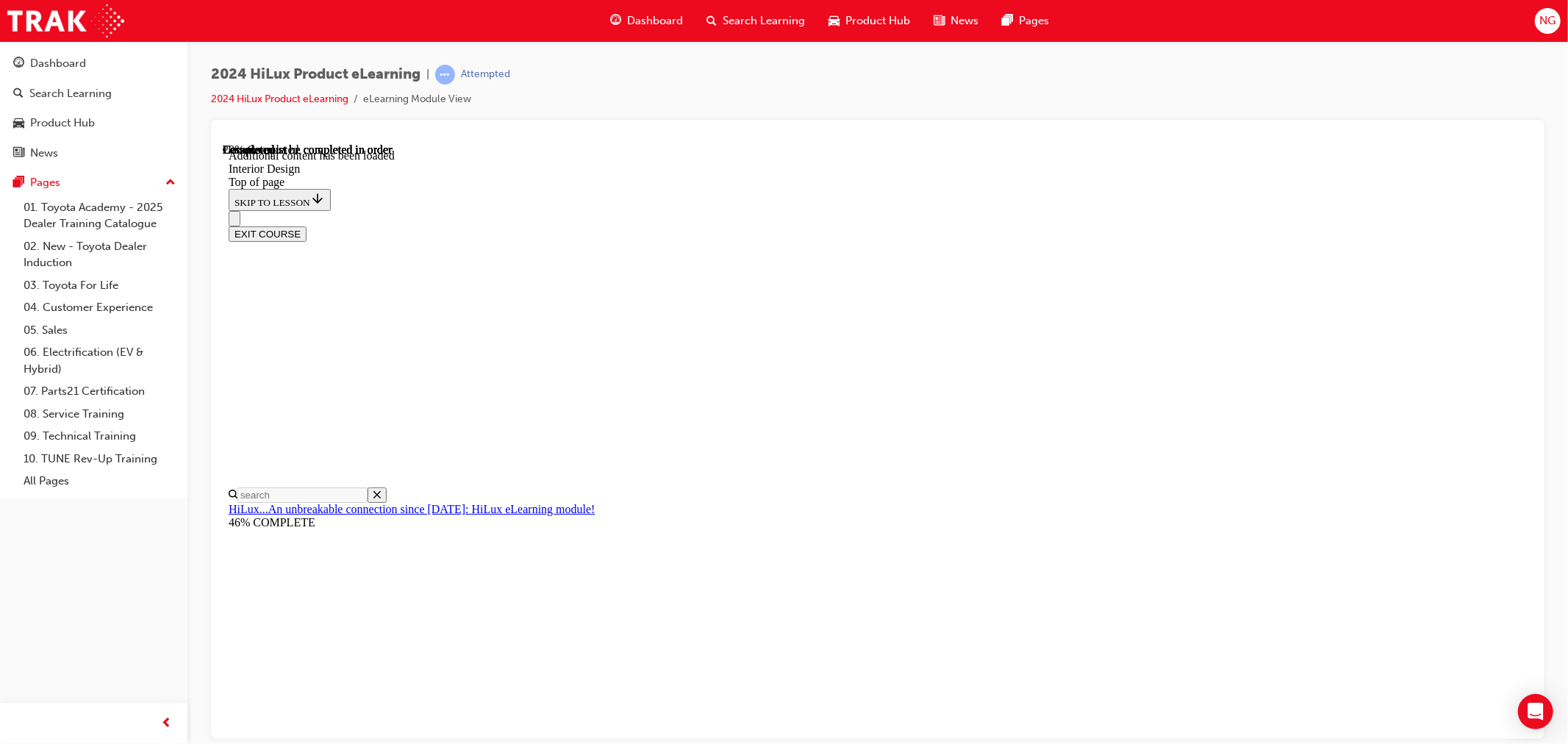
scroll to position [243, 0]
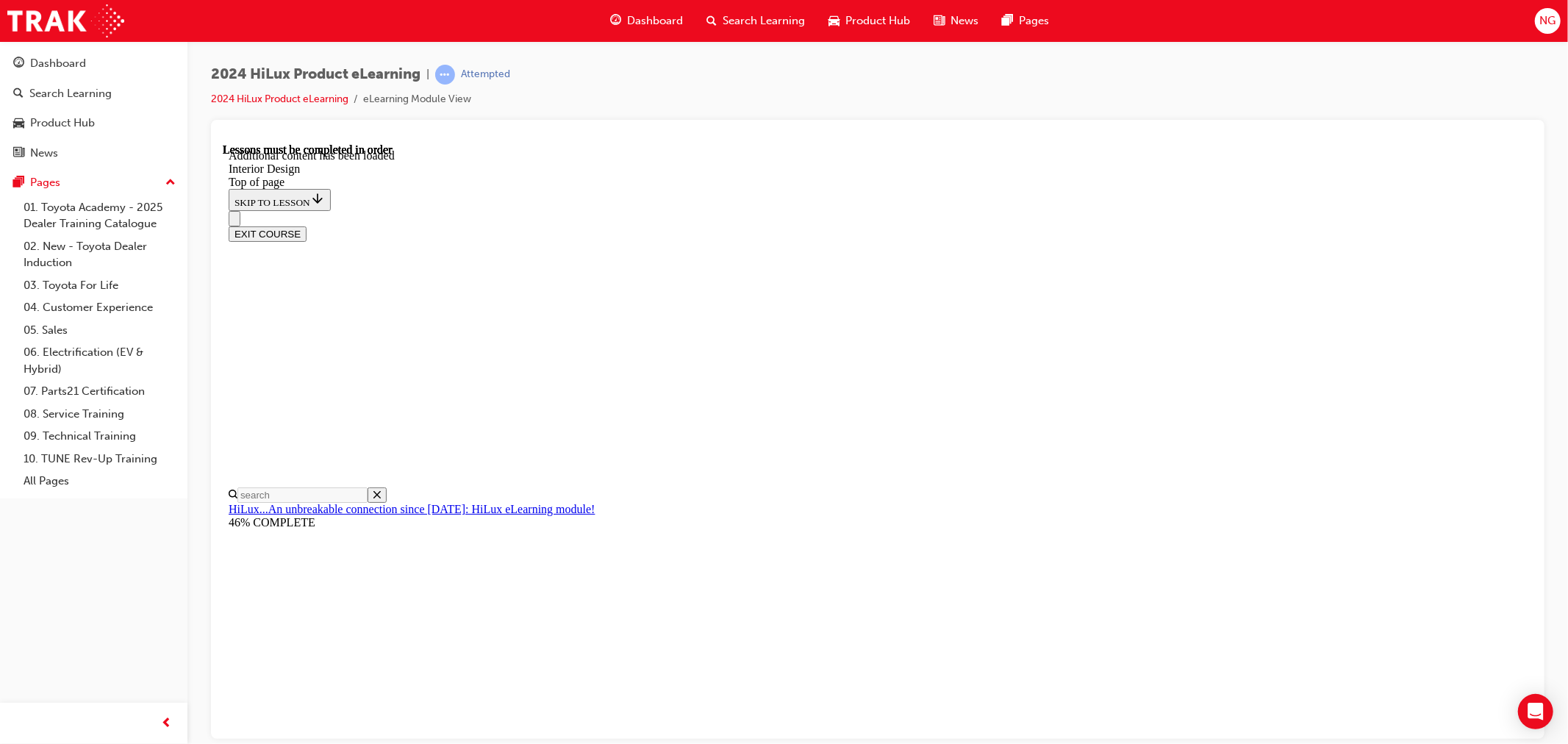
scroll to position [594, 0]
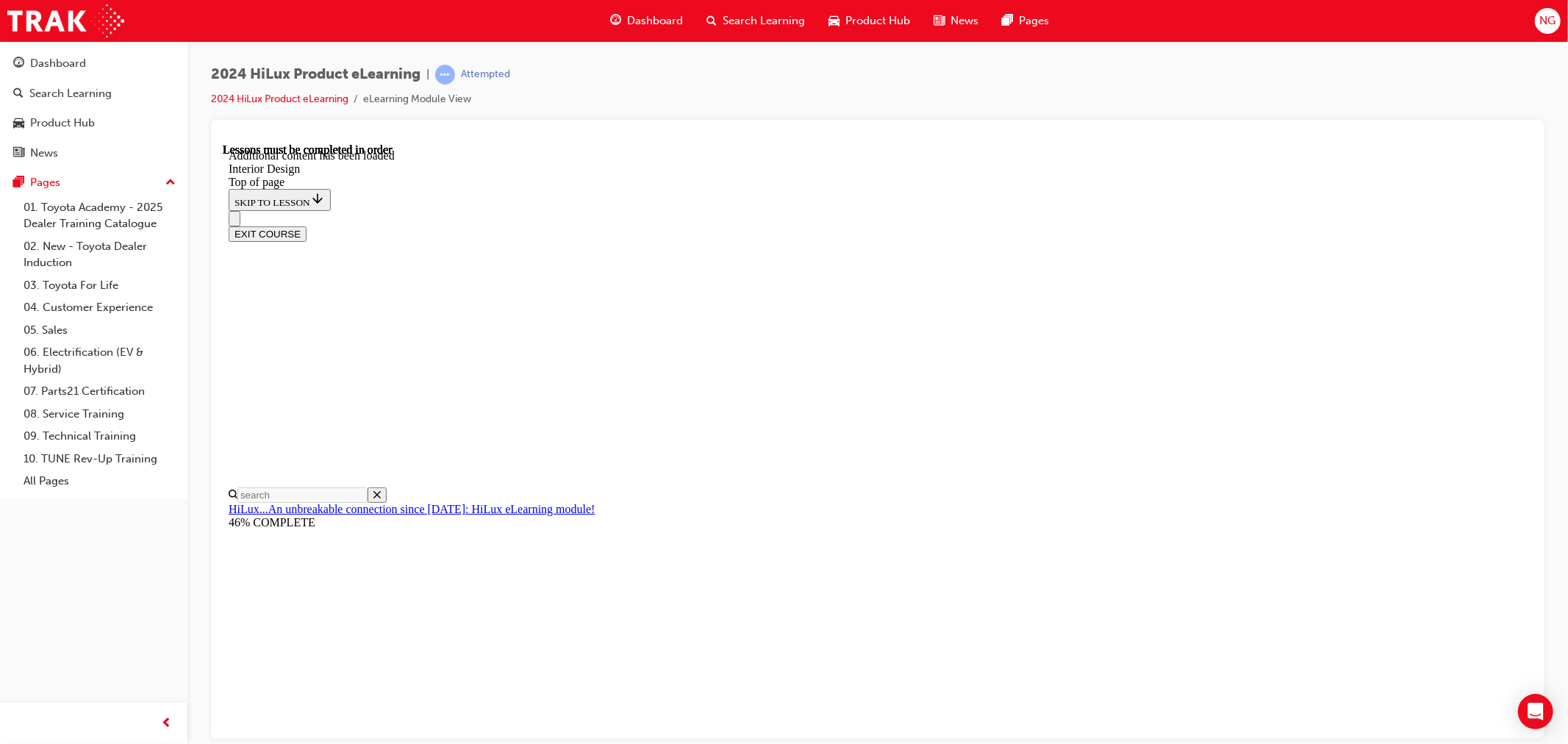
drag, startPoint x: 669, startPoint y: 554, endPoint x: 682, endPoint y: 552, distance: 13.2
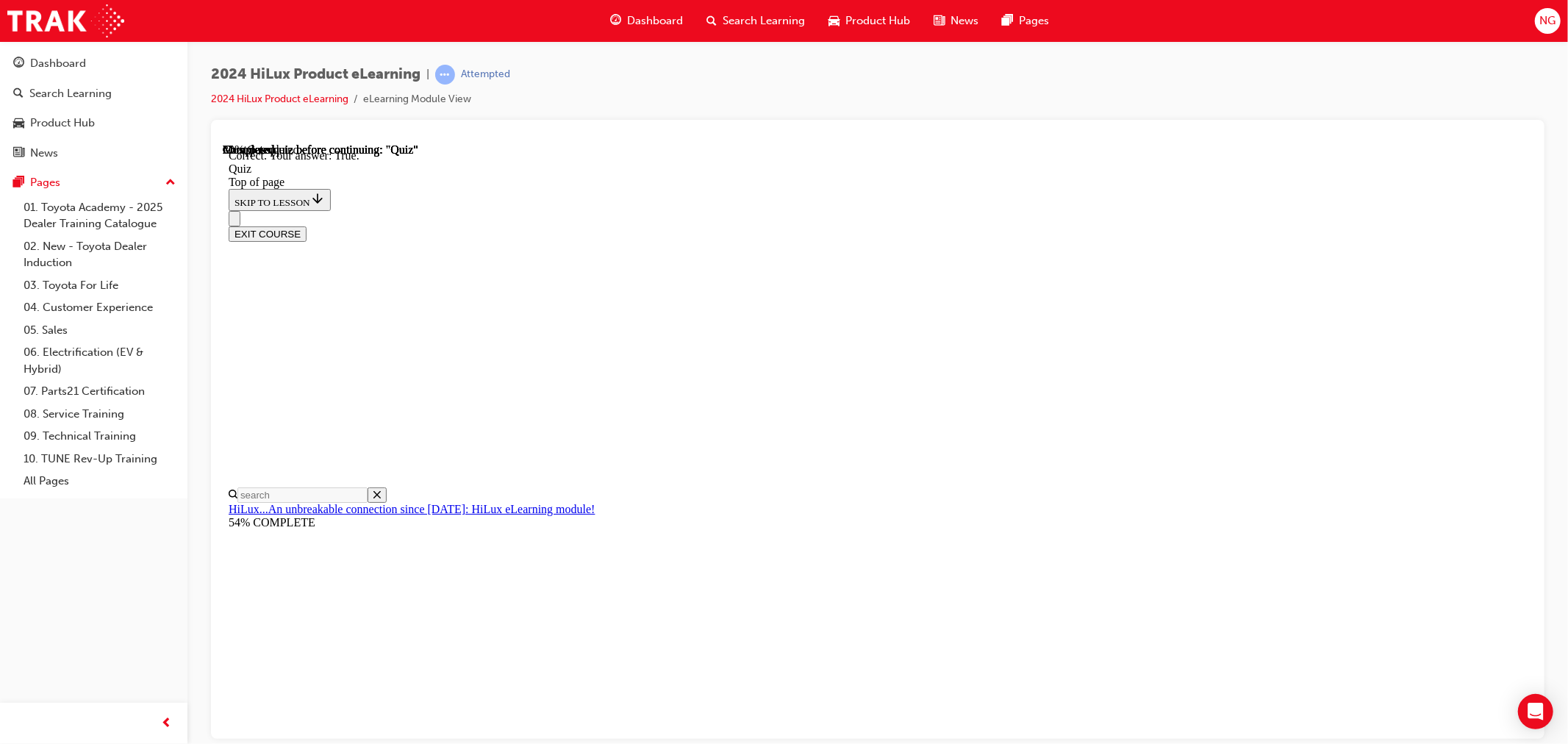
drag, startPoint x: 843, startPoint y: 355, endPoint x: 872, endPoint y: 359, distance: 29.3
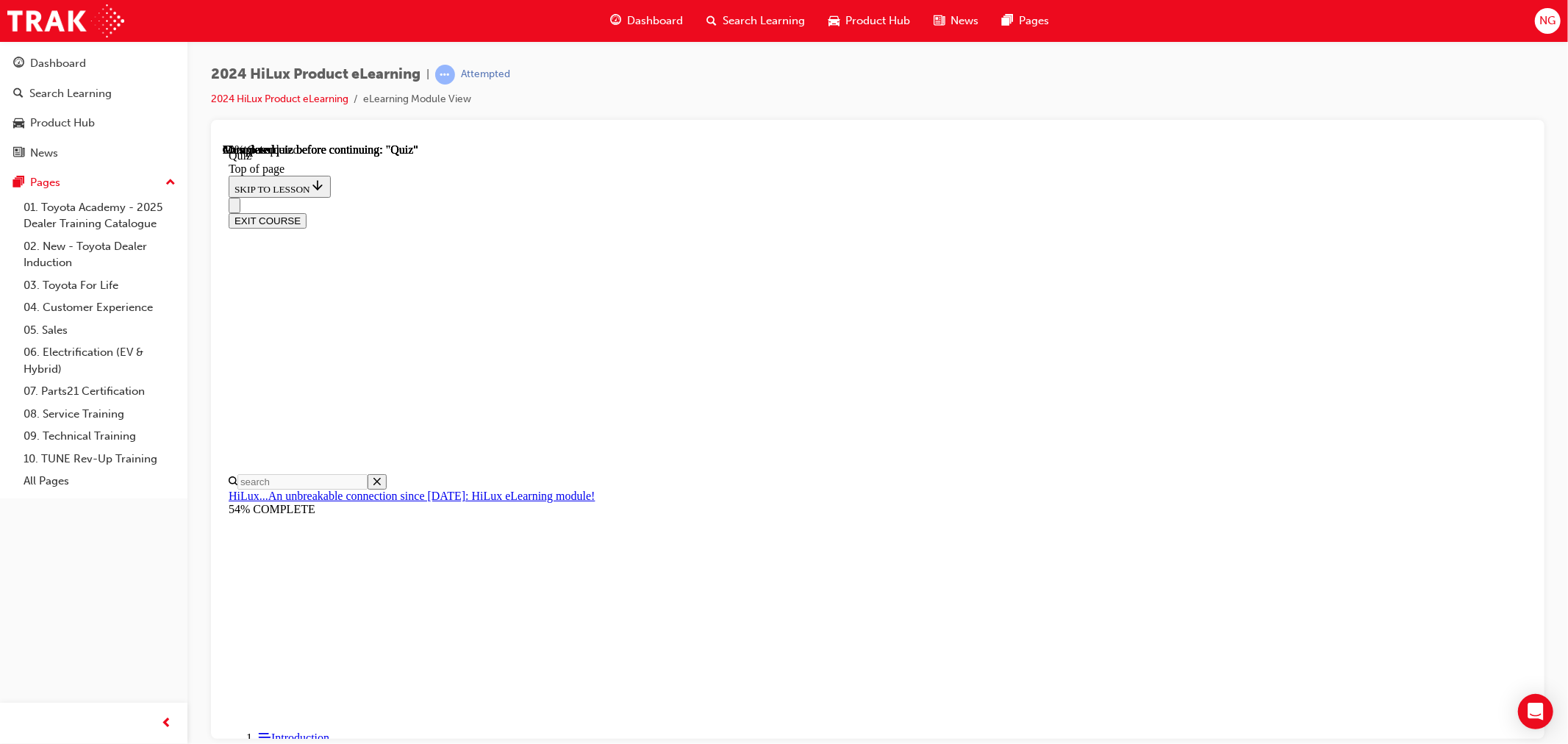
scroll to position [62, 0]
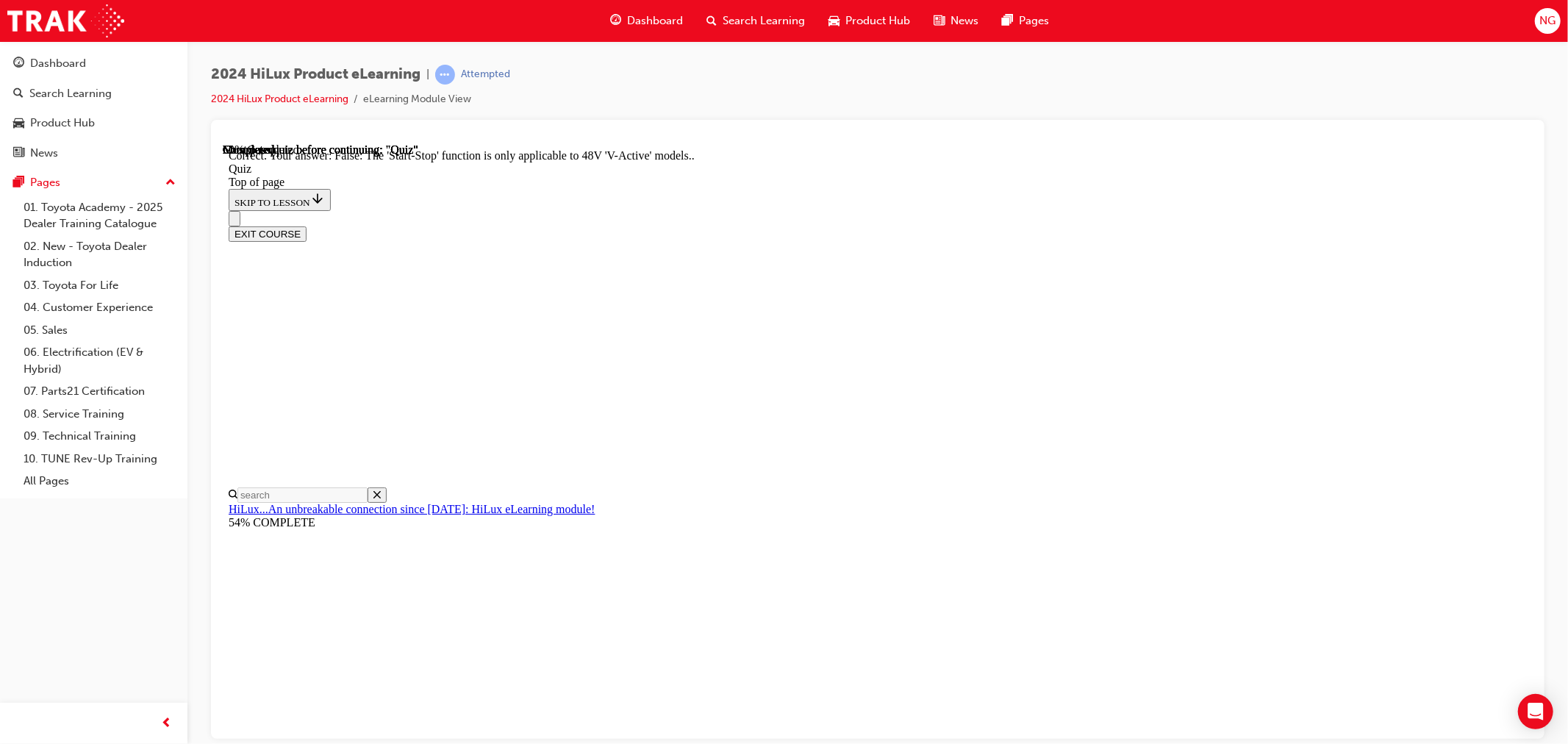
scroll to position [109, 0]
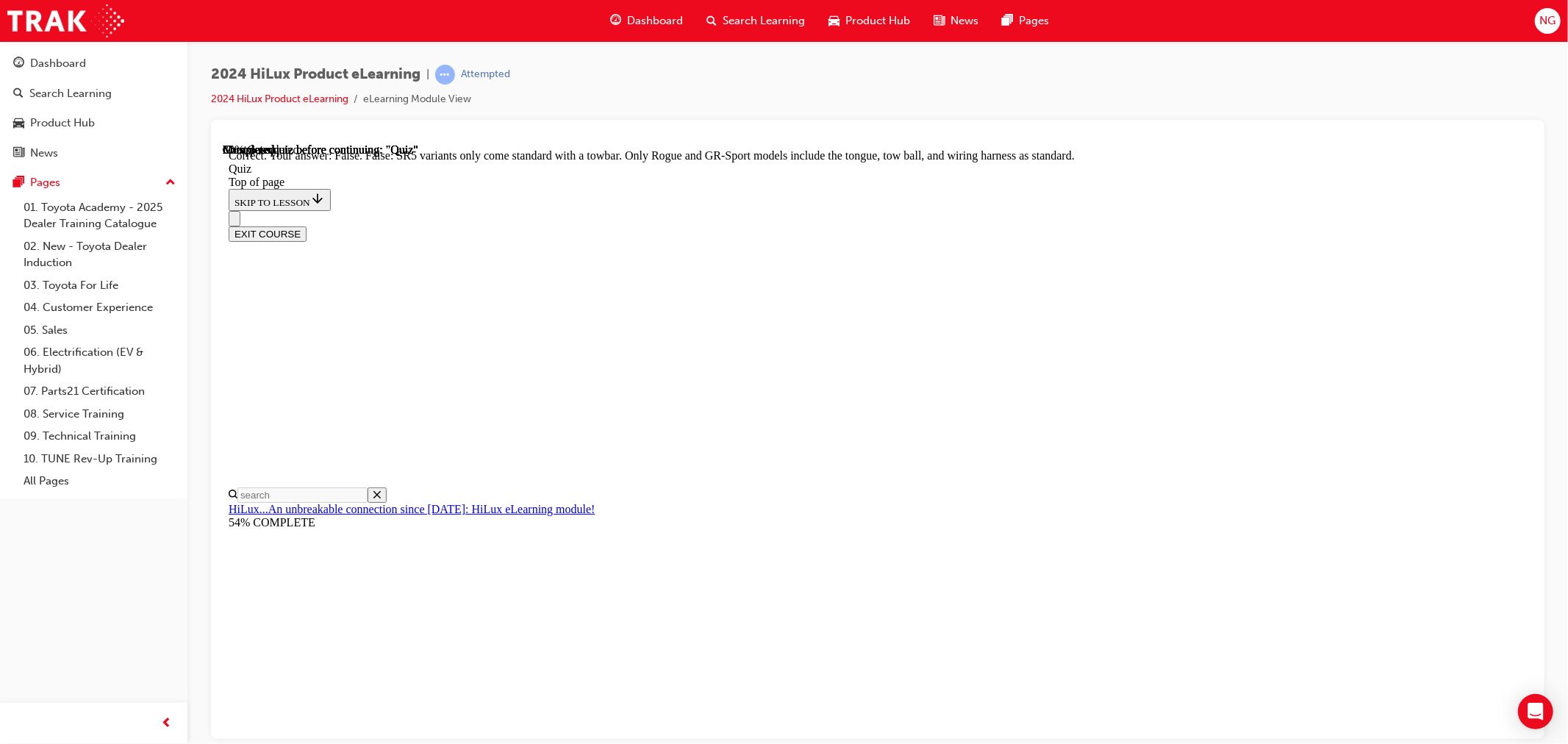
scroll to position [194, 0]
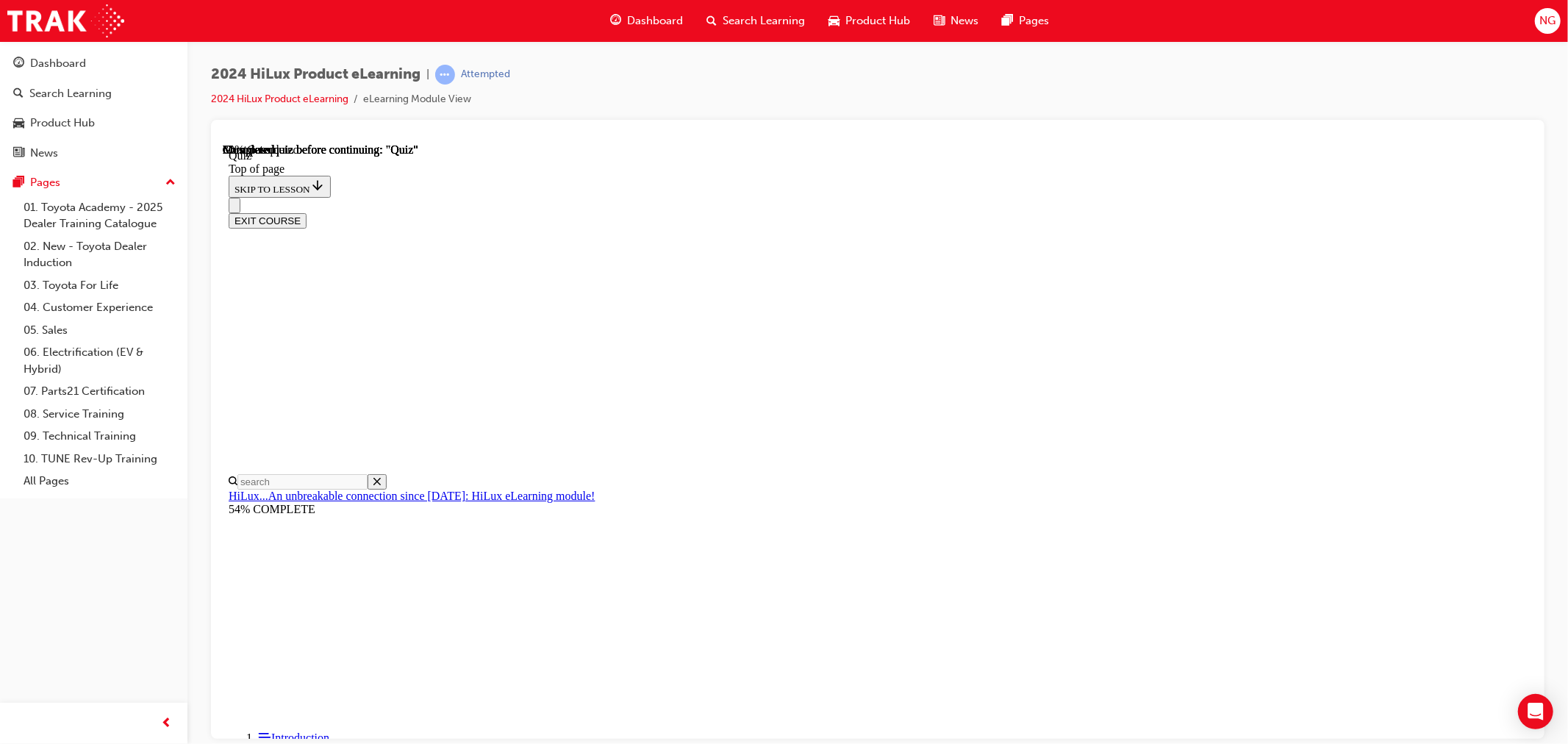
drag, startPoint x: 852, startPoint y: 386, endPoint x: 983, endPoint y: 609, distance: 258.6
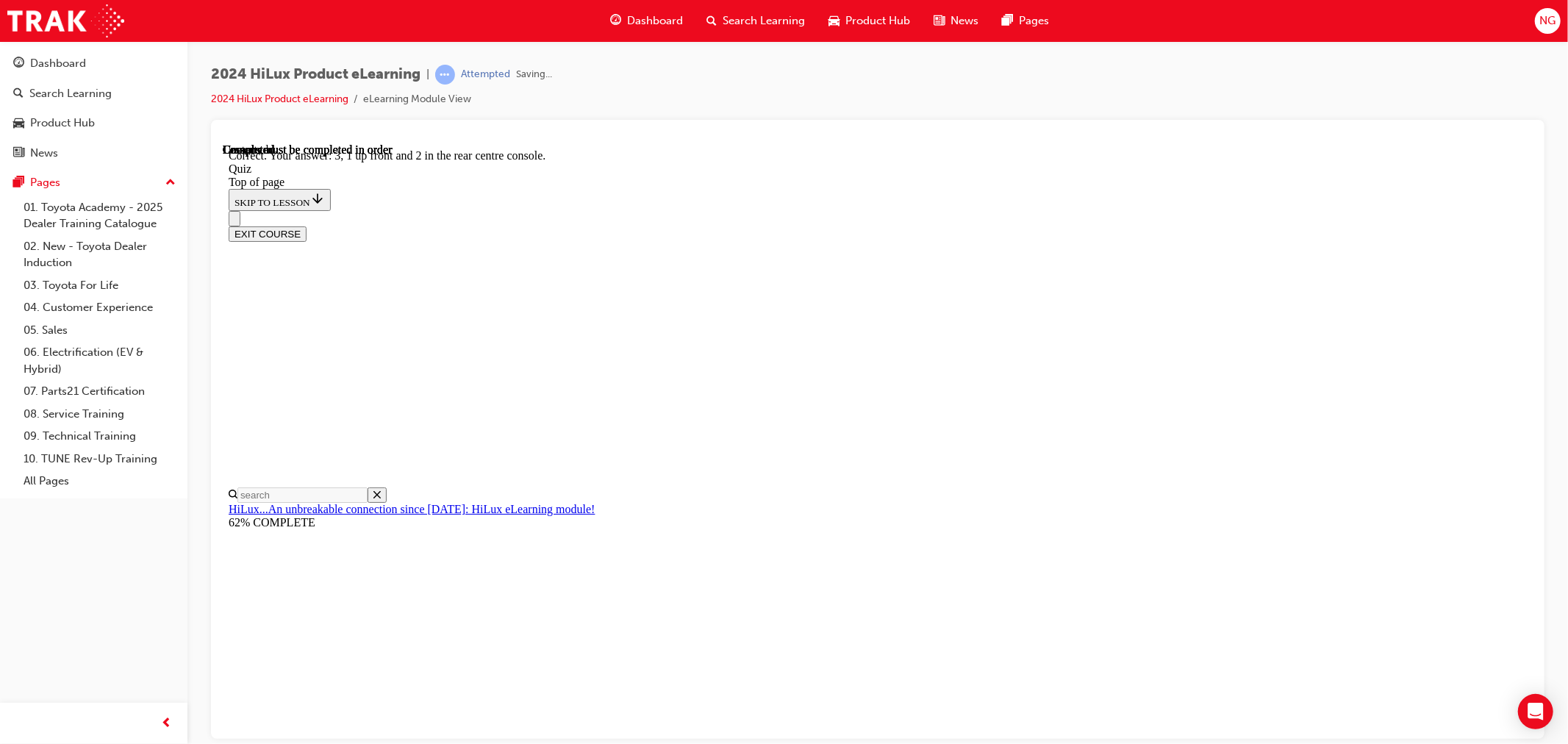
scroll to position [163, 0]
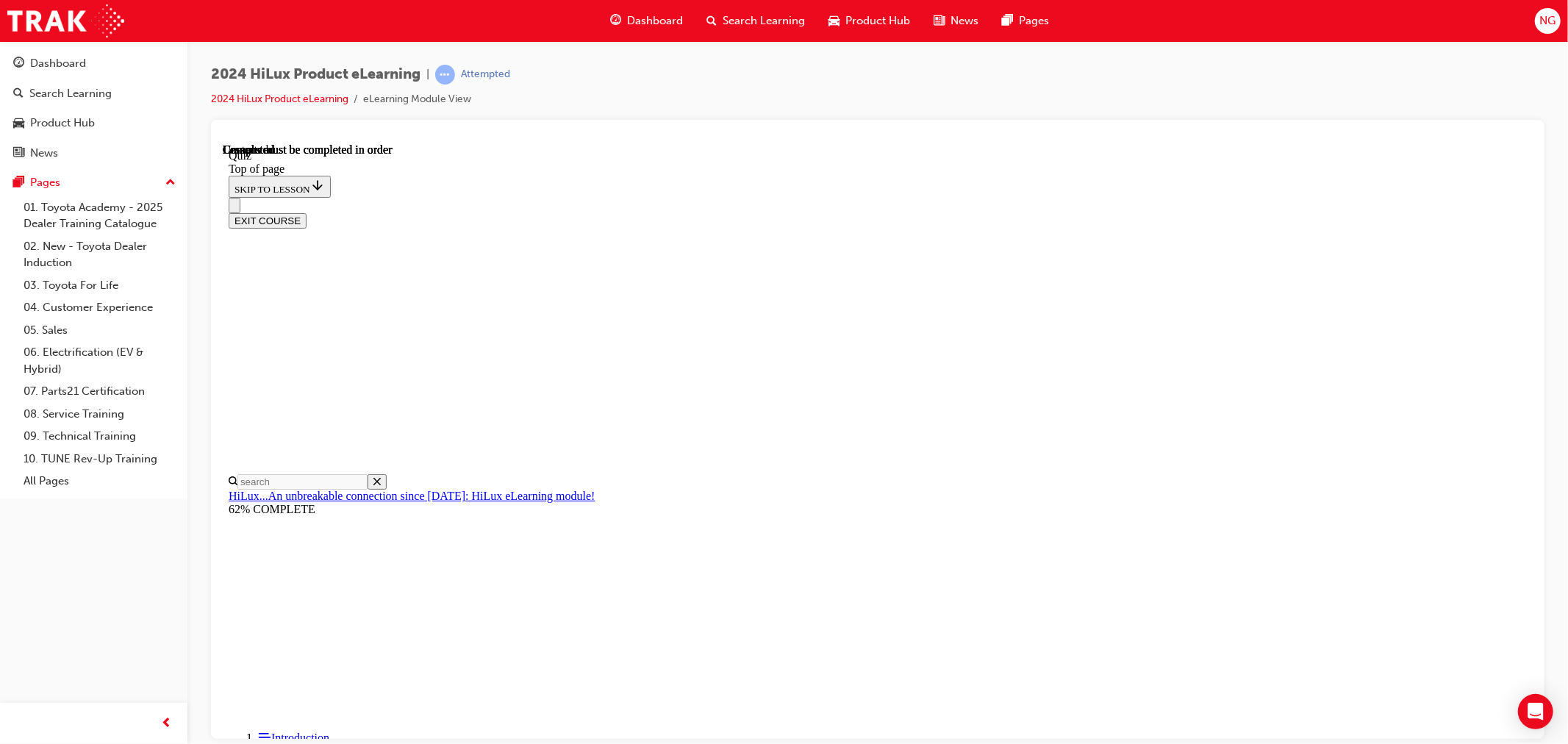
scroll to position [202, 0]
drag, startPoint x: 964, startPoint y: 700, endPoint x: 1032, endPoint y: 712, distance: 69.1
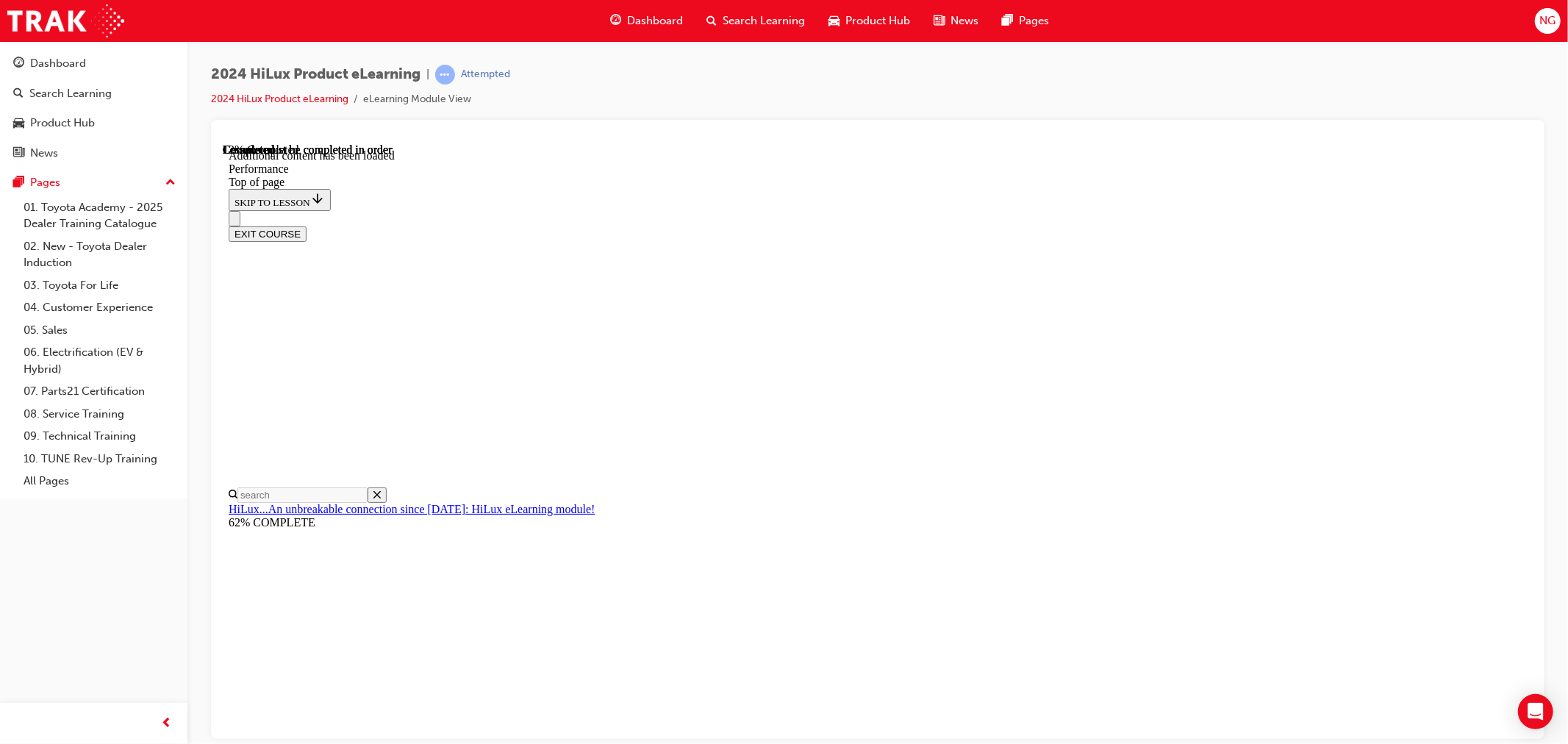
scroll to position [1281, 0]
drag, startPoint x: 770, startPoint y: 371, endPoint x: 831, endPoint y: 399, distance: 67.1
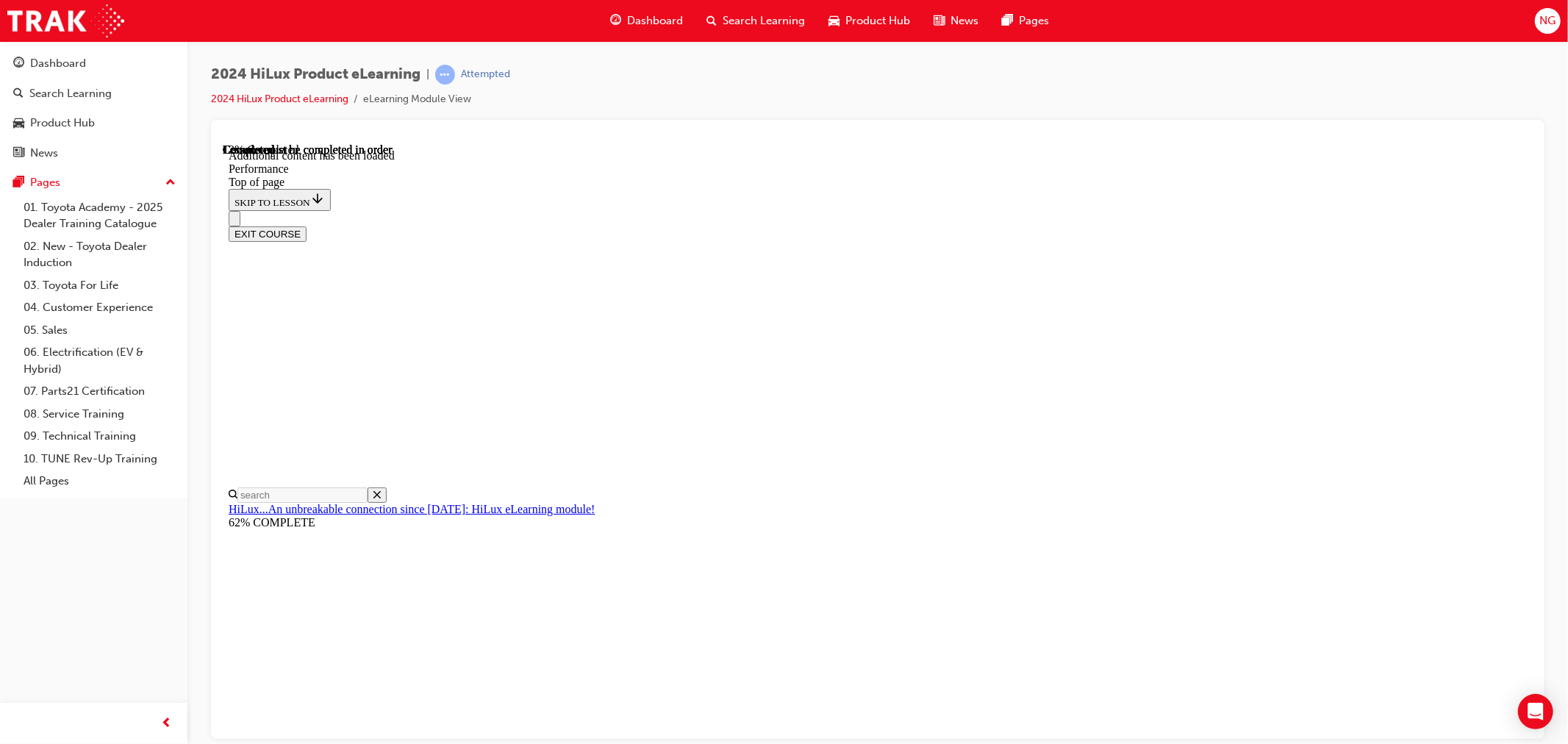
scroll to position [2916, 0]
drag, startPoint x: 973, startPoint y: 324, endPoint x: 1008, endPoint y: 317, distance: 35.7
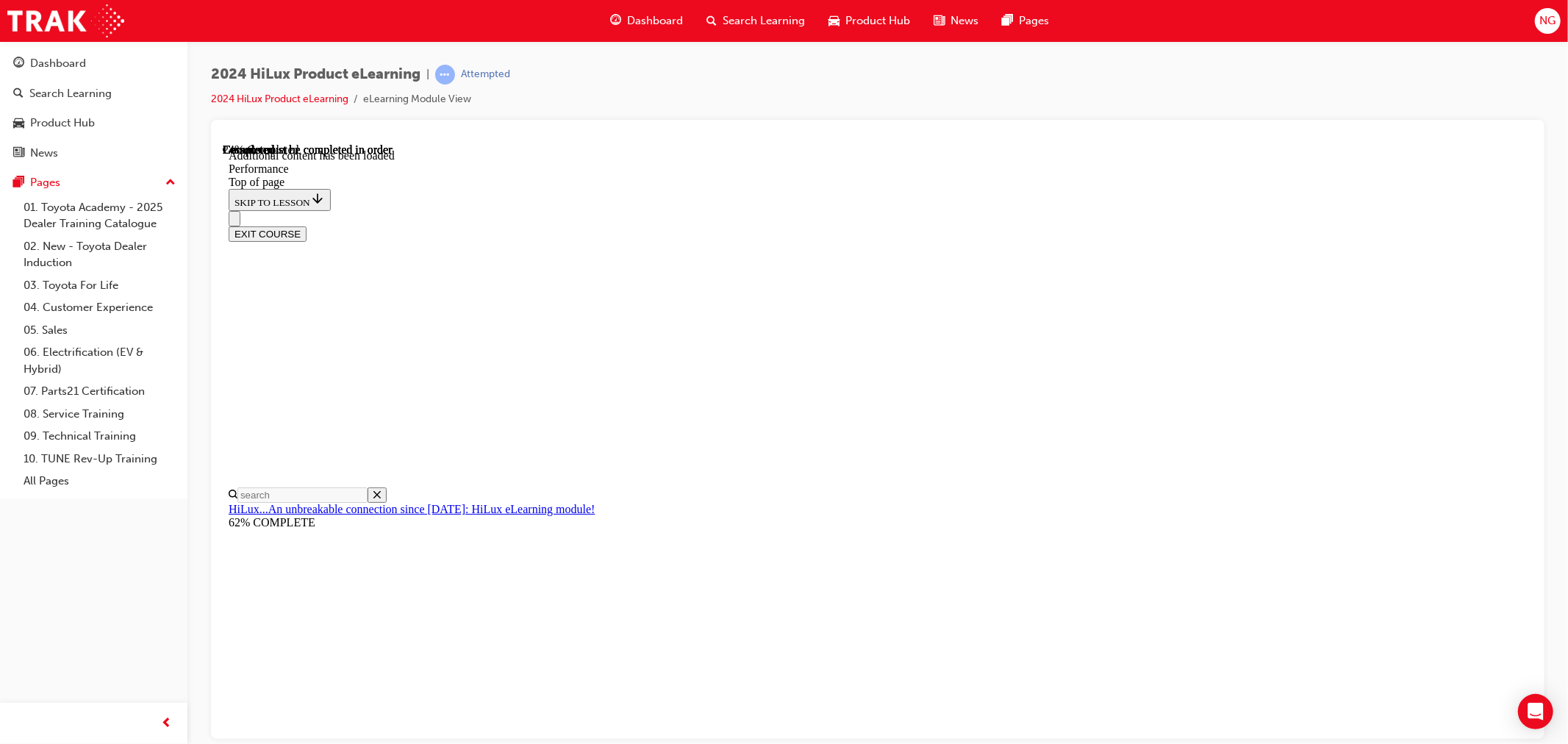
drag, startPoint x: 938, startPoint y: 339, endPoint x: 981, endPoint y: 335, distance: 43.2
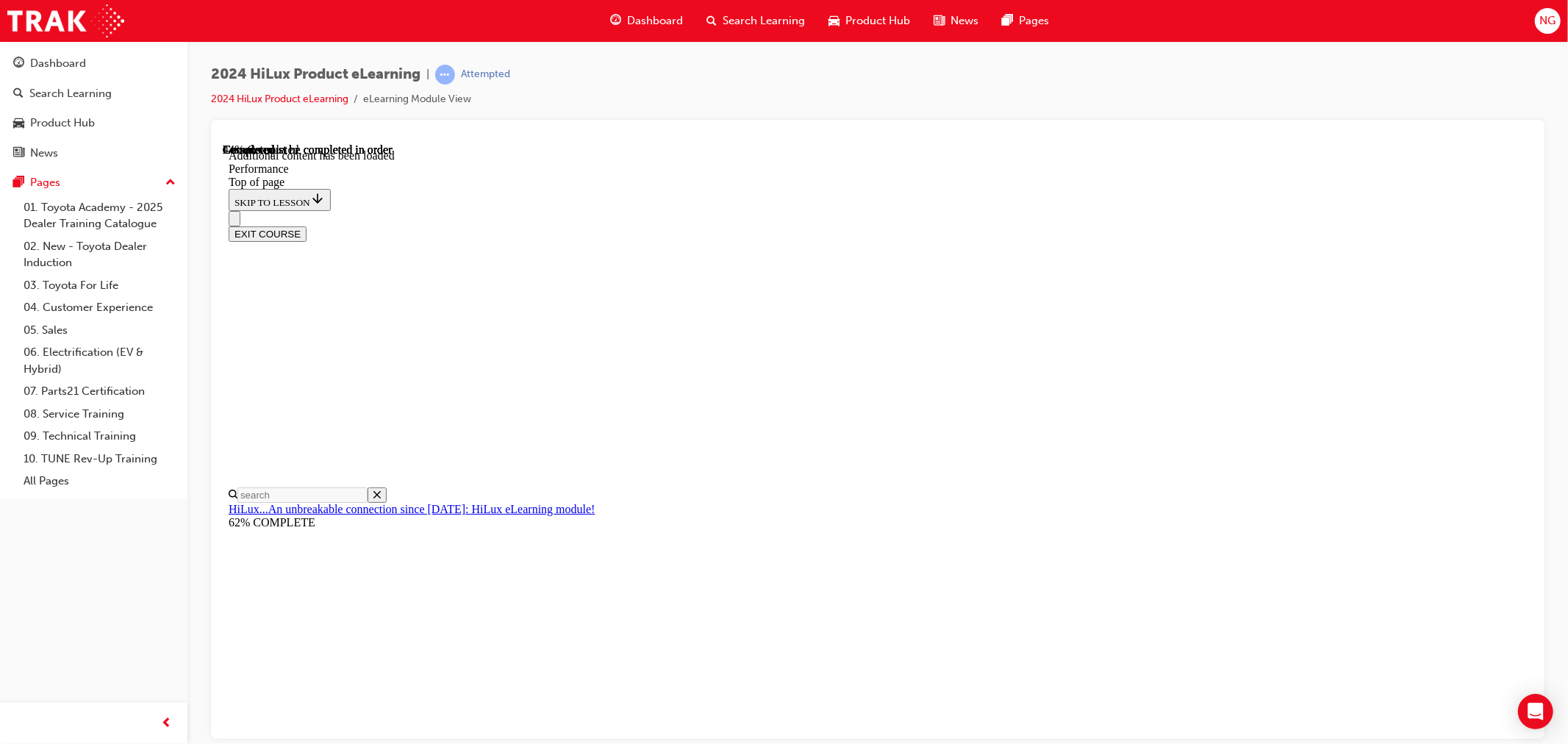
scroll to position [5814, 0]
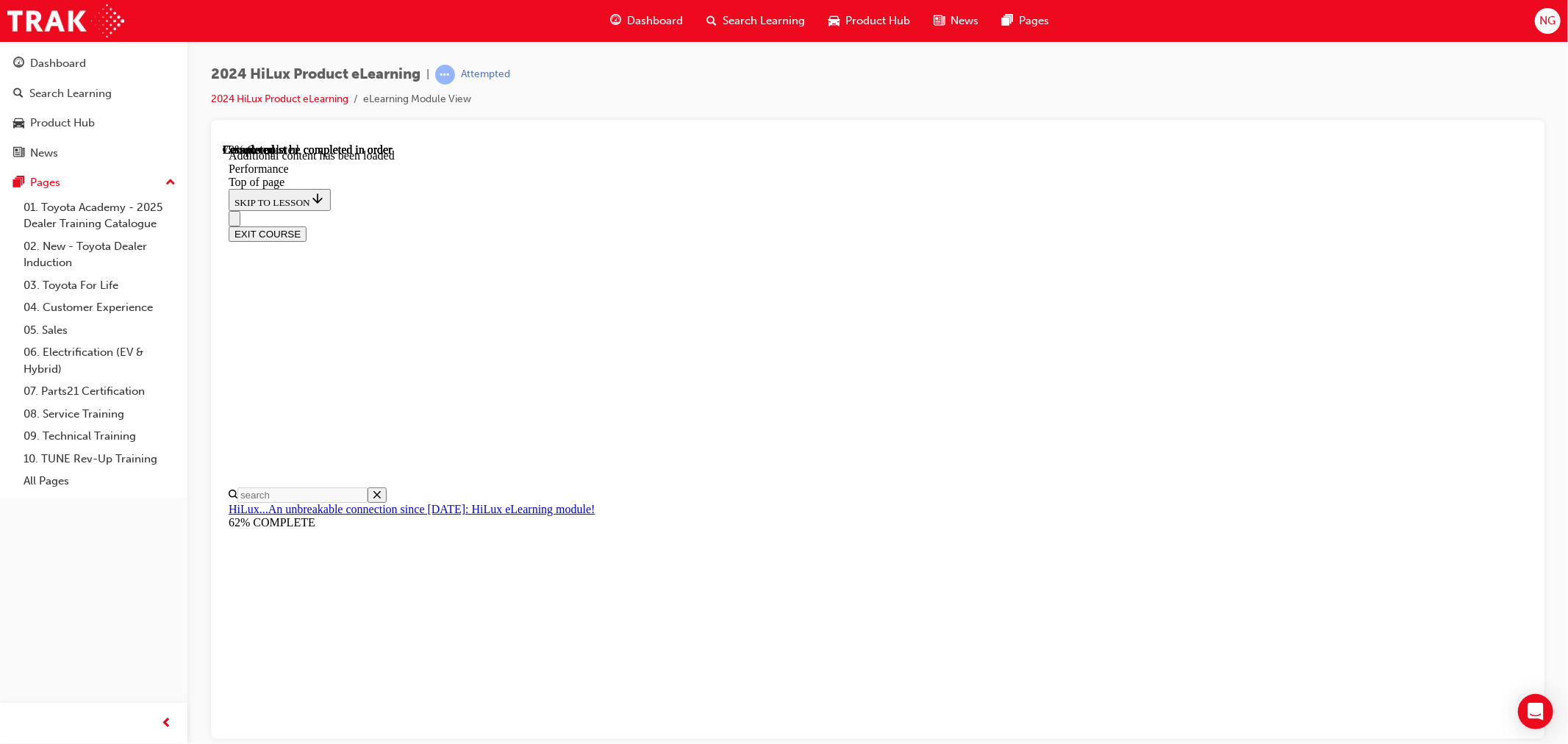
scroll to position [9299, 0]
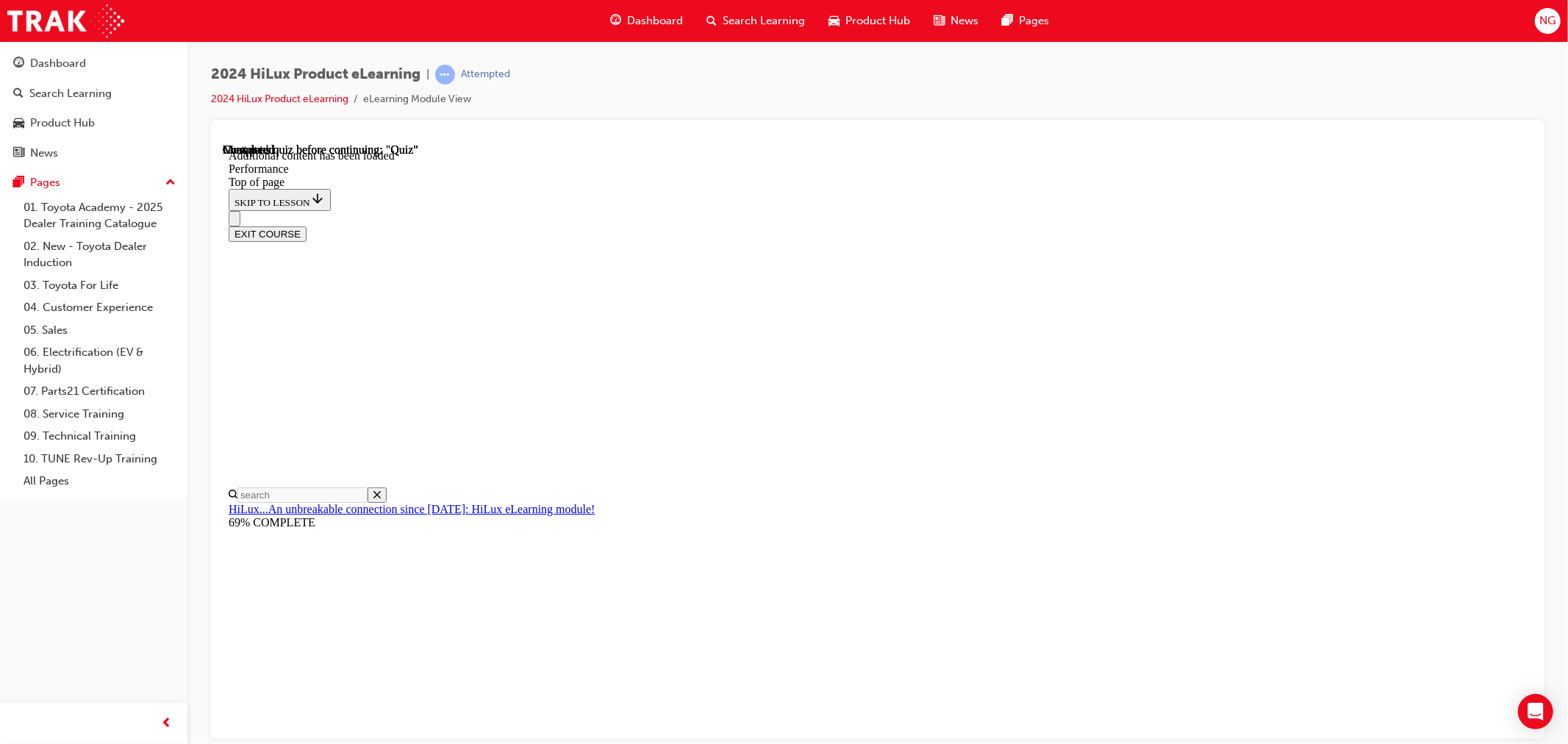
scroll to position [10414, 0]
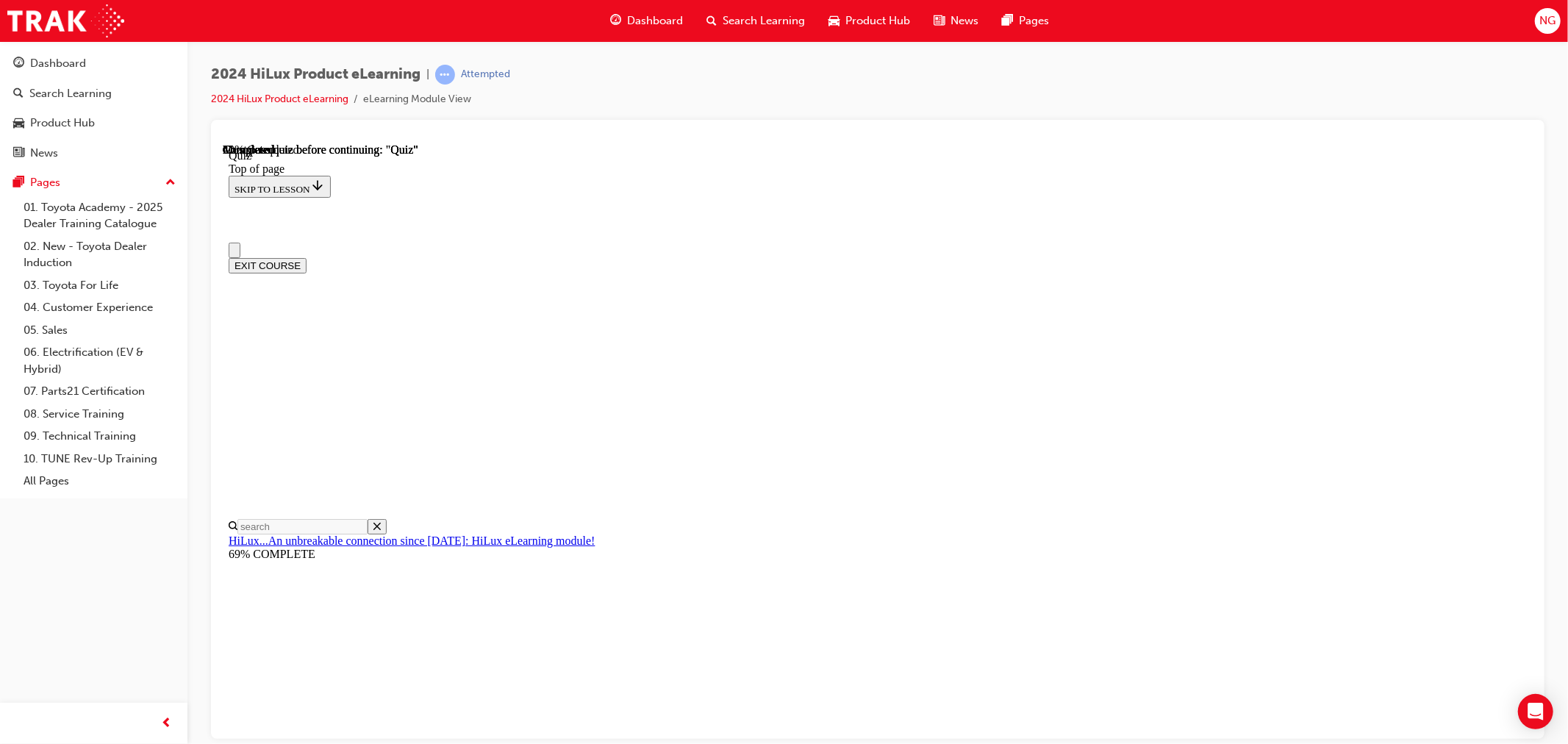
scroll to position [0, 0]
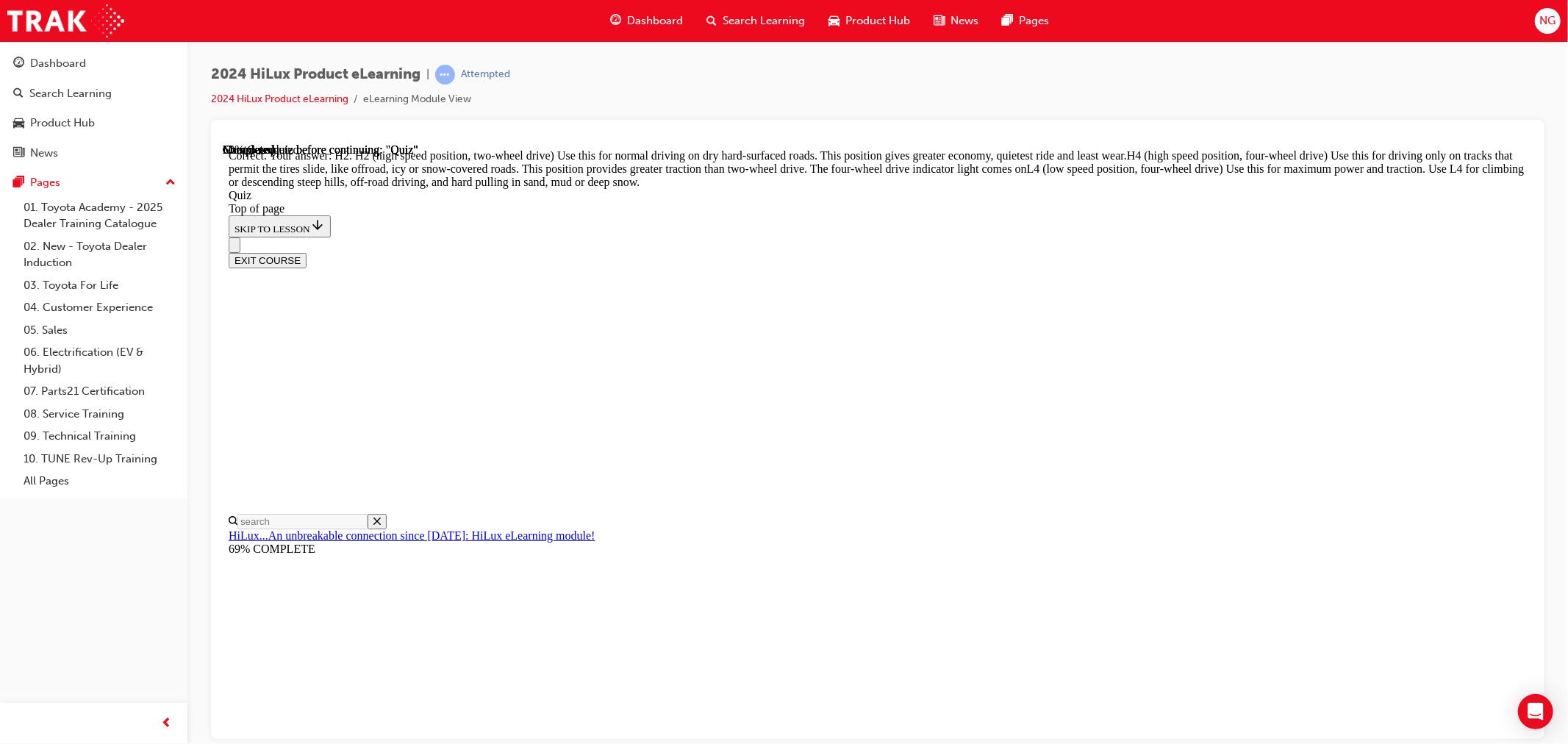
scroll to position [450, 0]
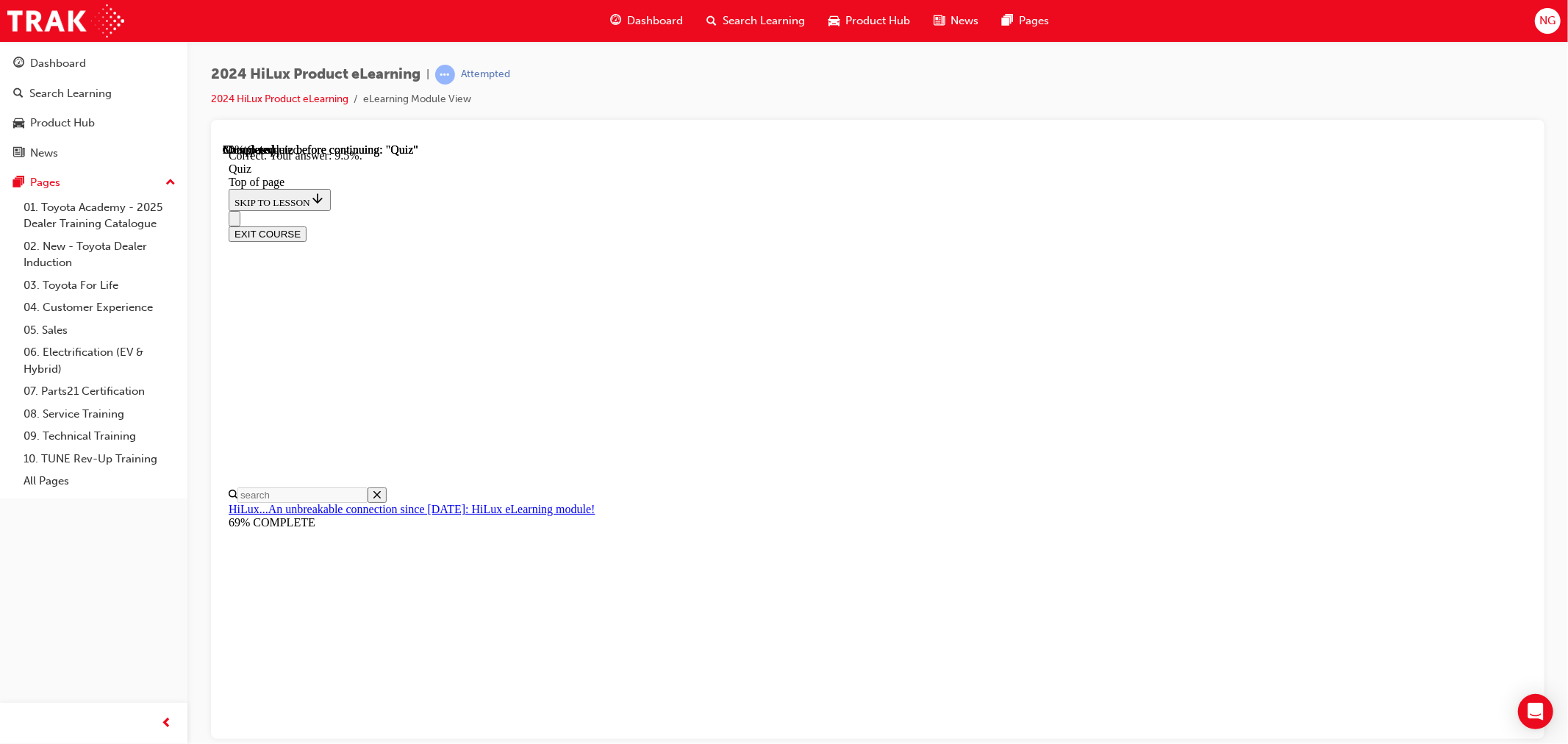
scroll to position [272, 0]
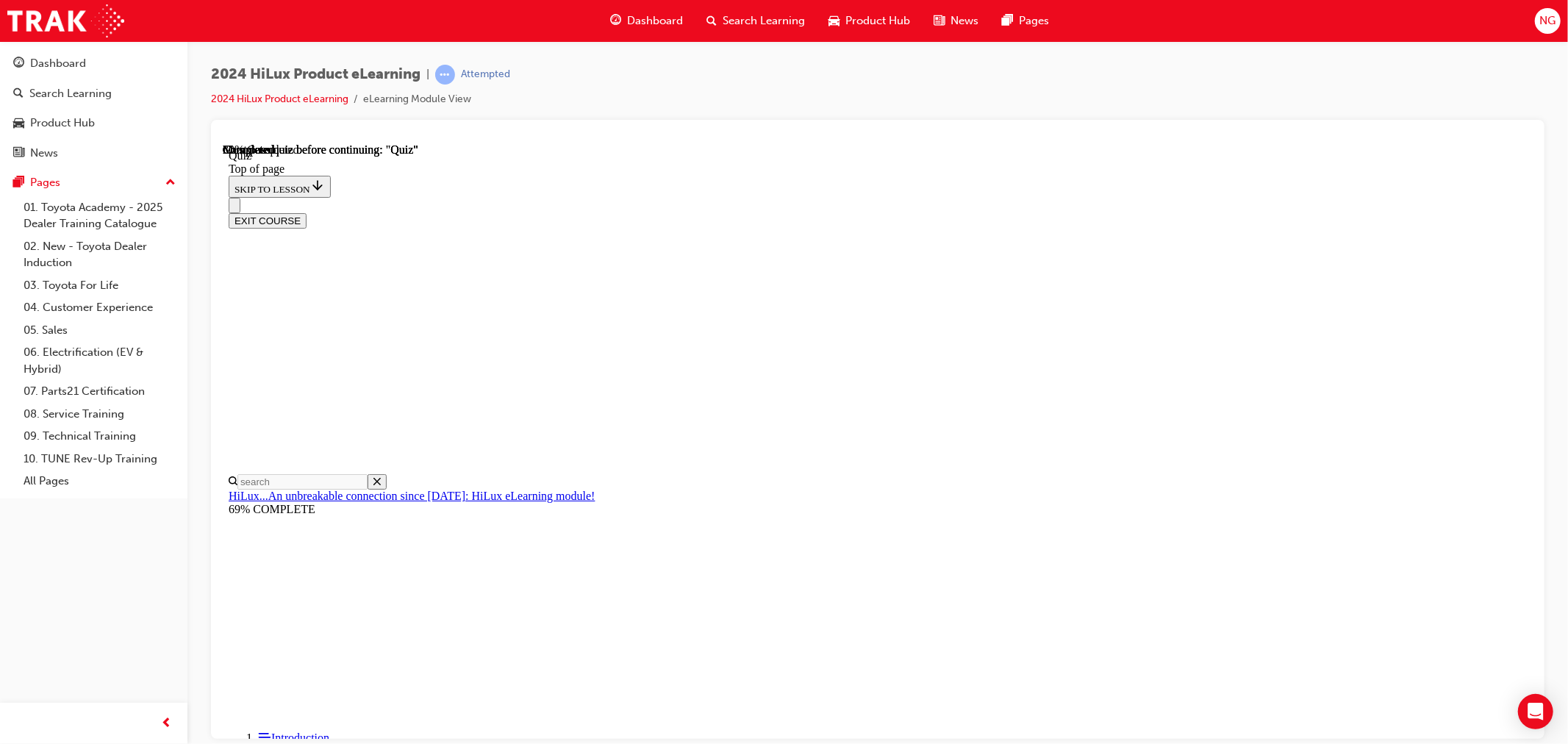
scroll to position [318, 0]
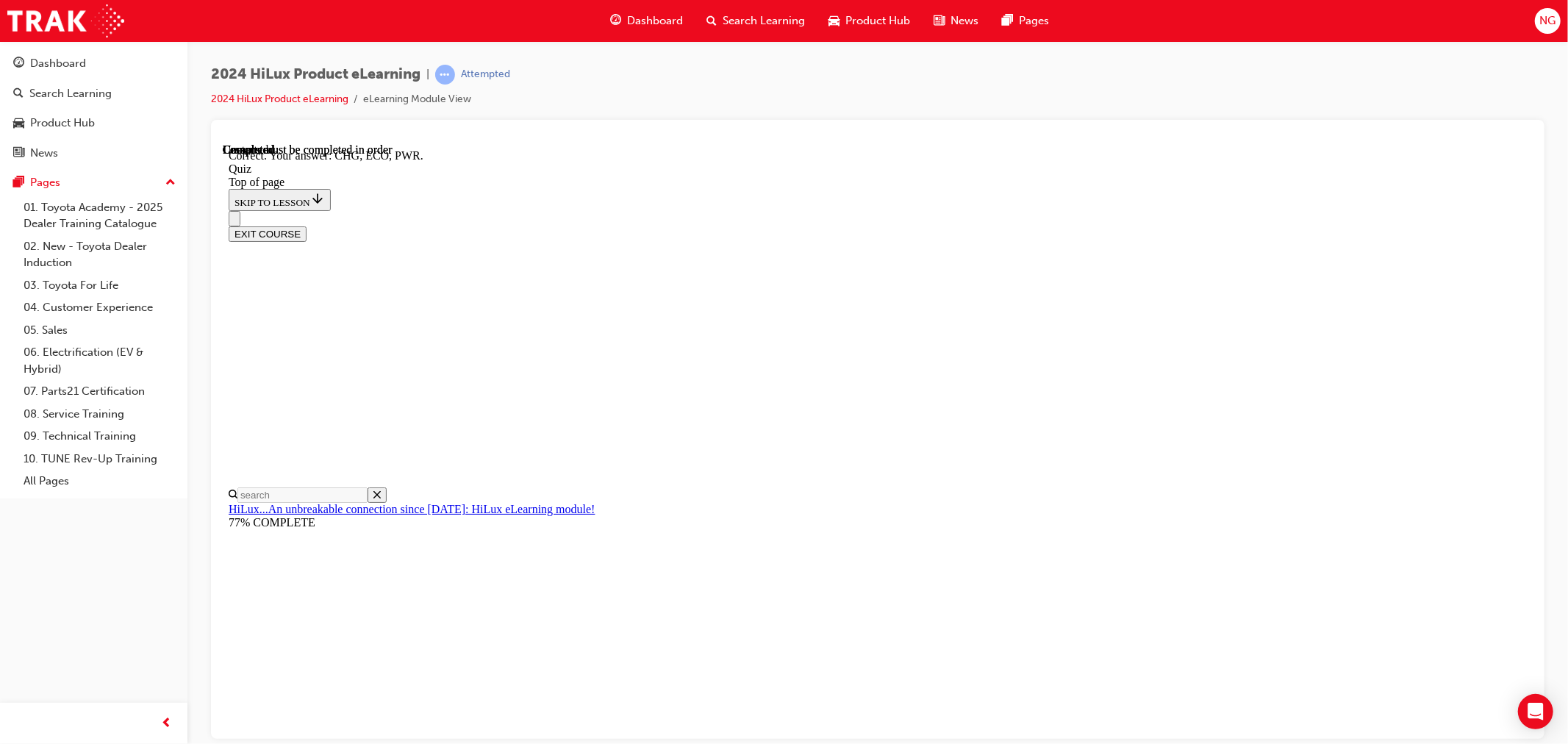
scroll to position [409, 0]
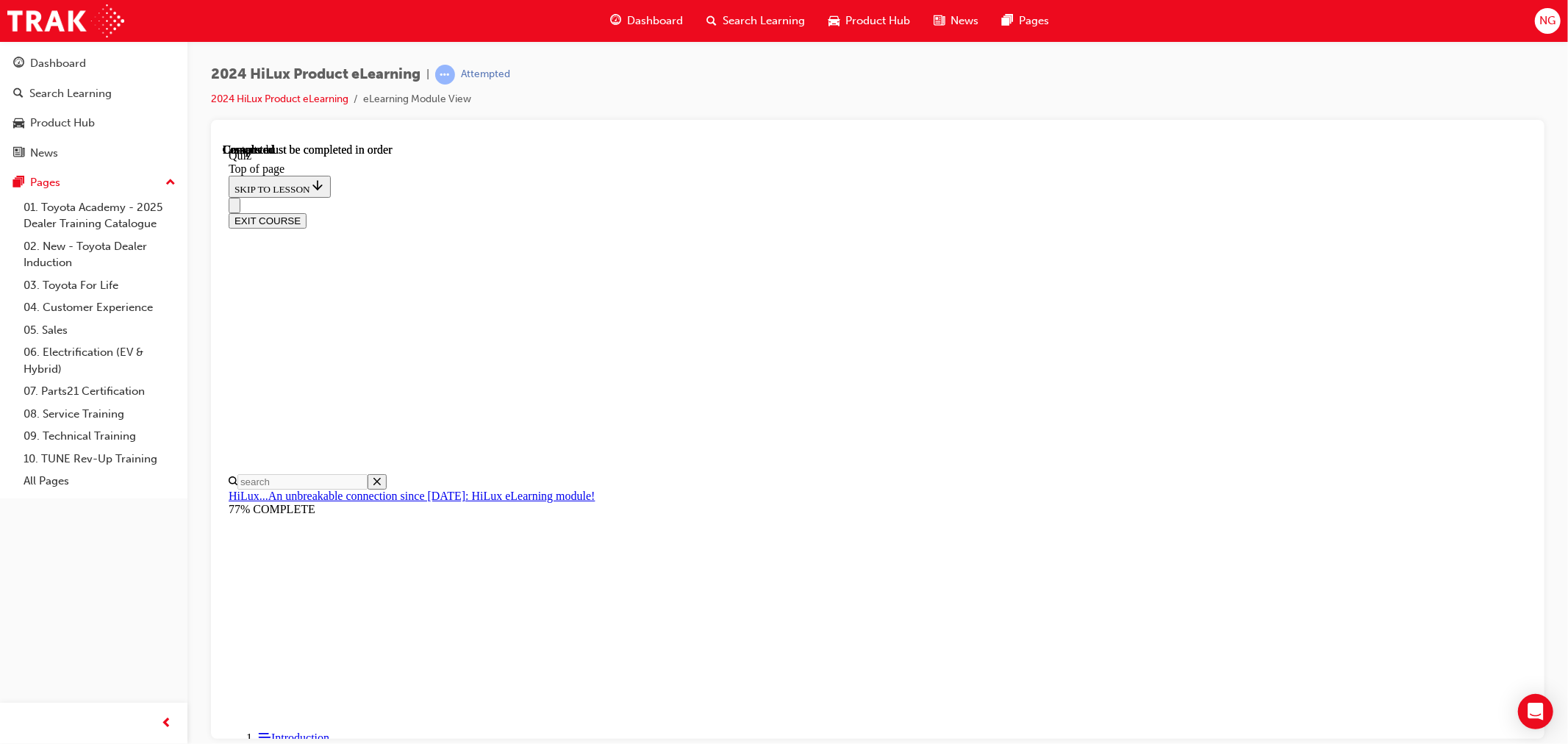
scroll to position [202, 0]
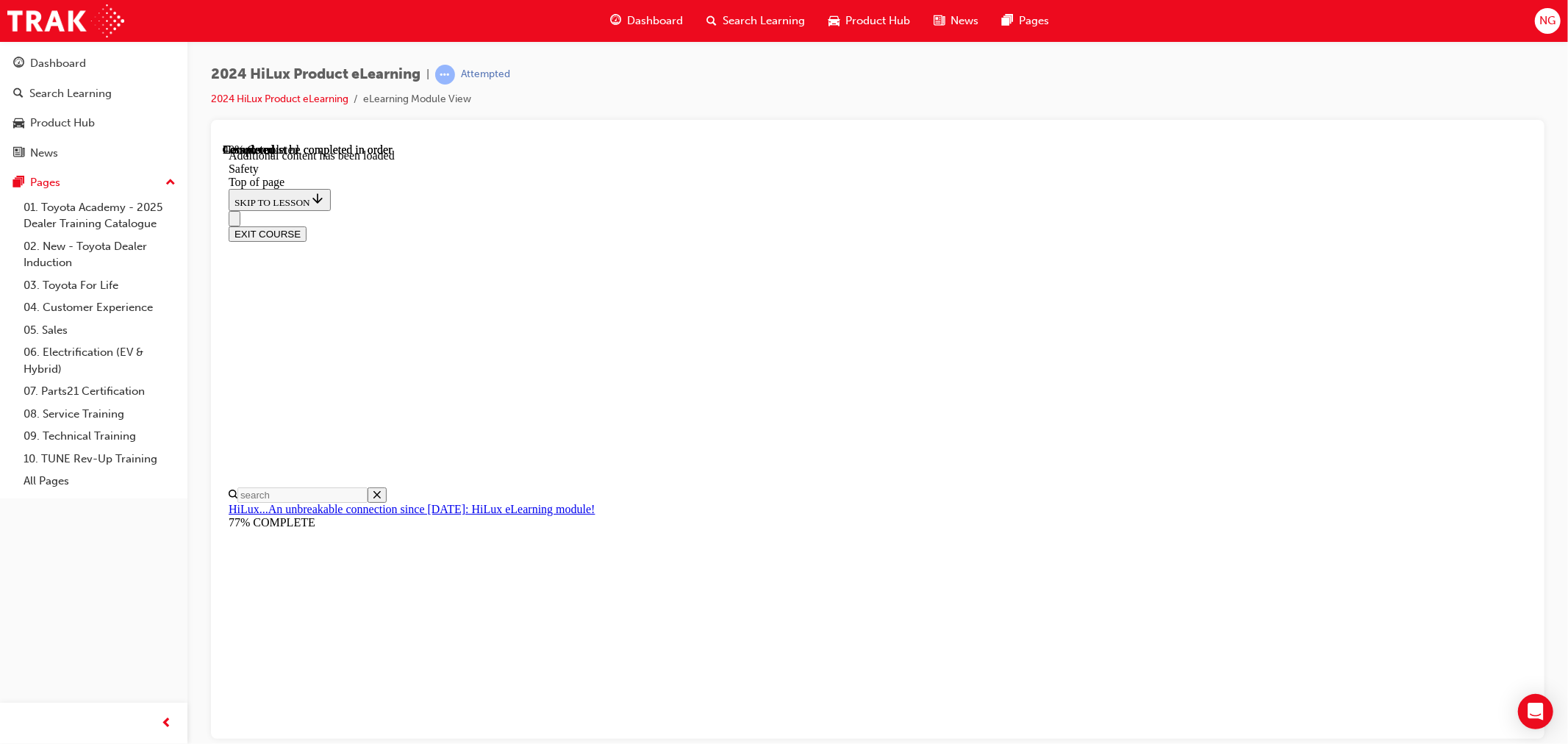
scroll to position [708, 0]
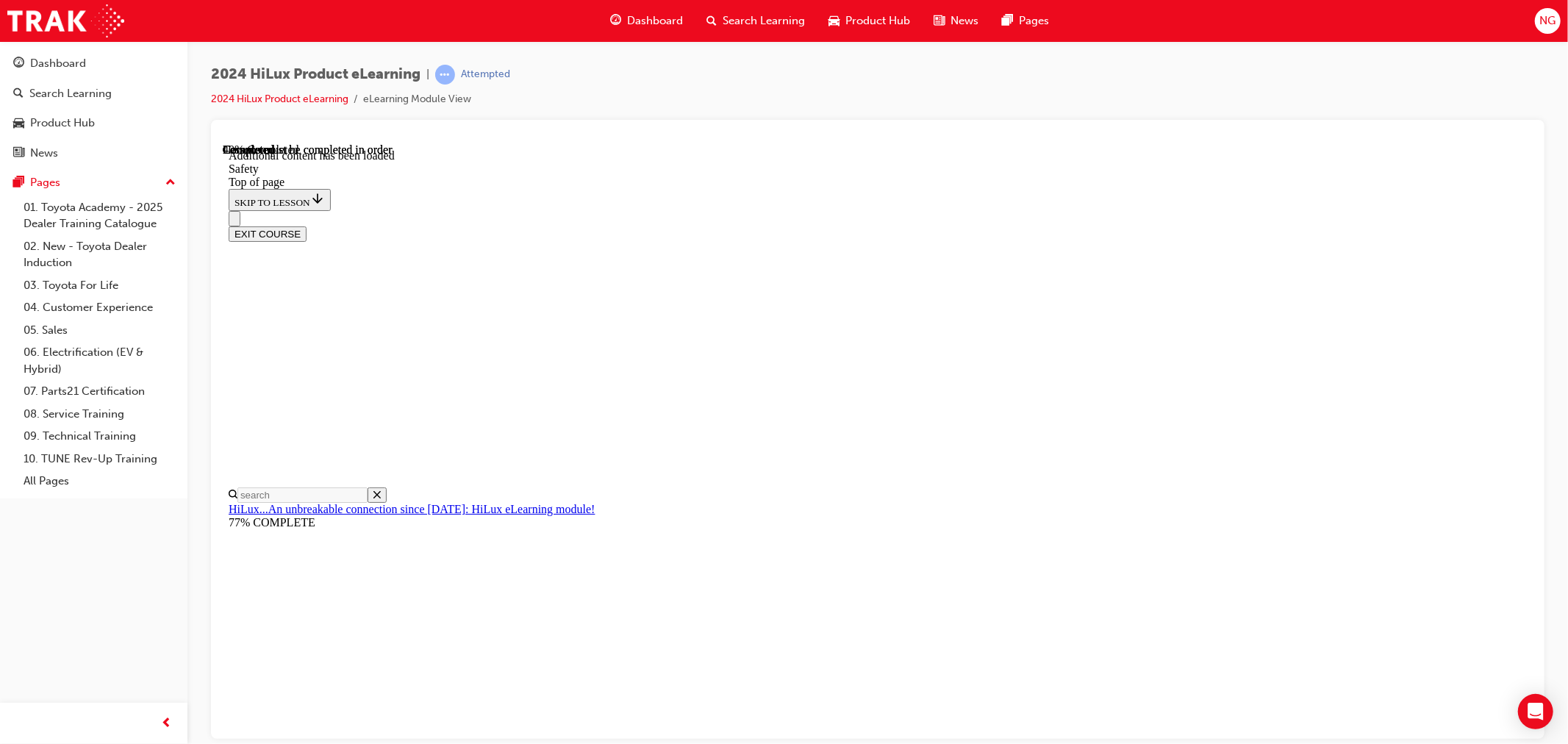
drag, startPoint x: 839, startPoint y: 513, endPoint x: 1084, endPoint y: 482, distance: 247.0
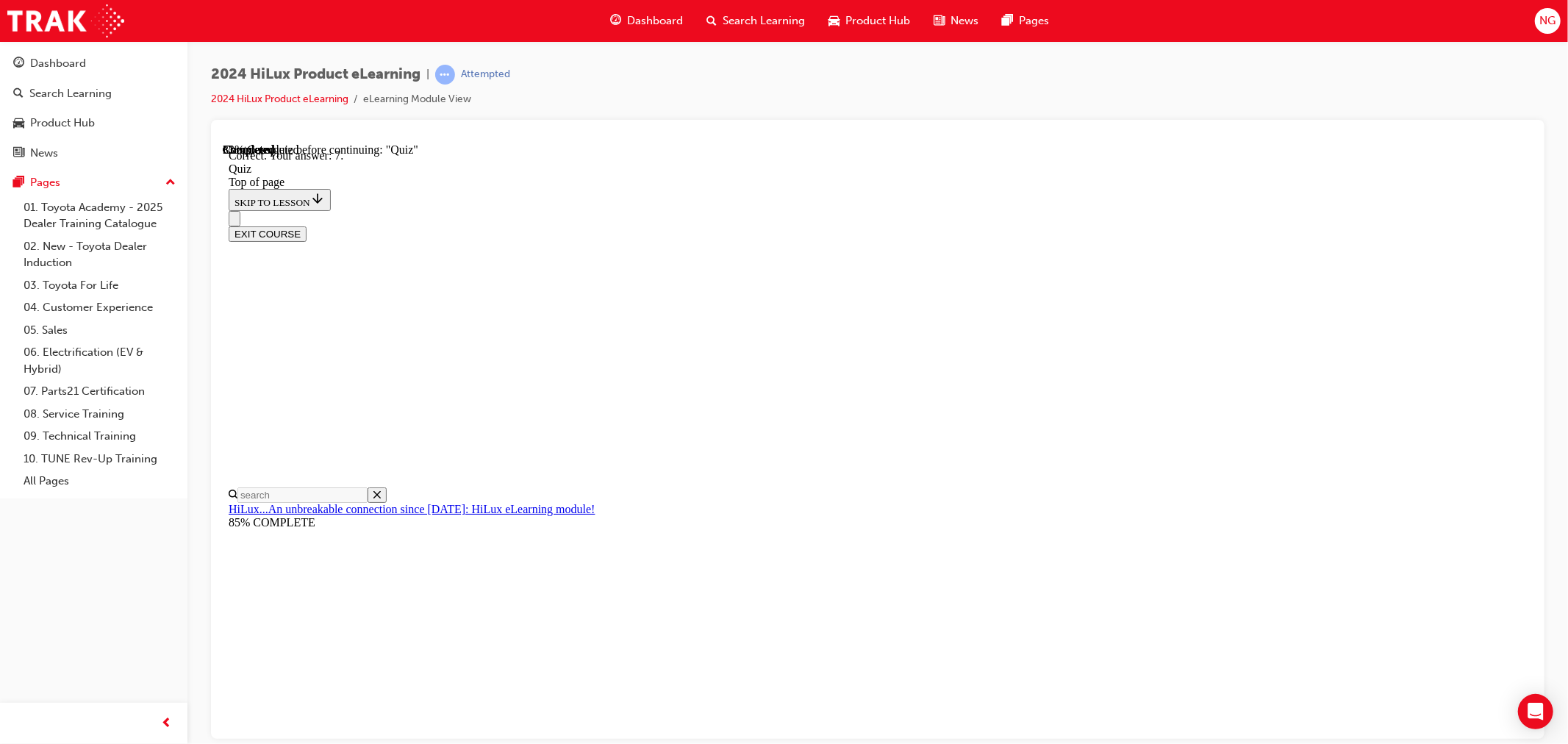
scroll to position [163, 0]
drag, startPoint x: 715, startPoint y: 442, endPoint x: 736, endPoint y: 440, distance: 21.1
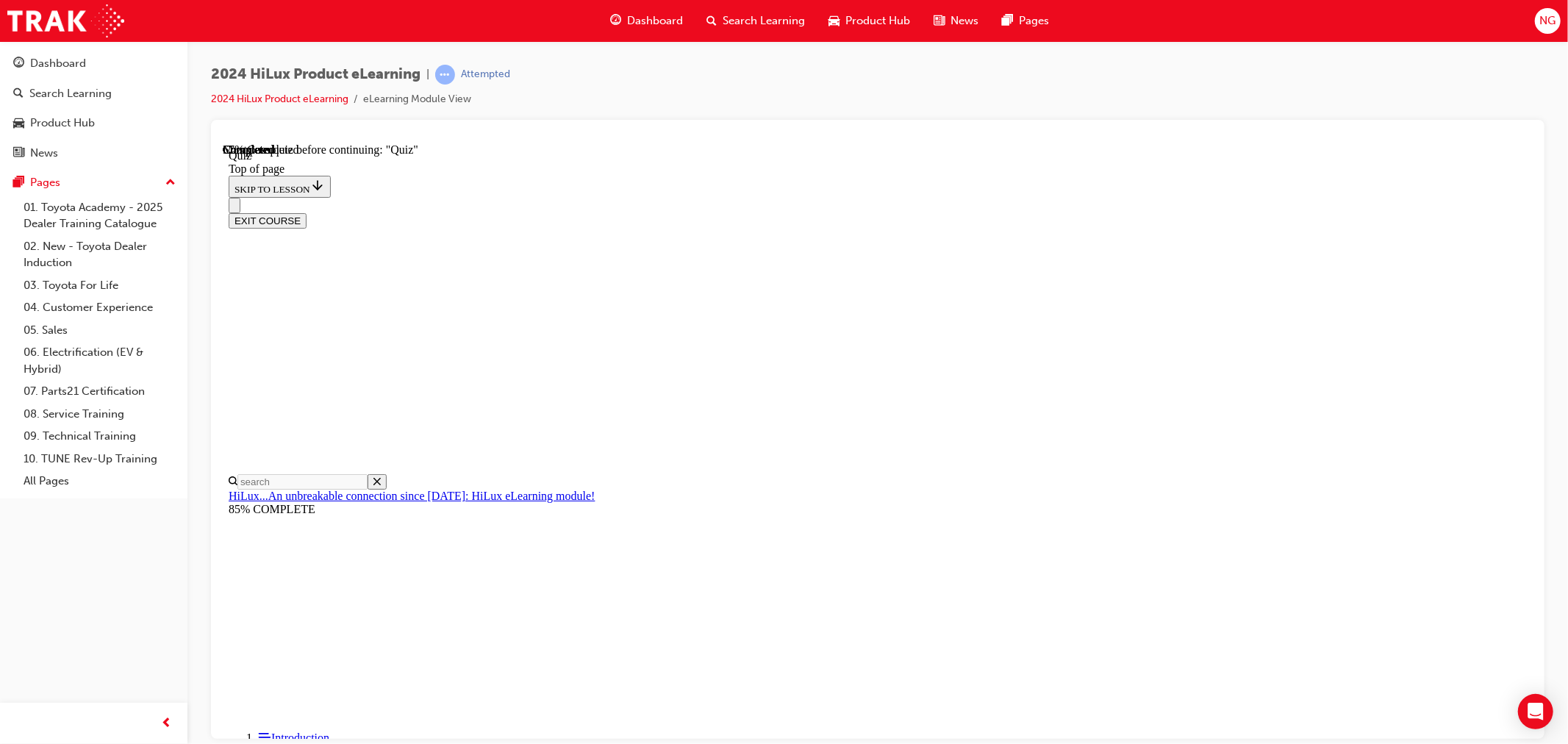
scroll to position [89, 0]
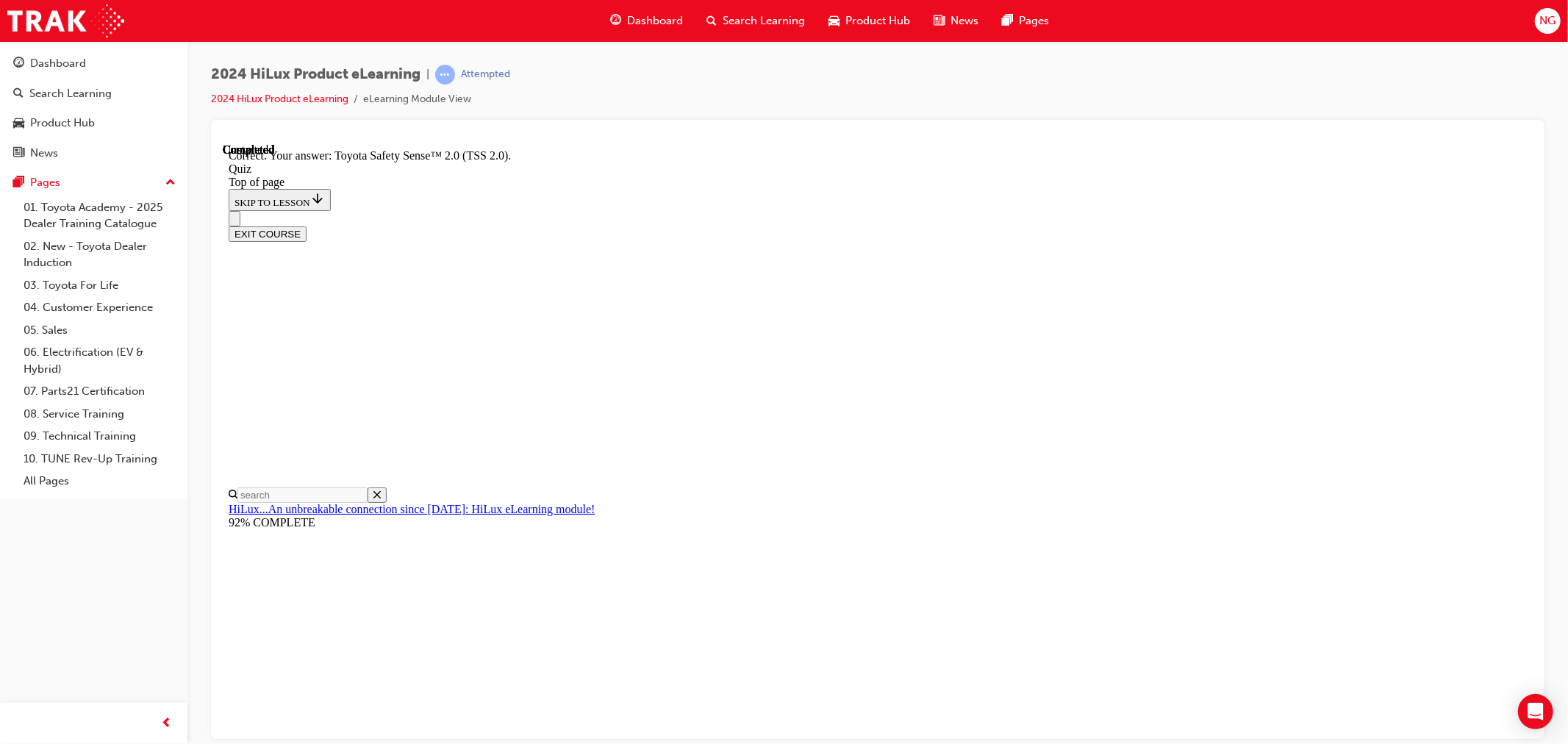
scroll to position [165, 0]
drag, startPoint x: 941, startPoint y: 672, endPoint x: 1038, endPoint y: 651, distance: 99.2
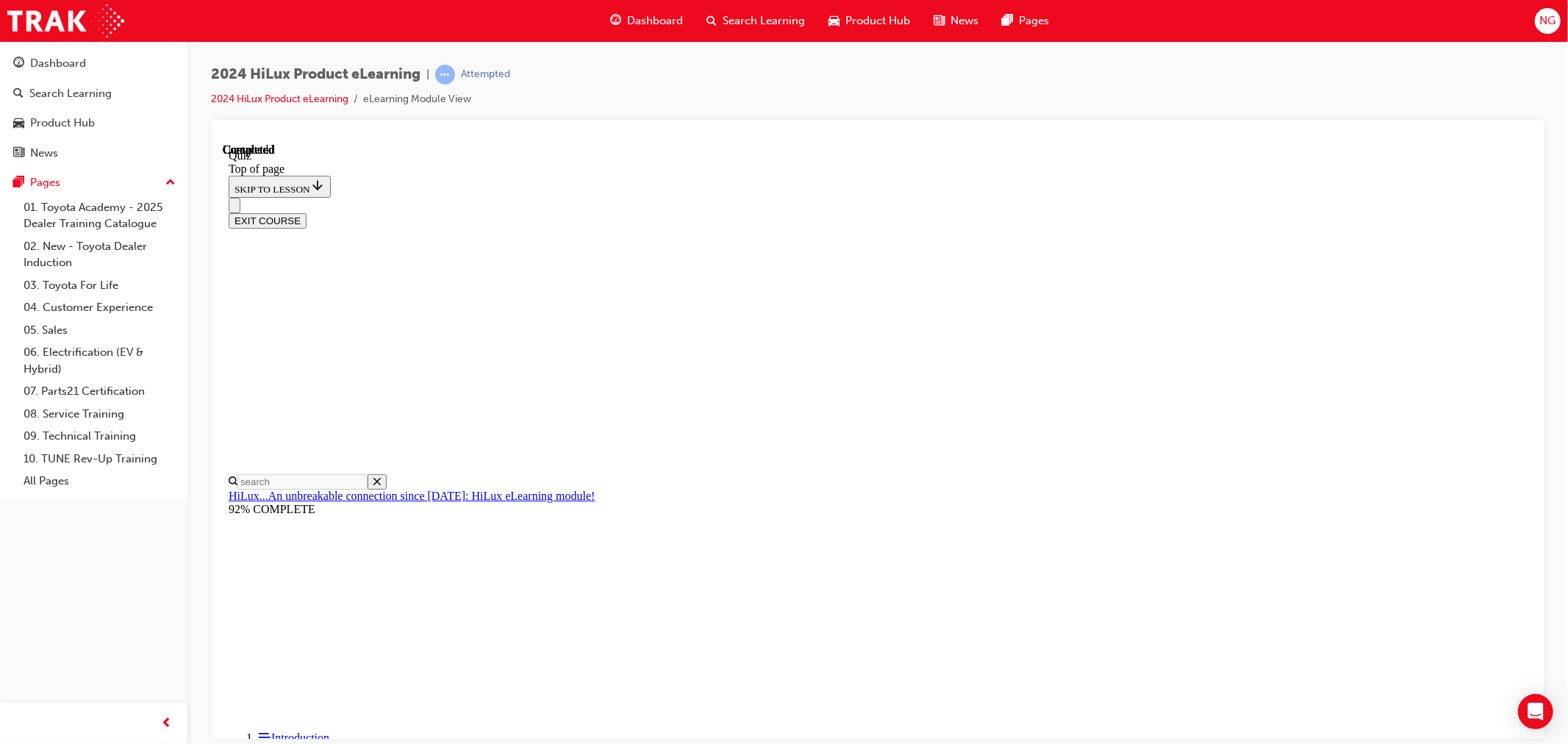
scroll to position [202, 0]
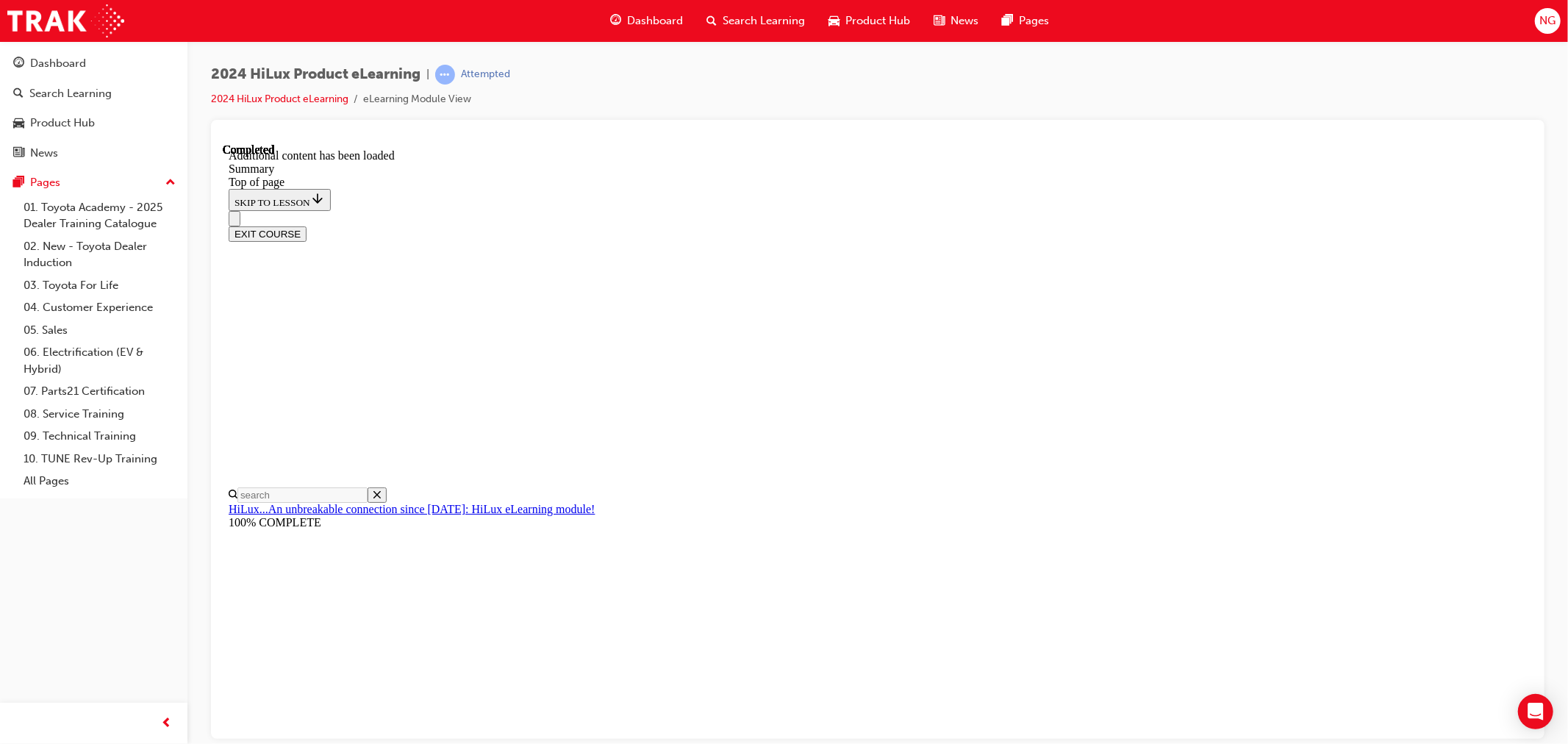
scroll to position [1392, 0]
click at [1554, 18] on span "NG" at bounding box center [1547, 20] width 16 height 17
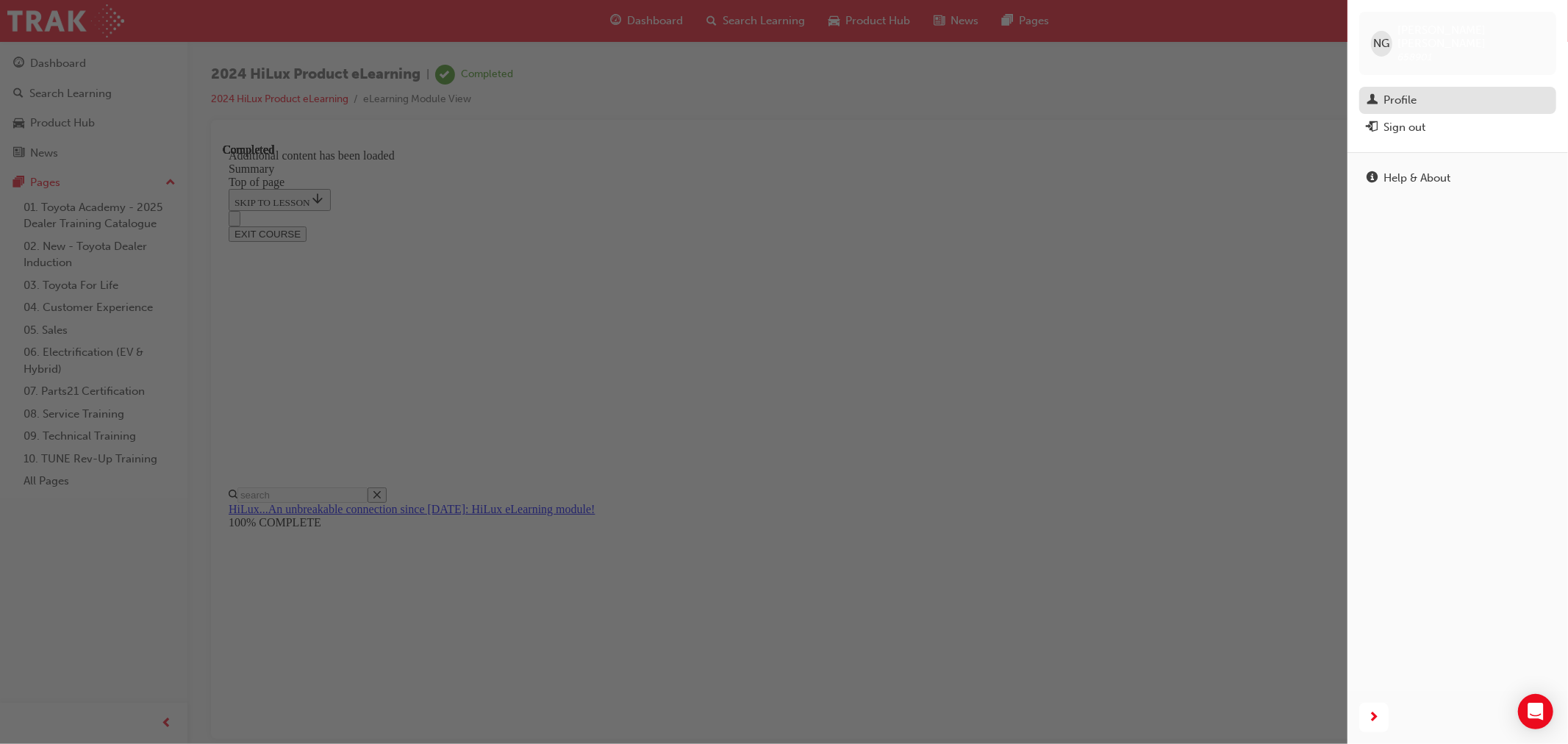
click at [1407, 92] on div "Profile" at bounding box center [1400, 100] width 33 height 17
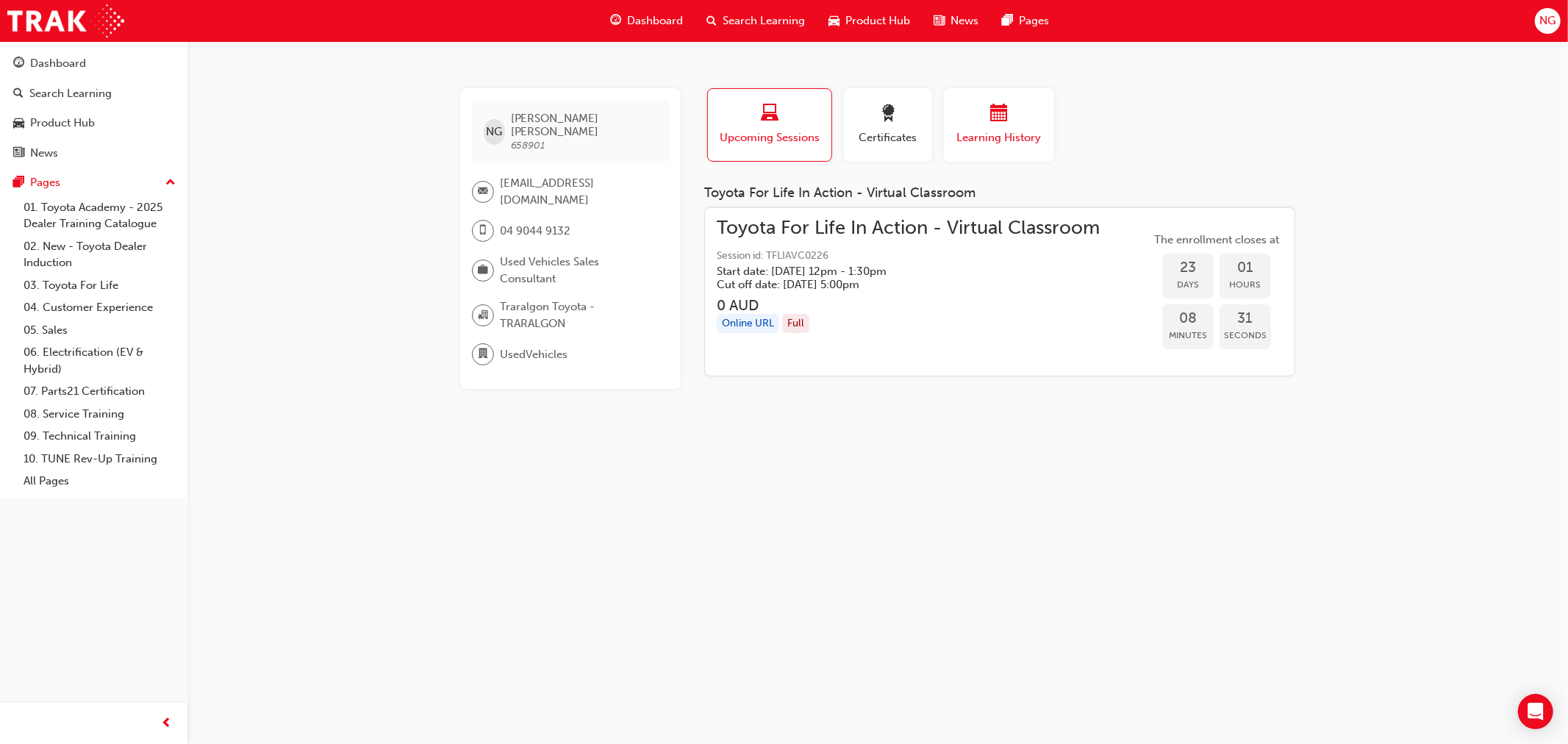
click at [975, 135] on span "Learning History" at bounding box center [999, 138] width 88 height 17
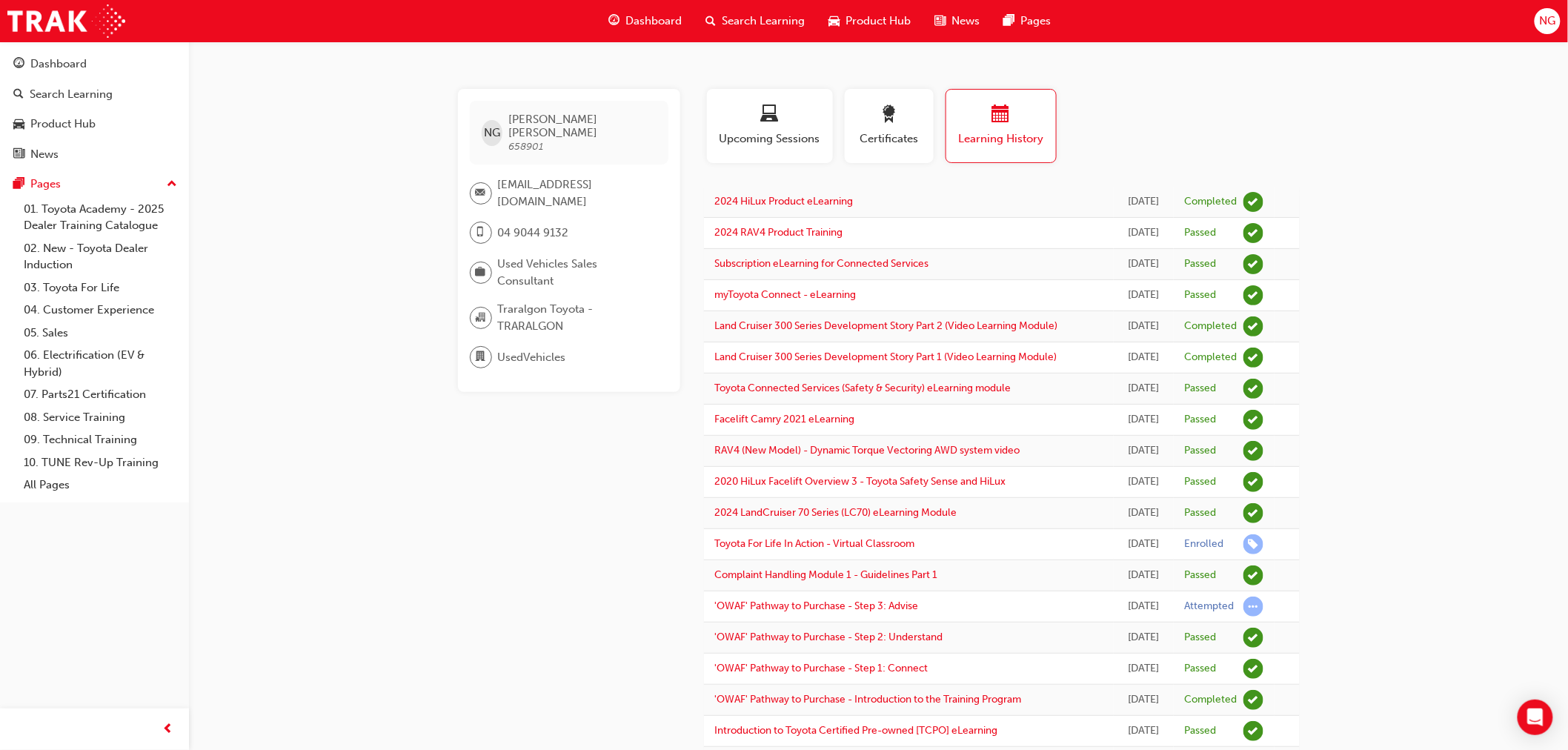
click at [1325, 101] on div "NG [PERSON_NAME] 658901 [EMAIL_ADDRESS][DOMAIN_NAME] 04 9044 9132 Used Vehicles…" at bounding box center [784, 454] width 1568 height 908
click at [742, 23] on span "Search Learning" at bounding box center [764, 21] width 83 height 17
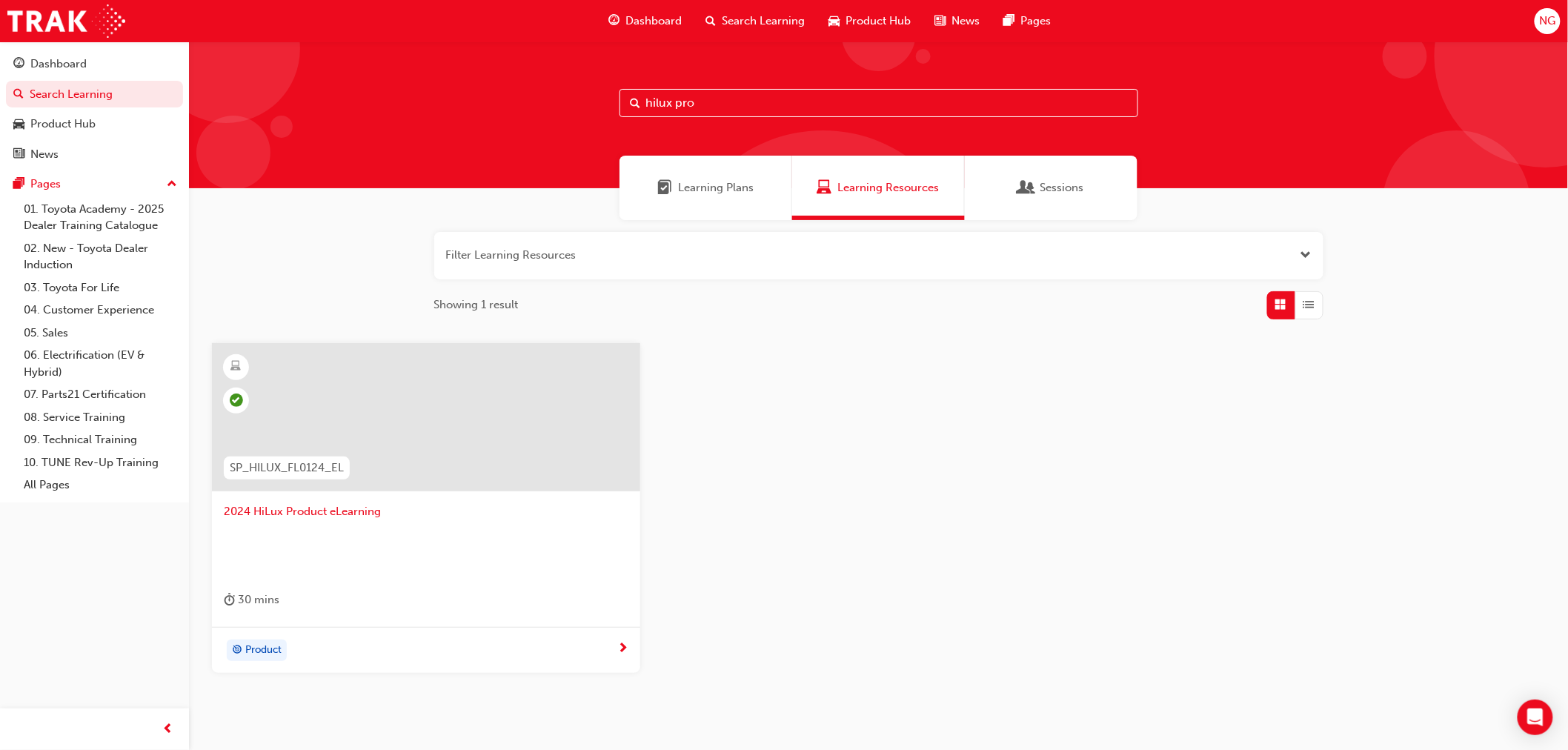
drag, startPoint x: 681, startPoint y: 100, endPoint x: 320, endPoint y: 98, distance: 361.0
click at [302, 91] on div "hilux pro" at bounding box center [878, 114] width 1379 height 147
type input "corolla hat"
click at [324, 508] on span "2024 Corolla Hatch Product Training" at bounding box center [425, 512] width 405 height 17
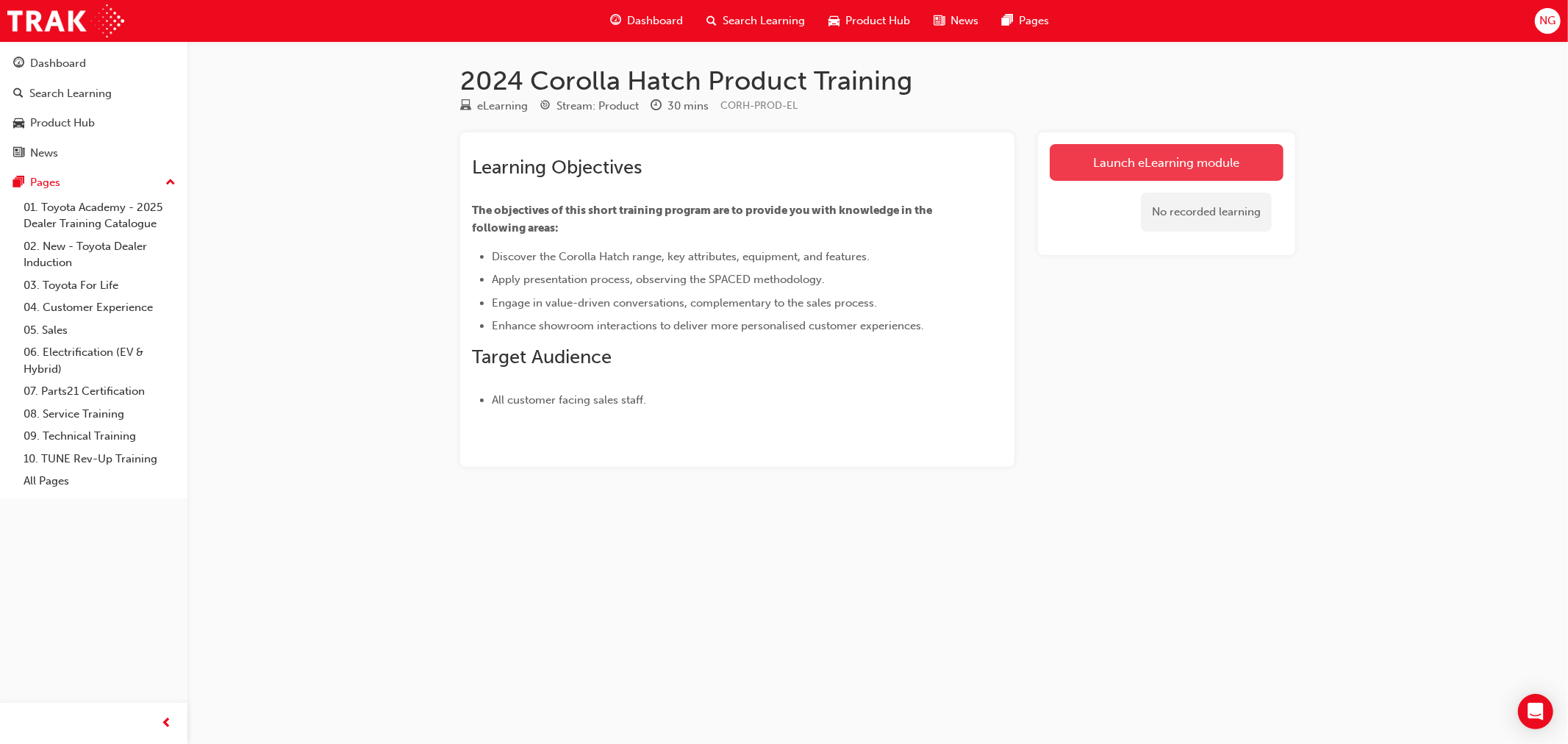
click at [1154, 169] on link "Launch eLearning module" at bounding box center [1166, 162] width 234 height 37
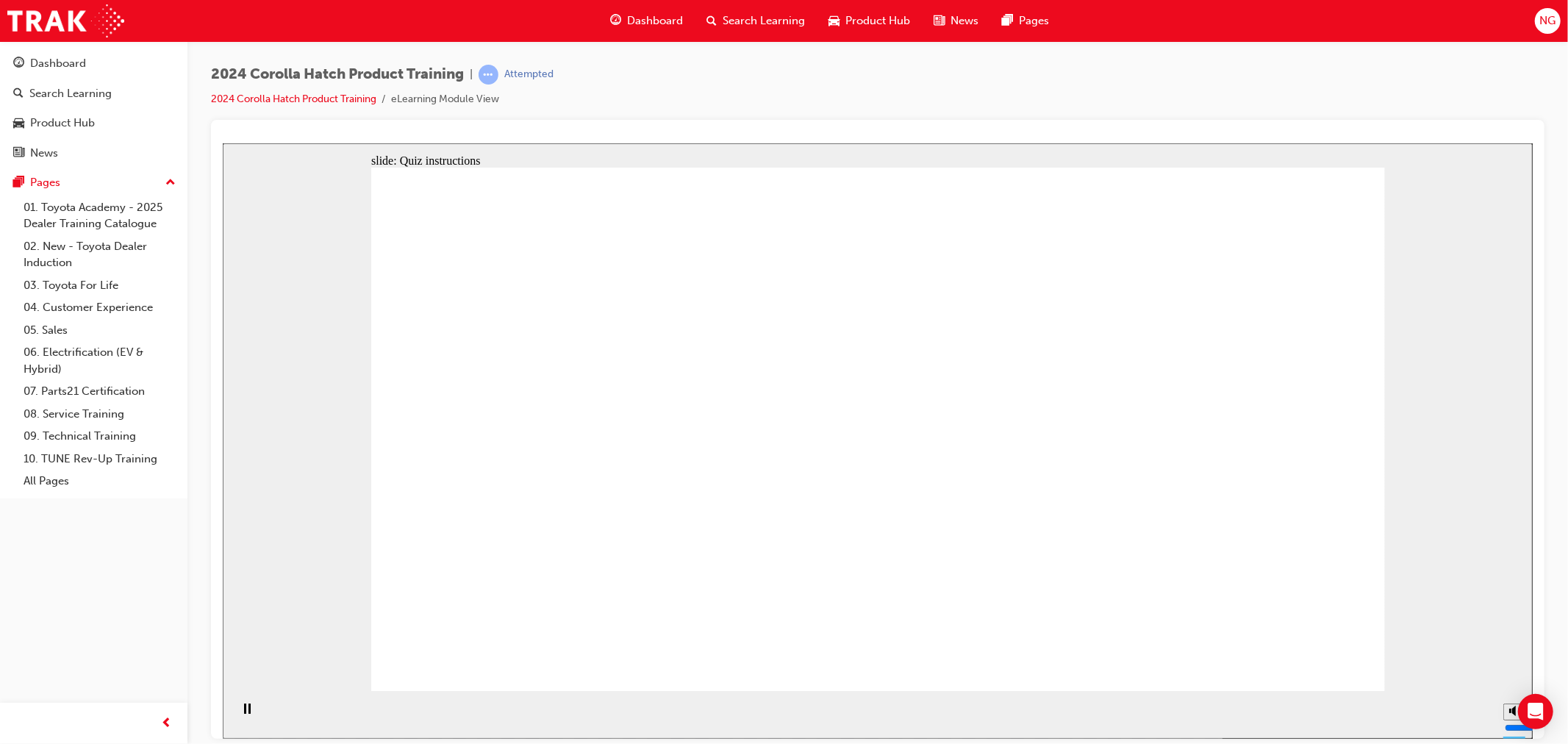
radio input "true"
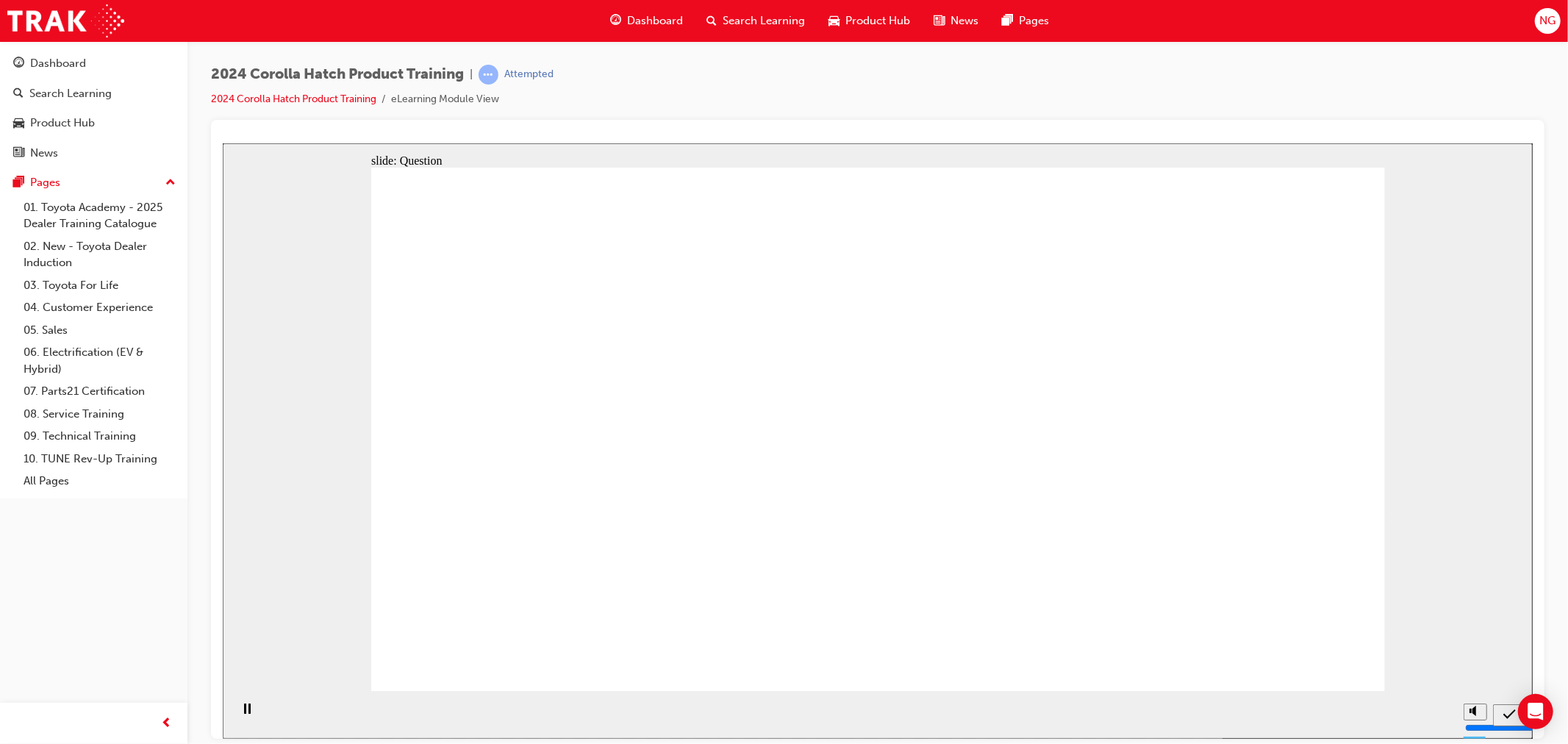
radio input "true"
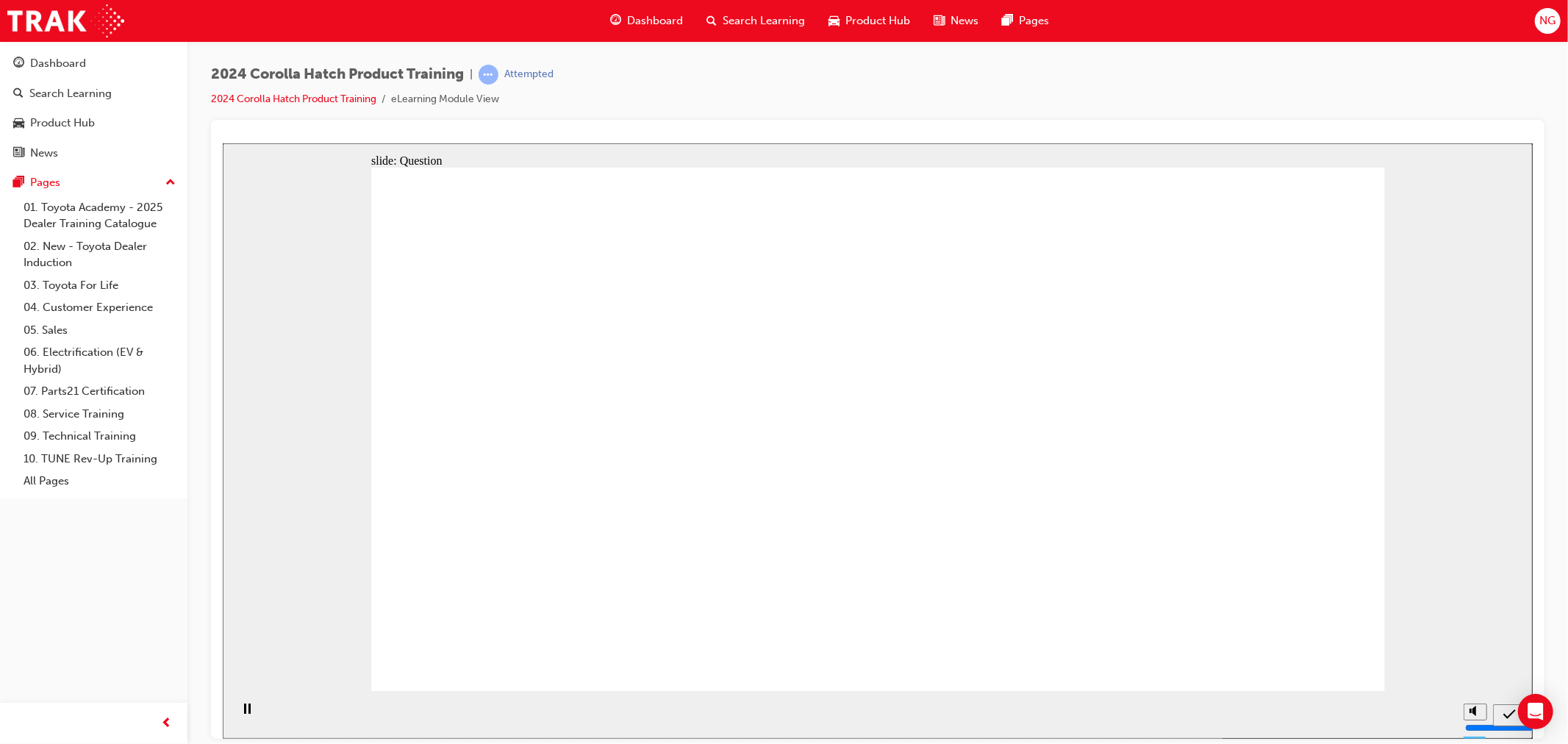
radio input "true"
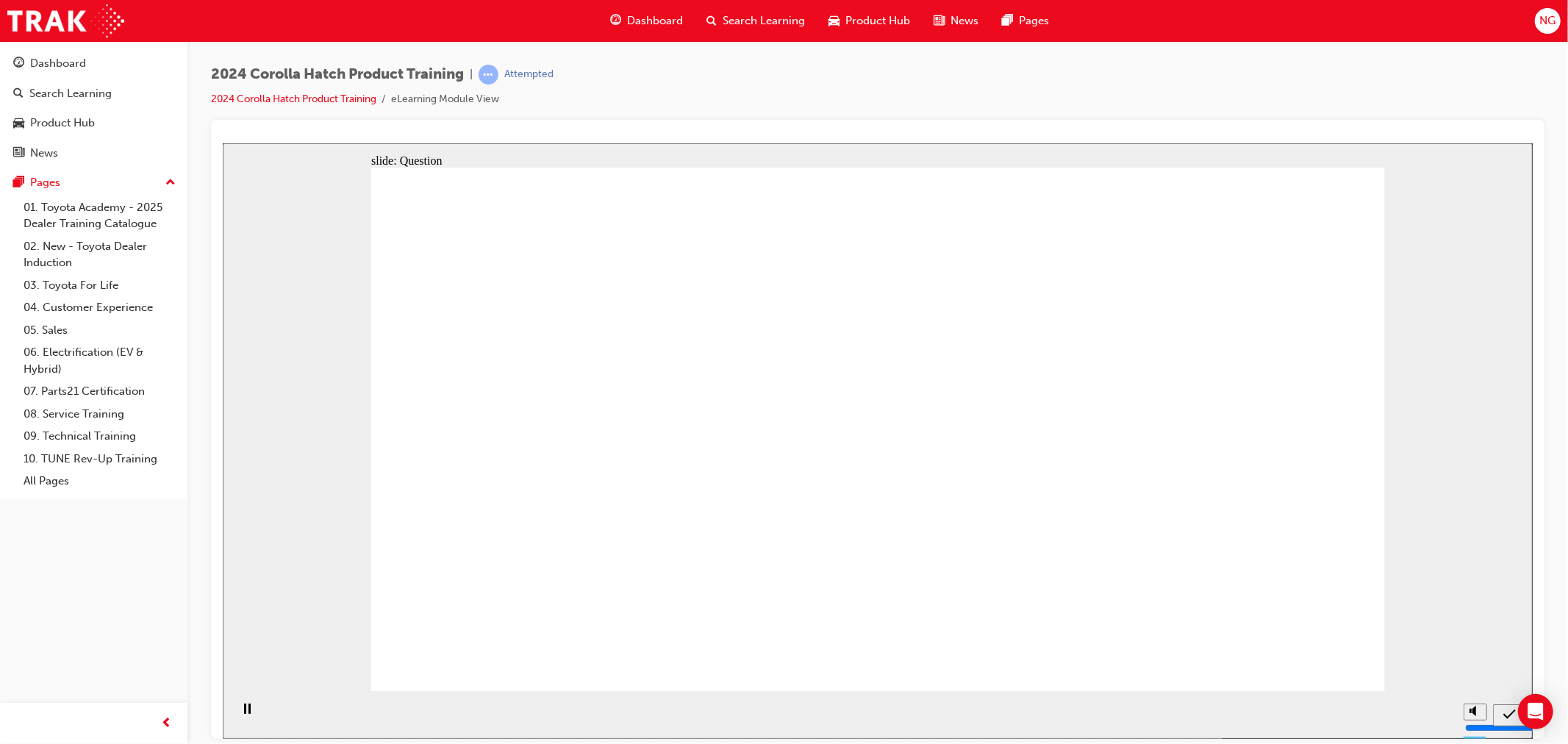
drag, startPoint x: 758, startPoint y: 414, endPoint x: 584, endPoint y: 573, distance: 235.7
drag, startPoint x: 1104, startPoint y: 403, endPoint x: 933, endPoint y: 561, distance: 232.8
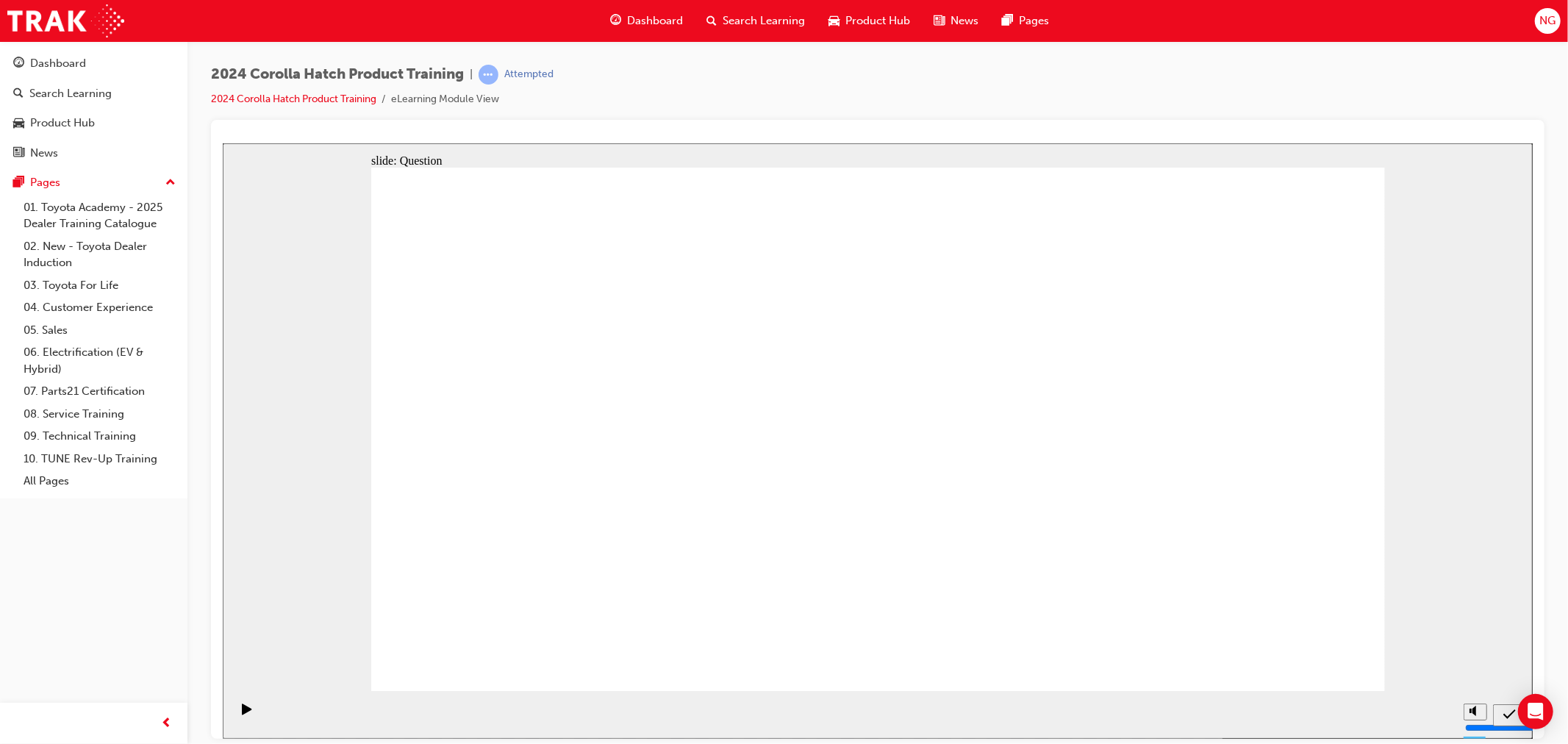
drag, startPoint x: 513, startPoint y: 417, endPoint x: 672, endPoint y: 574, distance: 223.5
drag, startPoint x: 849, startPoint y: 417, endPoint x: 1039, endPoint y: 561, distance: 238.4
drag, startPoint x: 1240, startPoint y: 384, endPoint x: 1272, endPoint y: 556, distance: 175.0
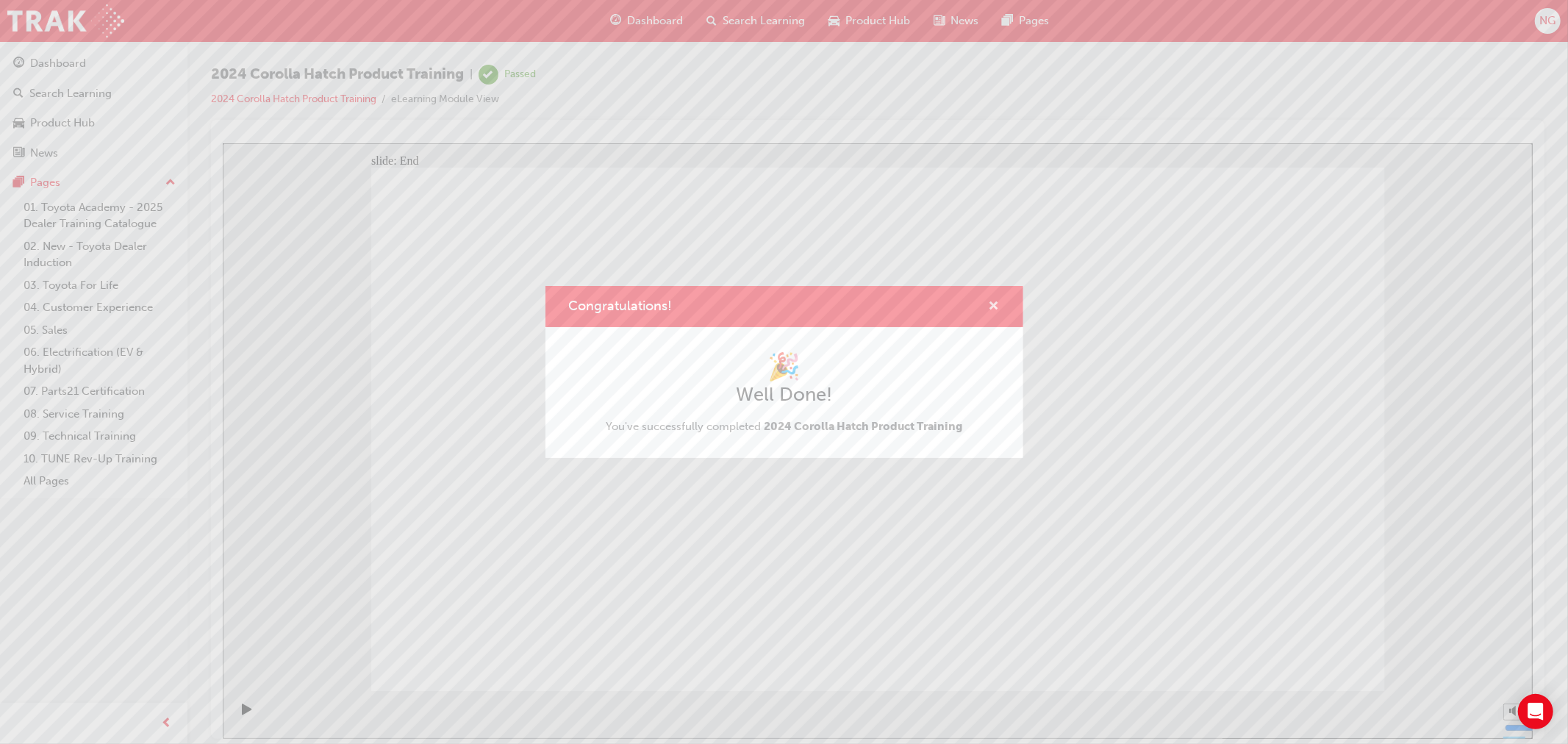
click at [995, 307] on span "cross-icon" at bounding box center [994, 307] width 11 height 13
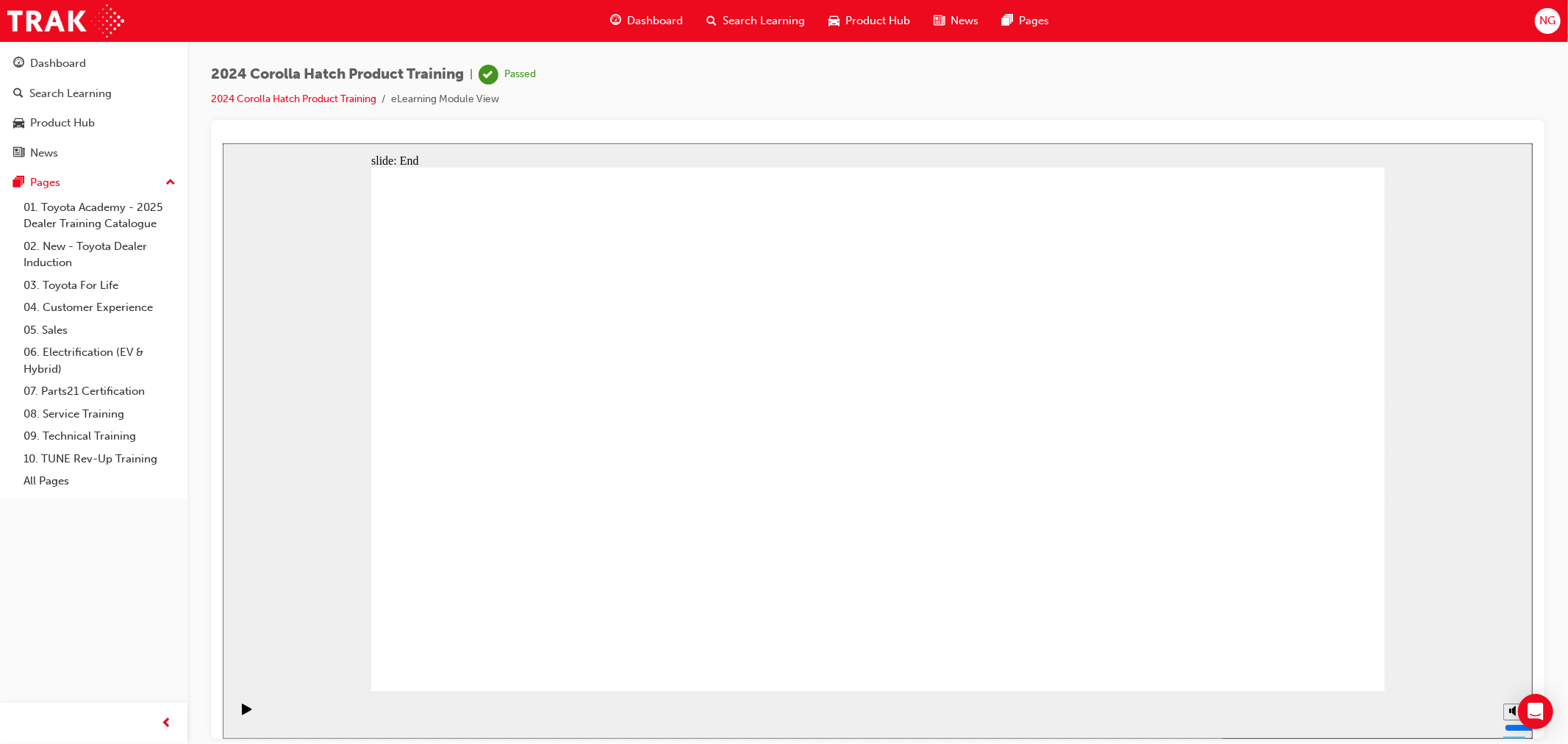
click at [739, 16] on span "Search Learning" at bounding box center [763, 20] width 83 height 17
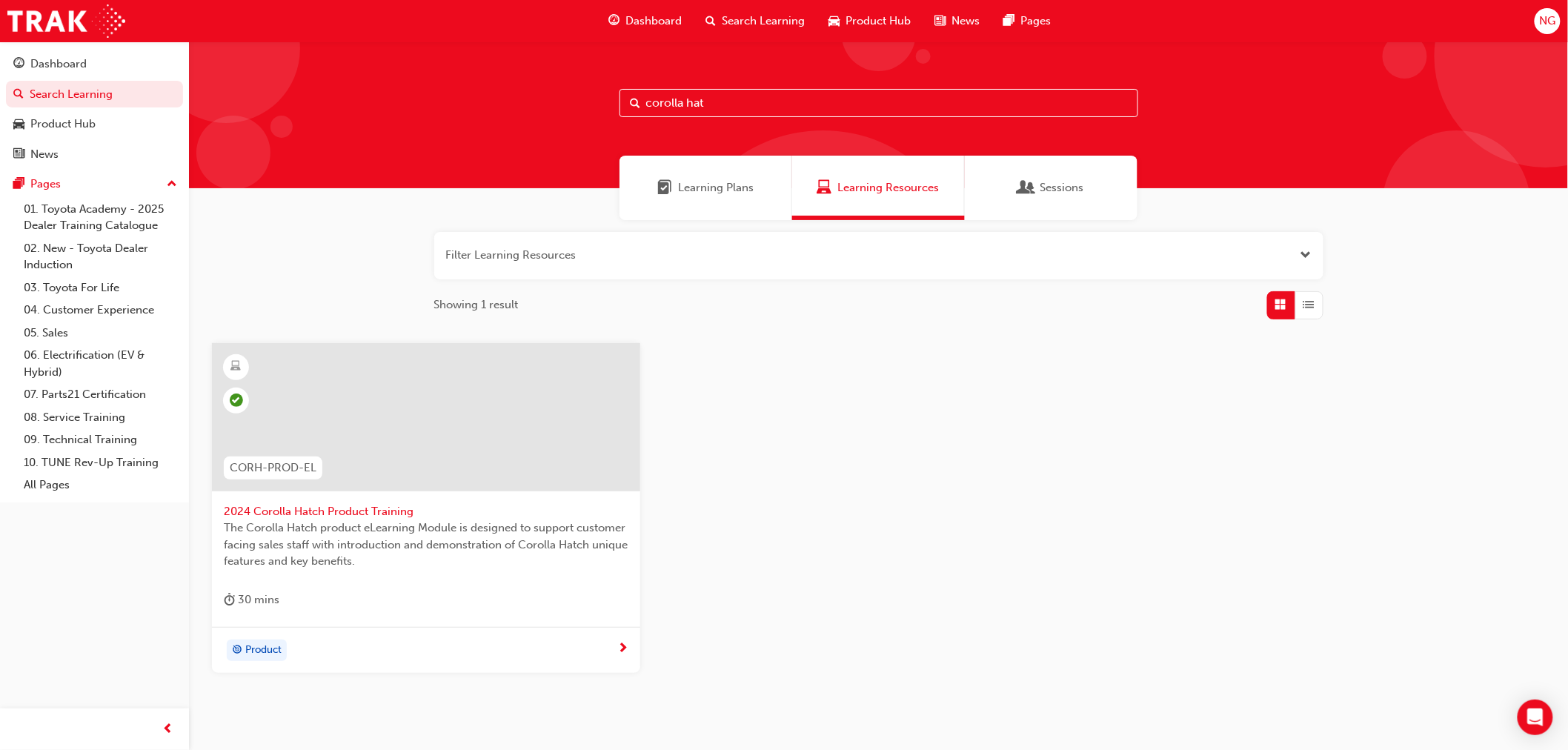
click at [1540, 27] on span "NG" at bounding box center [1547, 21] width 16 height 17
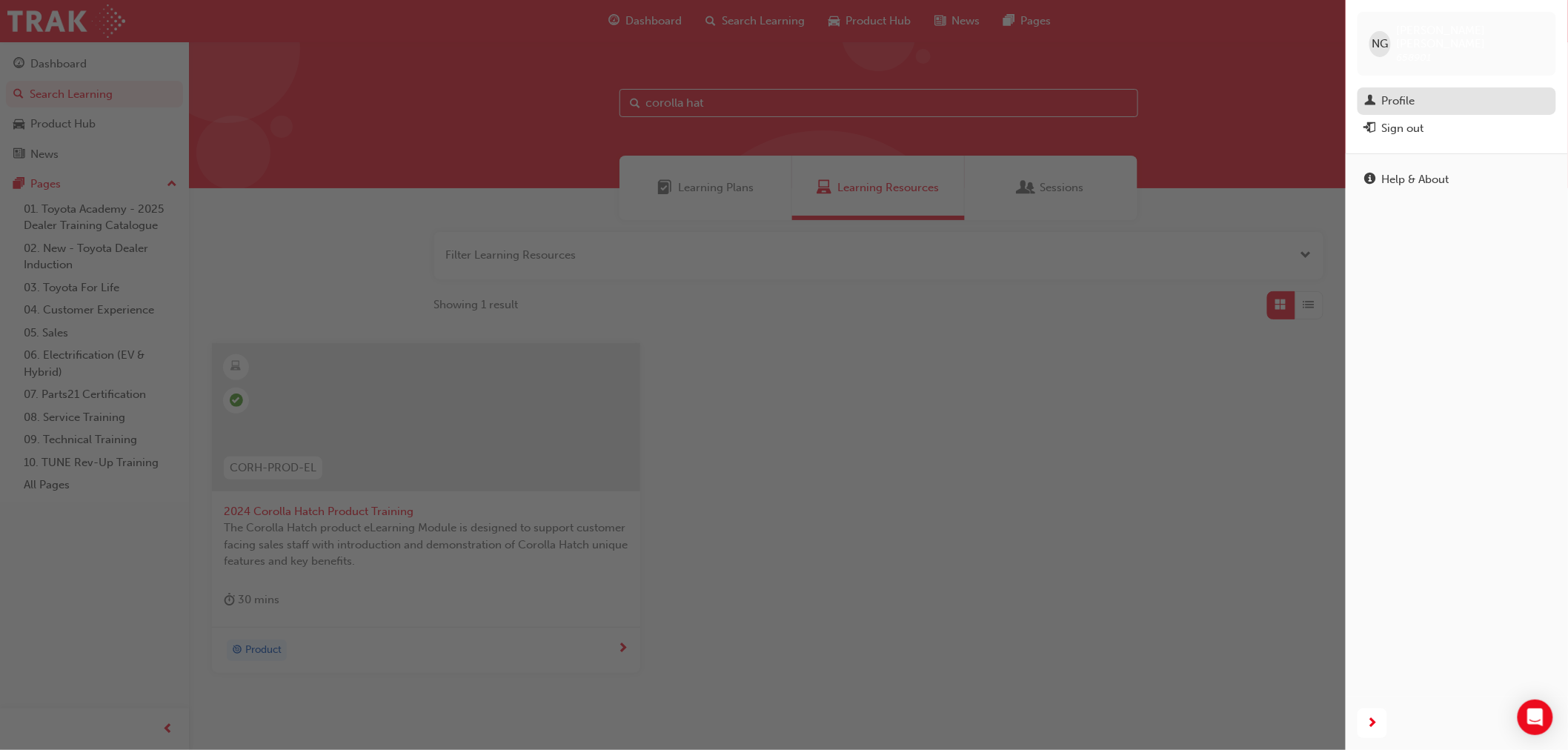
click at [1397, 93] on div "Profile" at bounding box center [1400, 101] width 34 height 17
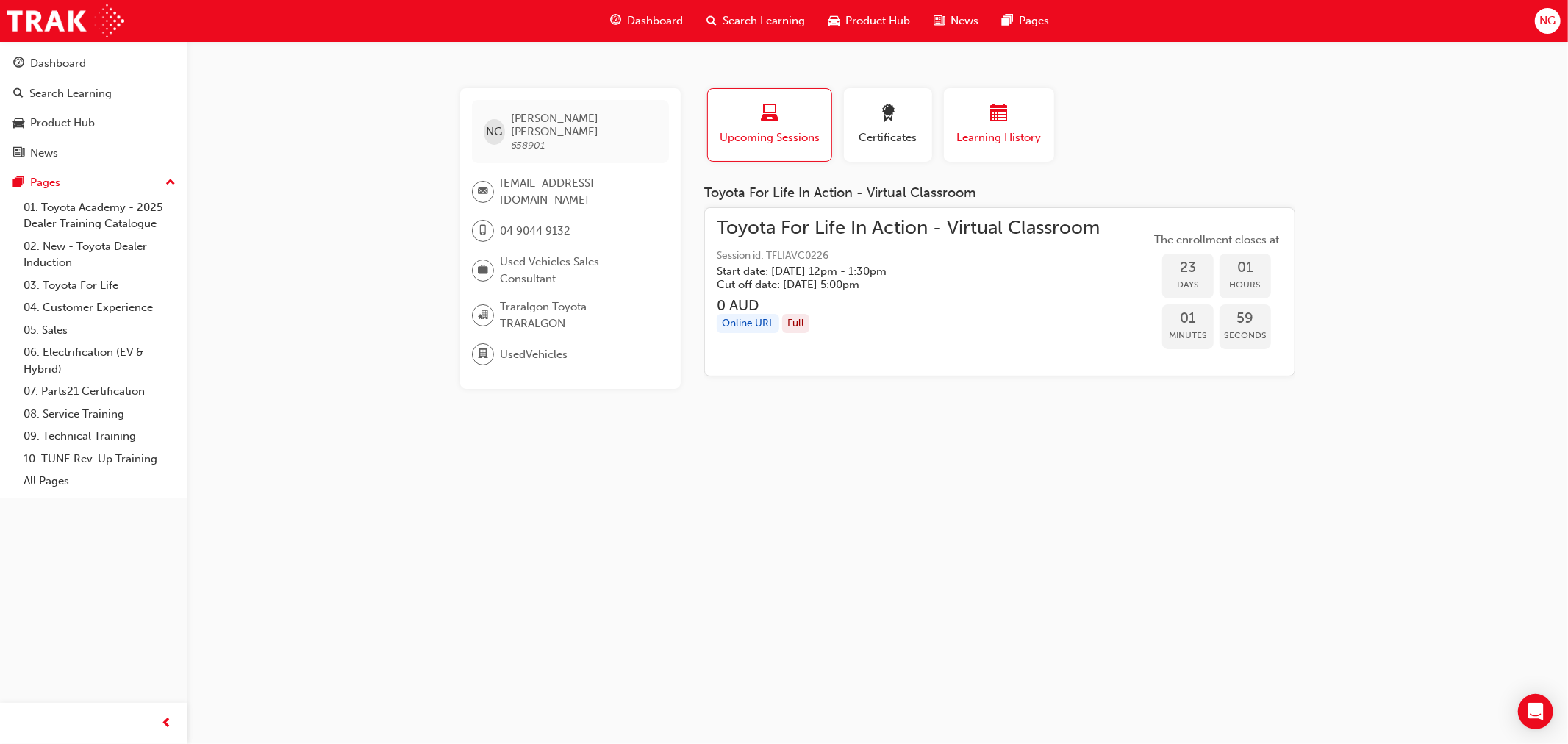
click at [1016, 148] on button "Learning History" at bounding box center [999, 124] width 110 height 73
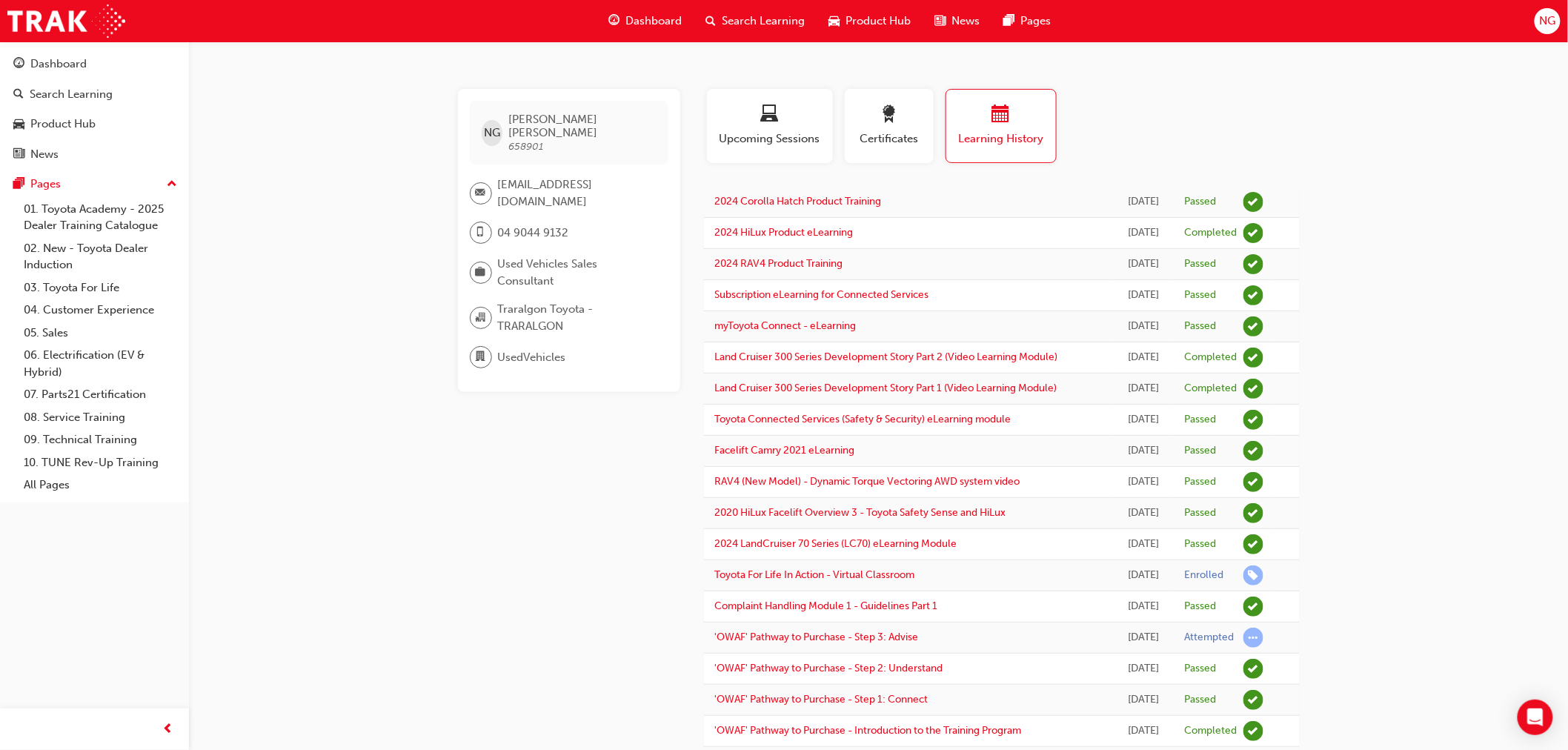
drag, startPoint x: 1442, startPoint y: 293, endPoint x: 1444, endPoint y: 284, distance: 9.2
click at [1443, 293] on div "NG Nicholas Gorman 658901 ngorman@traralgontoyota.com.au 04 9044 9132 Used Vehi…" at bounding box center [784, 469] width 1568 height 939
click at [1549, 23] on span "NG" at bounding box center [1547, 21] width 16 height 17
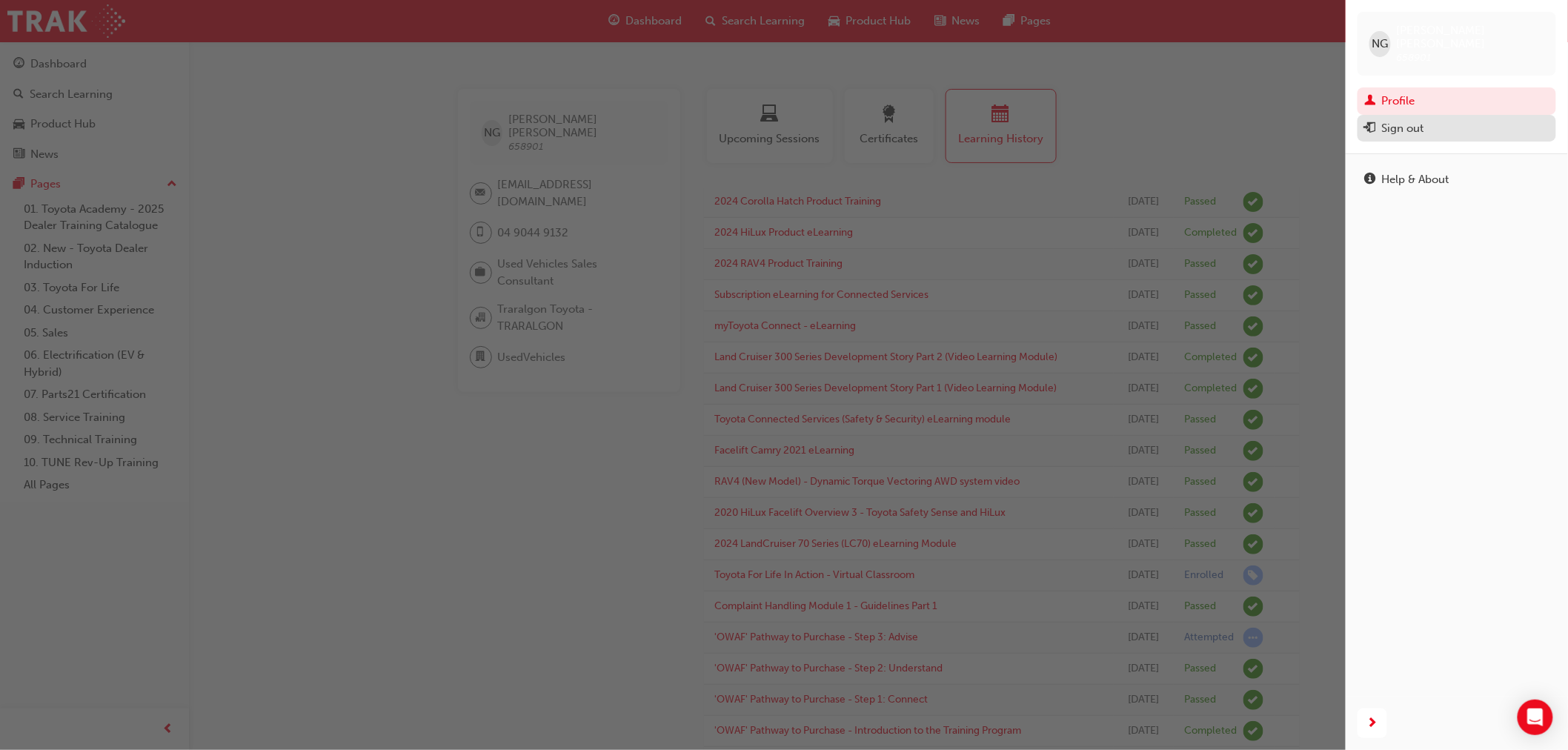
click at [1398, 120] on div "Sign out" at bounding box center [1403, 128] width 42 height 17
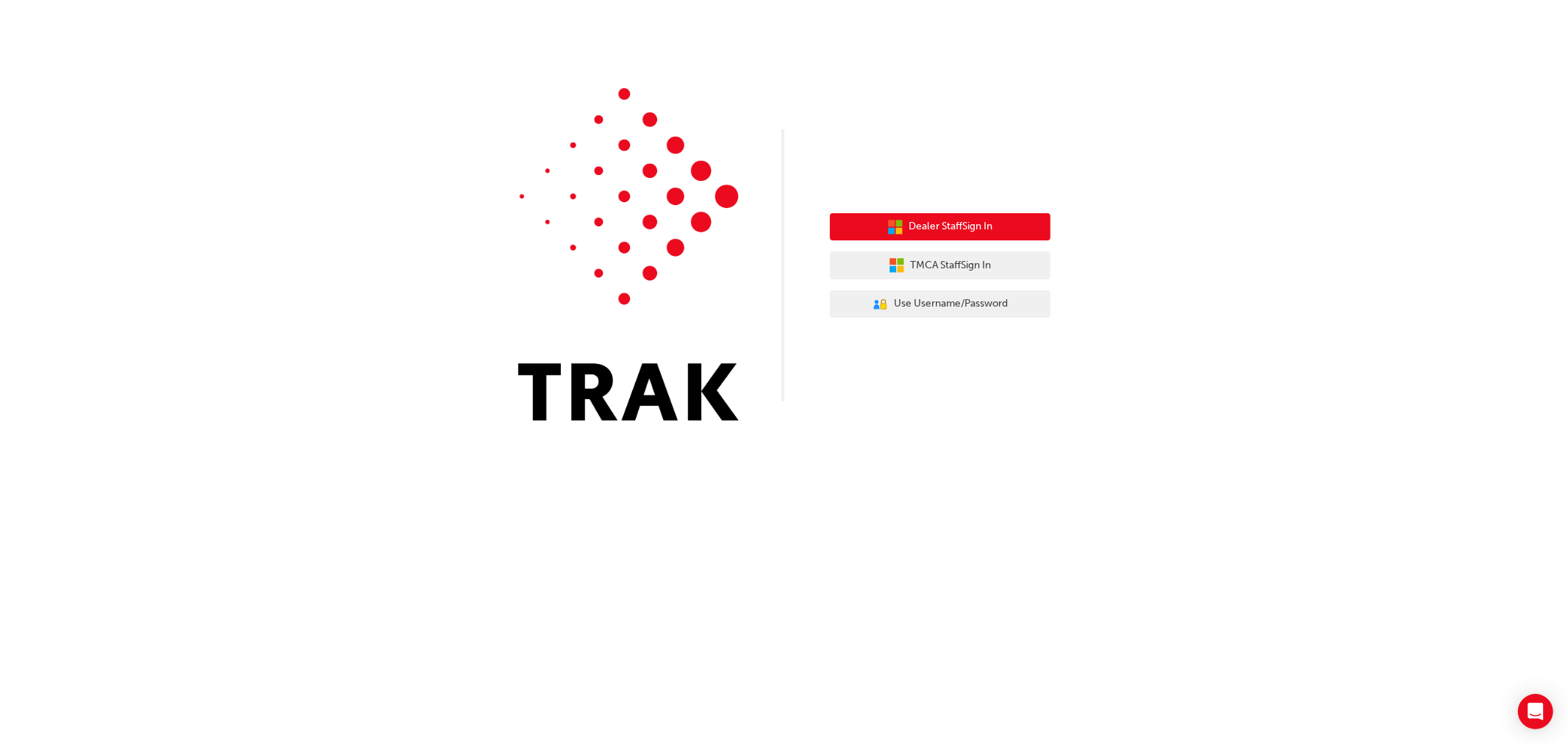
click at [960, 225] on span "Dealer Staff Sign In" at bounding box center [951, 226] width 83 height 17
